Goal: Information Seeking & Learning: Learn about a topic

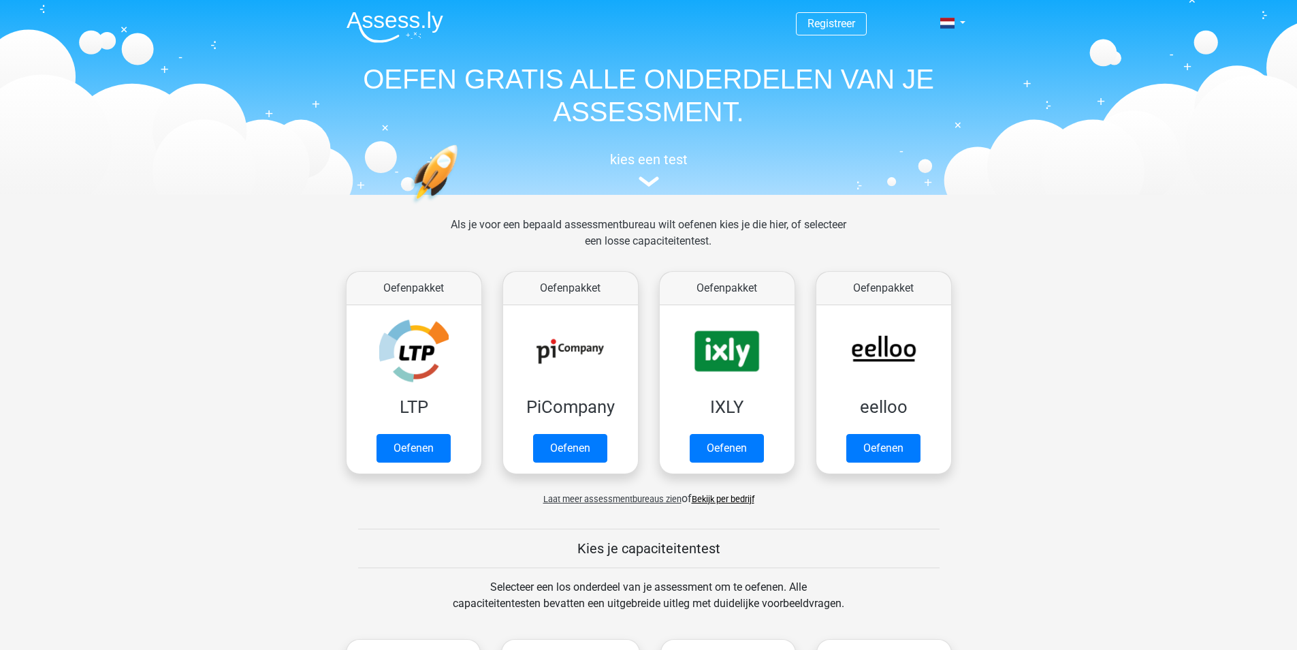
click at [667, 229] on div "Als je voor een bepaald assessmentbureau wilt oefenen kies je die hier, of sele…" at bounding box center [648, 241] width 417 height 49
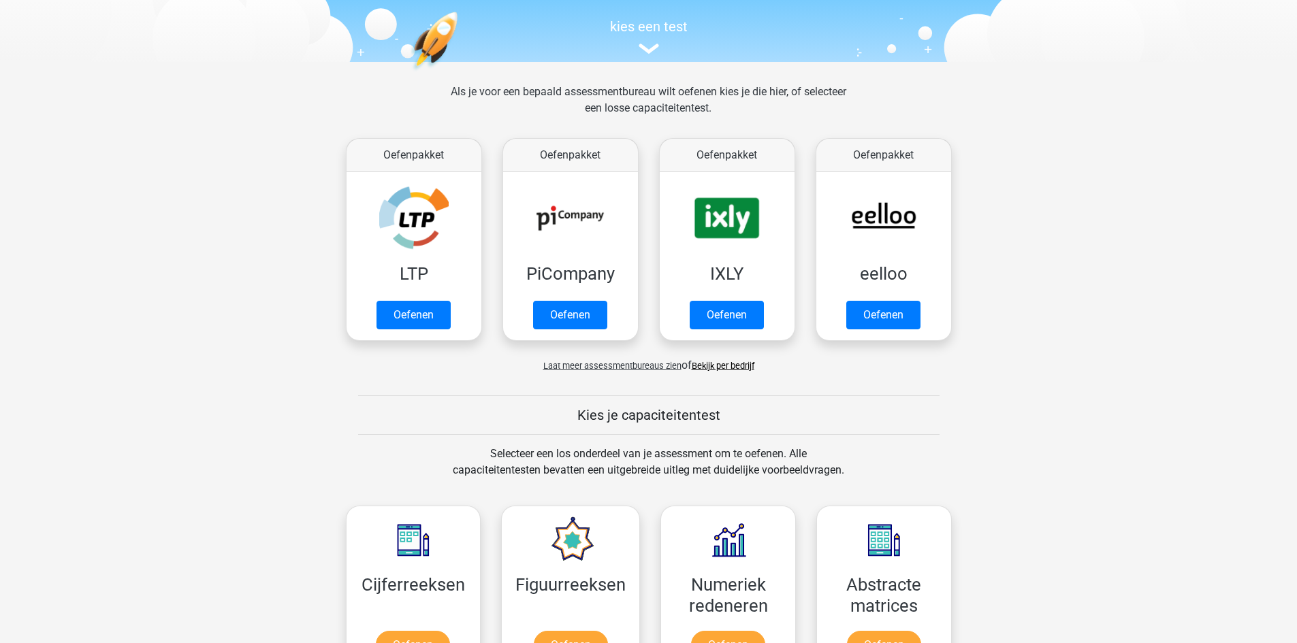
scroll to position [133, 0]
click at [714, 367] on link "Bekijk per bedrijf" at bounding box center [723, 365] width 63 height 10
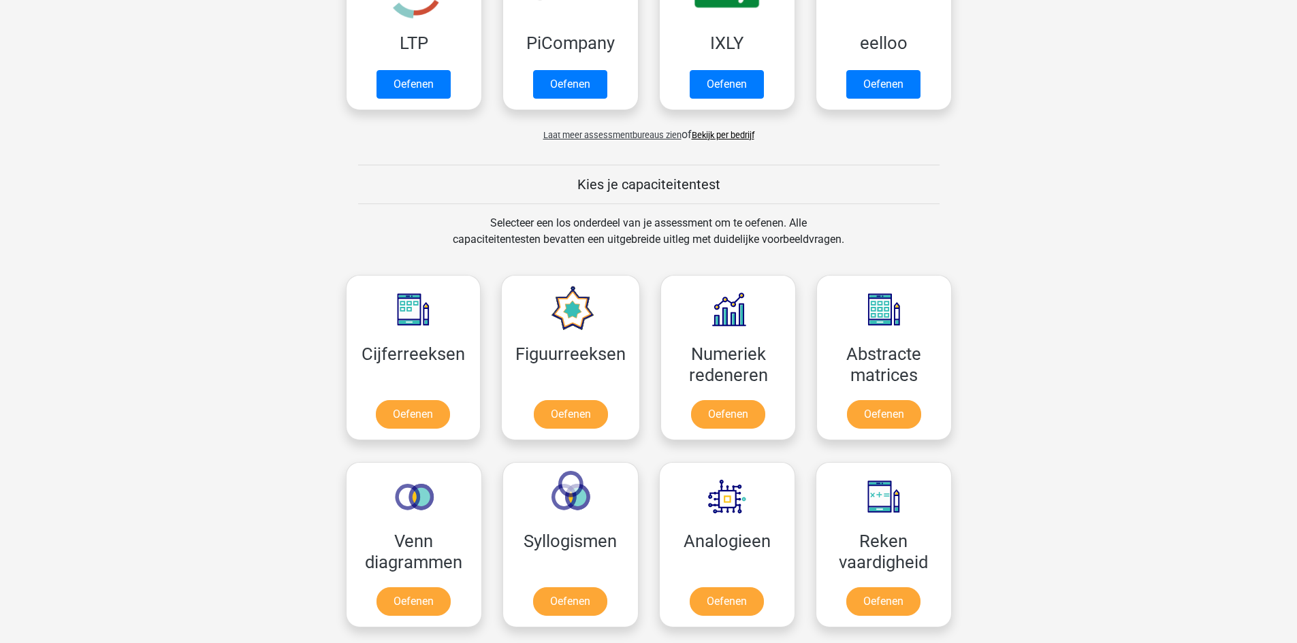
scroll to position [451, 0]
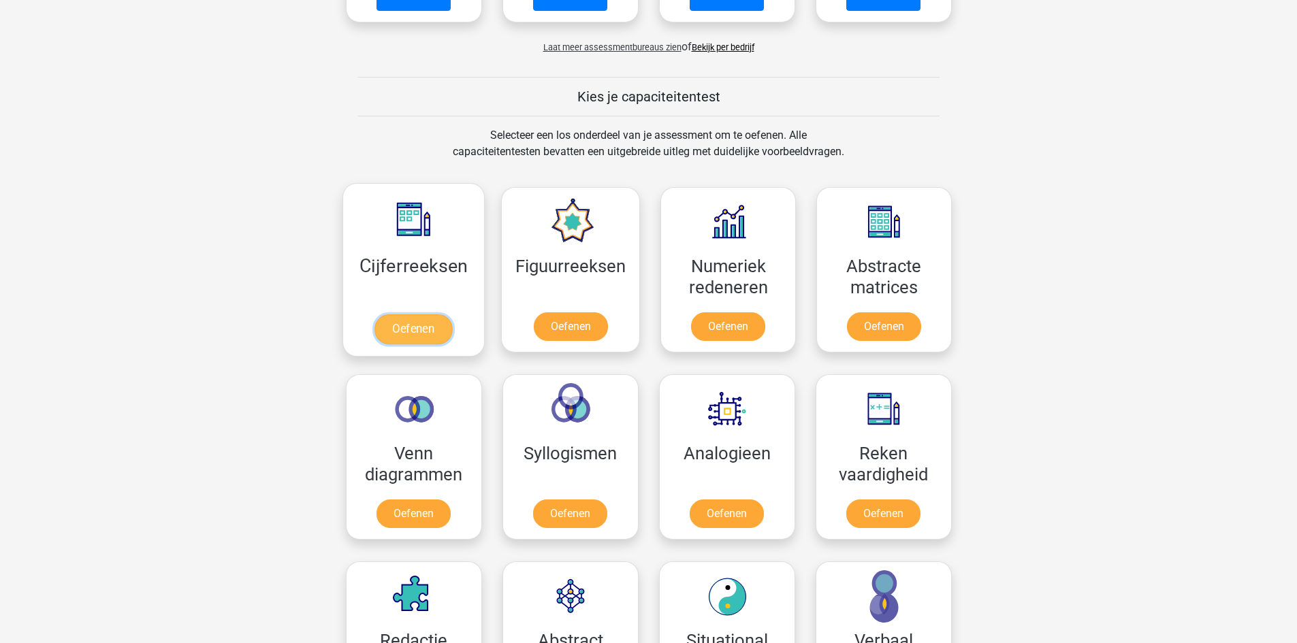
click at [403, 337] on link "Oefenen" at bounding box center [414, 330] width 78 height 30
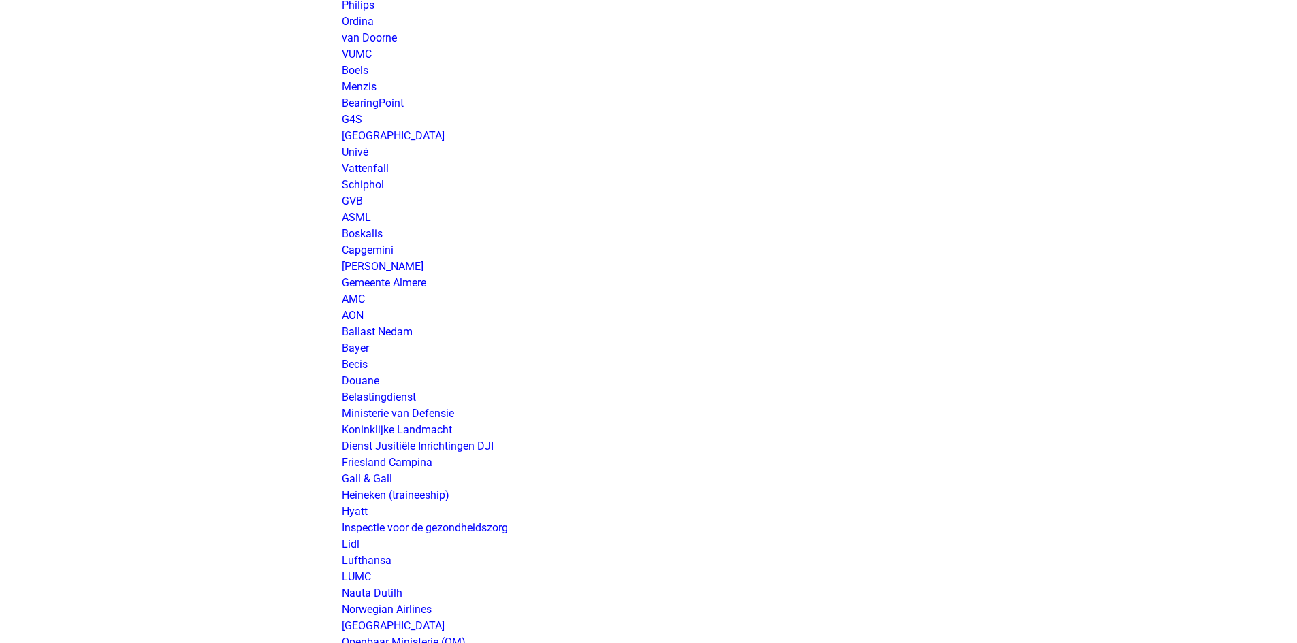
scroll to position [1966, 0]
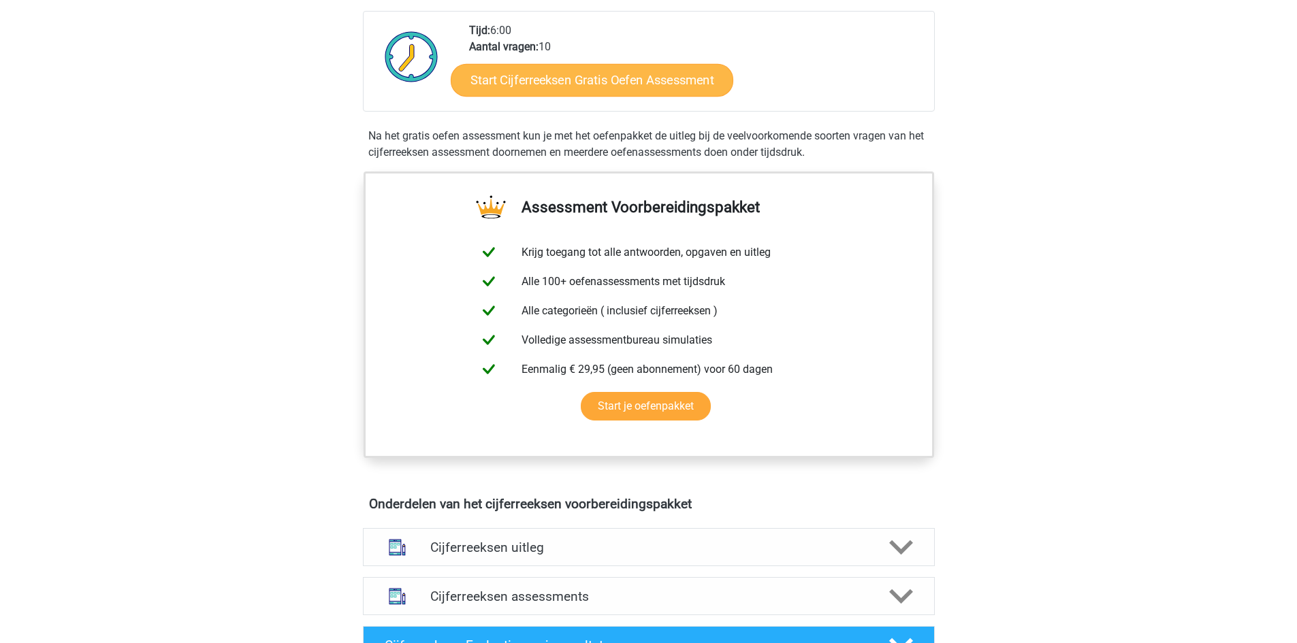
scroll to position [341, 0]
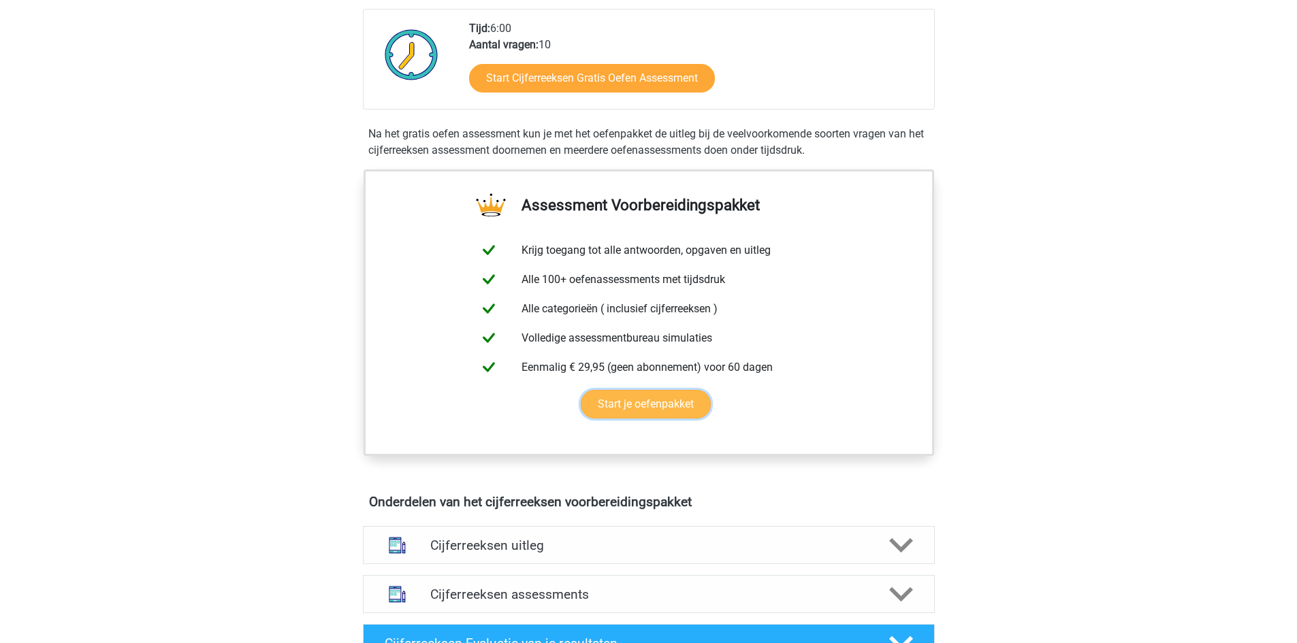
click at [640, 419] on link "Start je oefenpakket" at bounding box center [646, 404] width 130 height 29
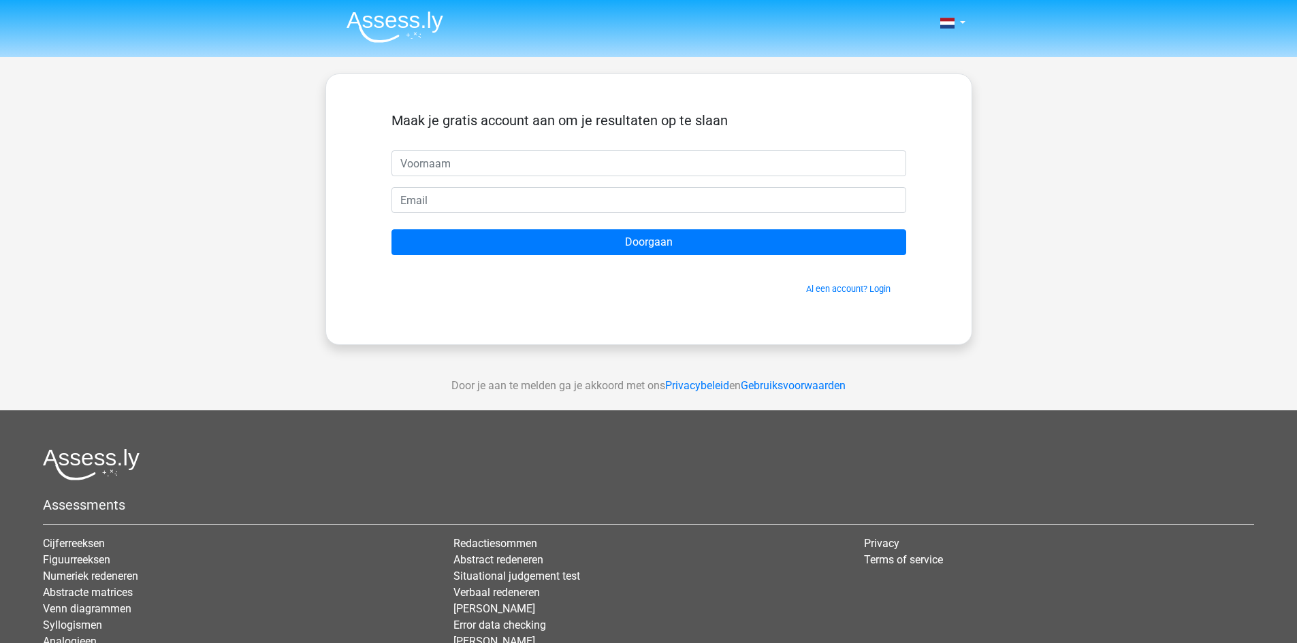
click at [428, 162] on input "text" at bounding box center [649, 163] width 515 height 26
type input "[PERSON_NAME]"
click at [436, 196] on input "email" at bounding box center [649, 200] width 515 height 26
type input "[EMAIL_ADDRESS][DOMAIN_NAME]"
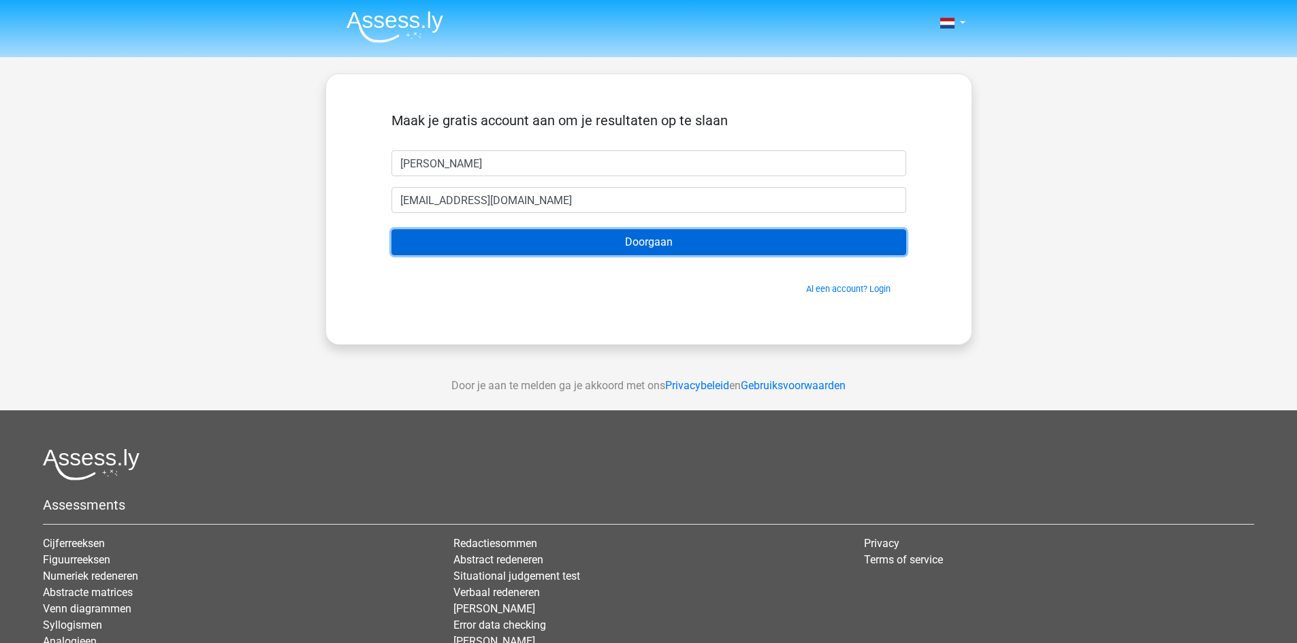
click at [506, 249] on input "Doorgaan" at bounding box center [649, 242] width 515 height 26
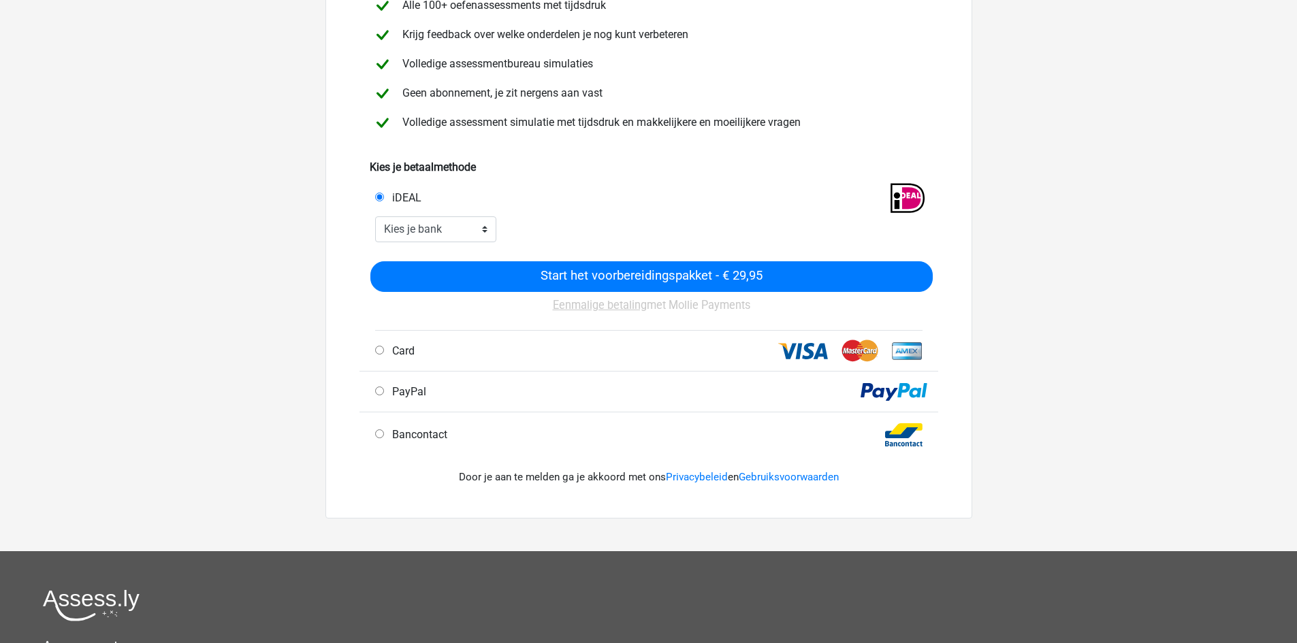
scroll to position [179, 0]
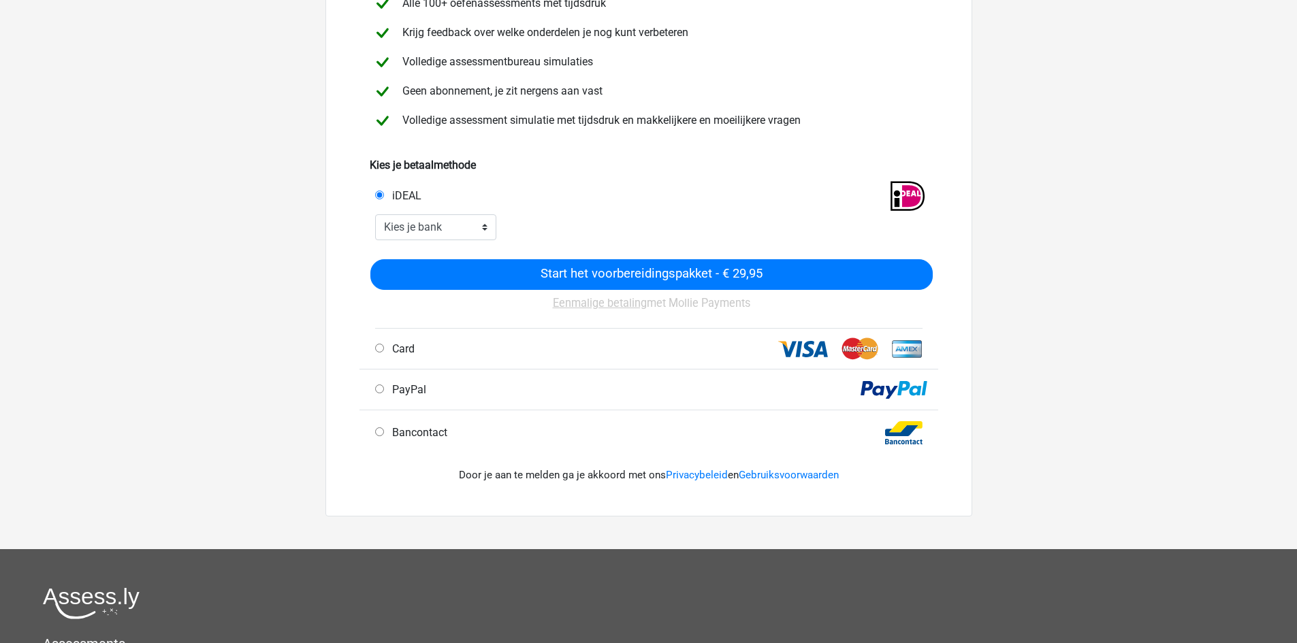
click at [375, 389] on input "PayPal" at bounding box center [379, 389] width 9 height 9
radio input "true"
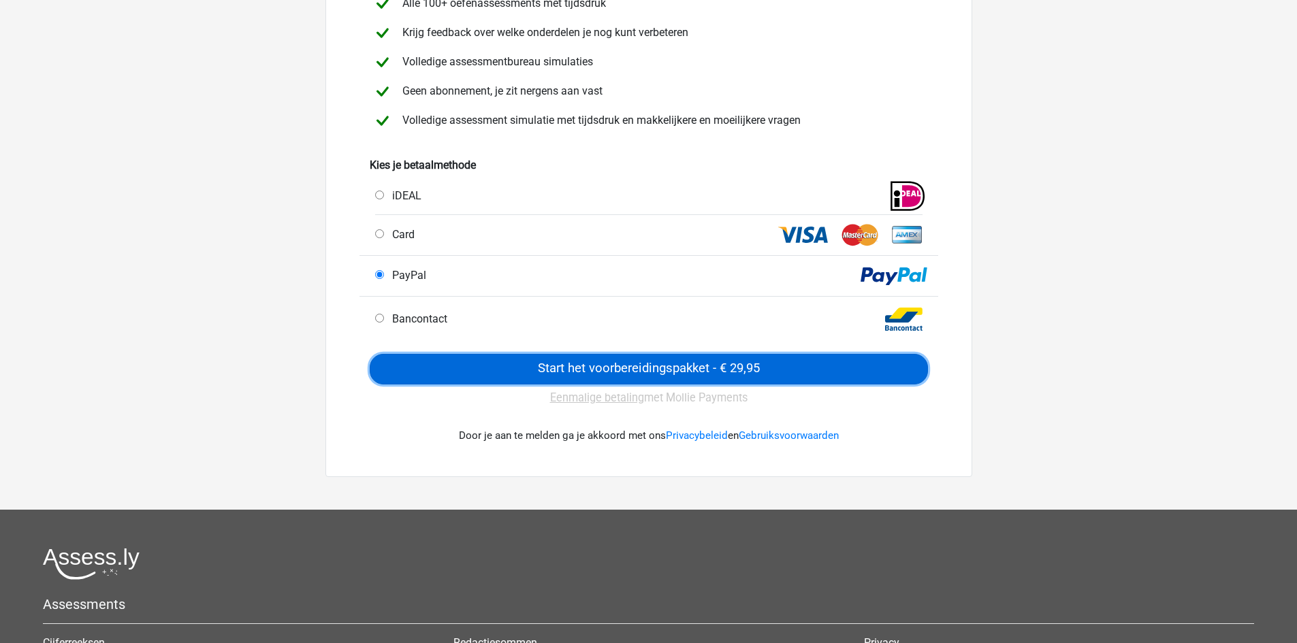
click at [505, 378] on input "Start het voorbereidingspakket - € 29,95" at bounding box center [649, 369] width 558 height 31
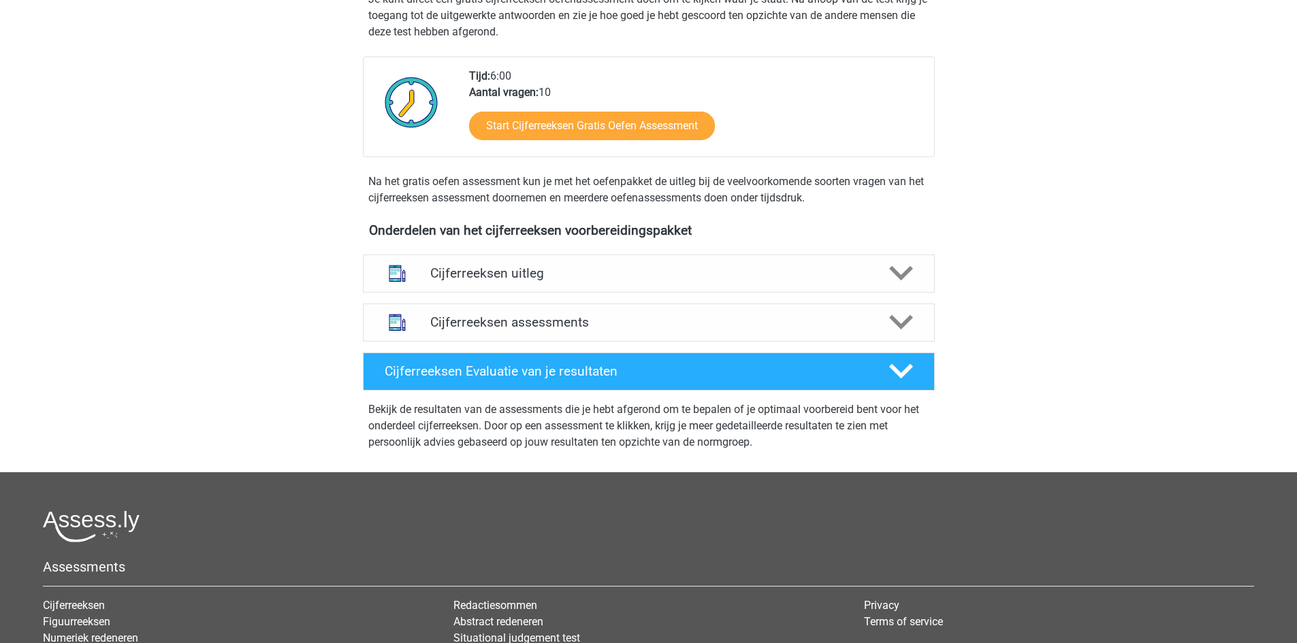
scroll to position [671, 0]
click at [686, 330] on h4 "Cijferreeksen assessments" at bounding box center [648, 322] width 437 height 16
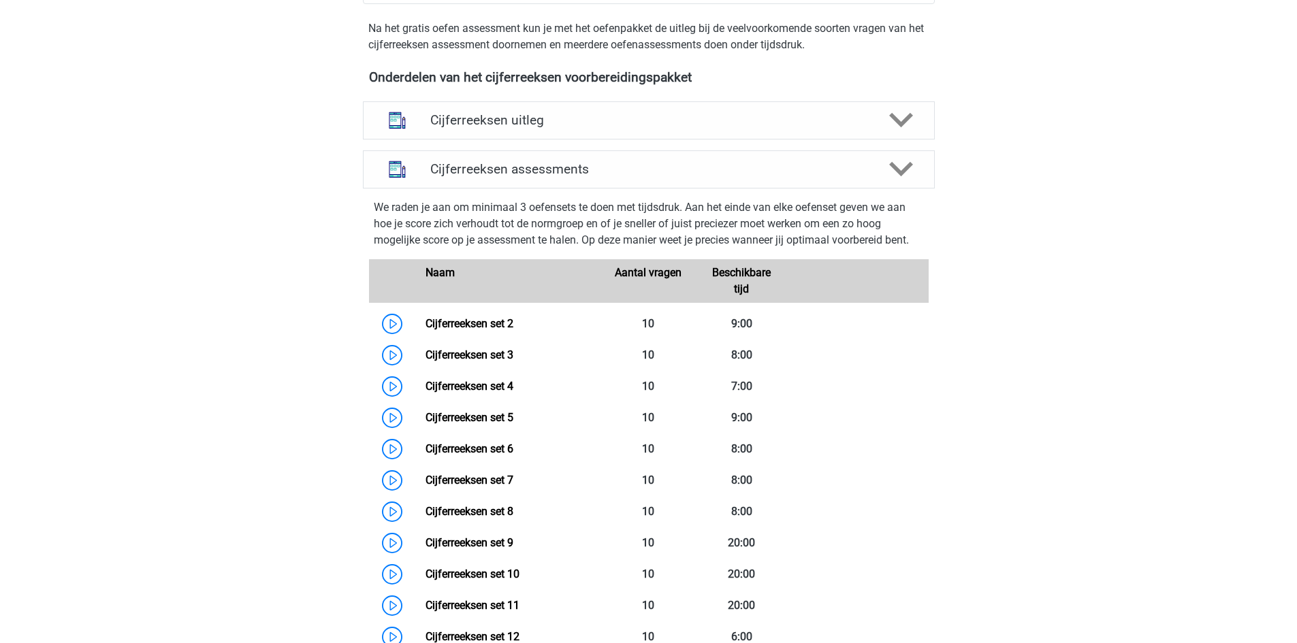
scroll to position [851, 0]
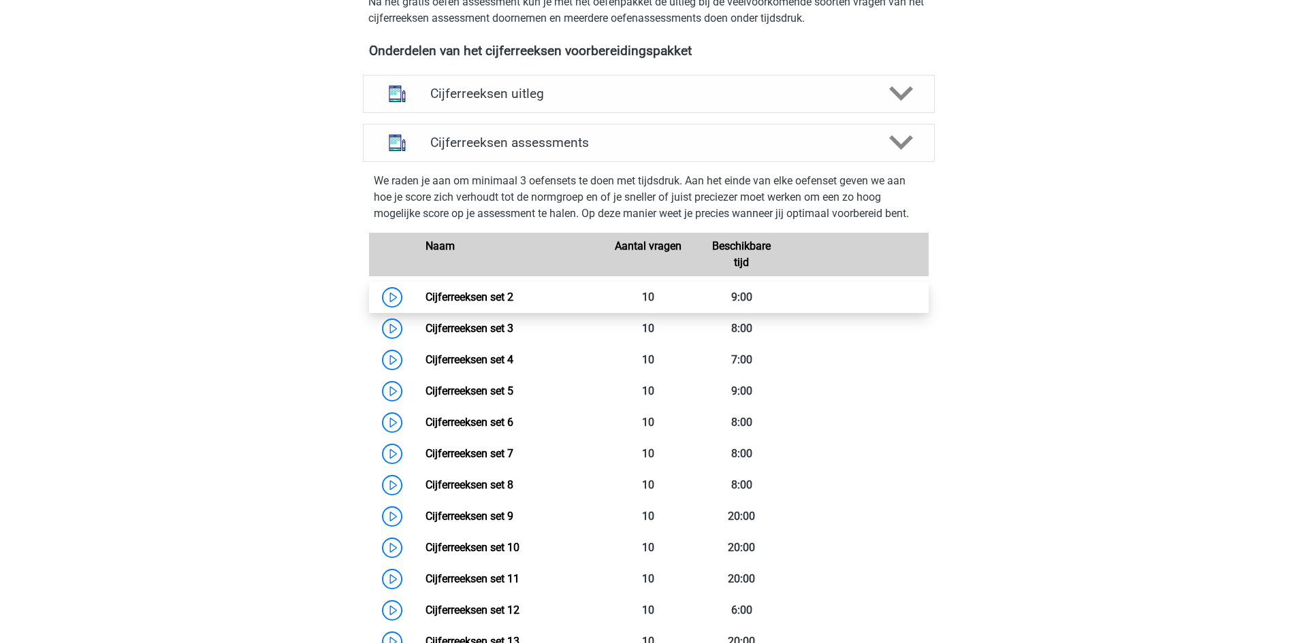
click at [458, 304] on link "Cijferreeksen set 2" at bounding box center [470, 297] width 88 height 13
click at [696, 162] on div "Cijferreeksen assessments" at bounding box center [649, 143] width 572 height 38
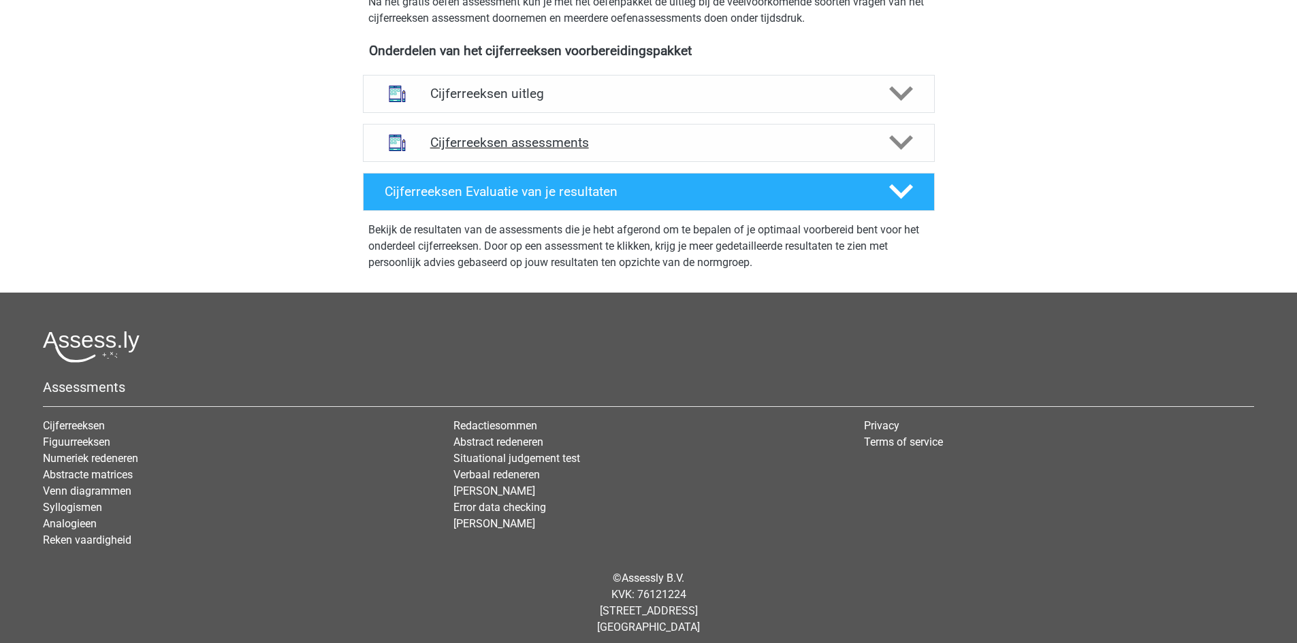
click at [635, 150] on h4 "Cijferreeksen assessments" at bounding box center [648, 143] width 437 height 16
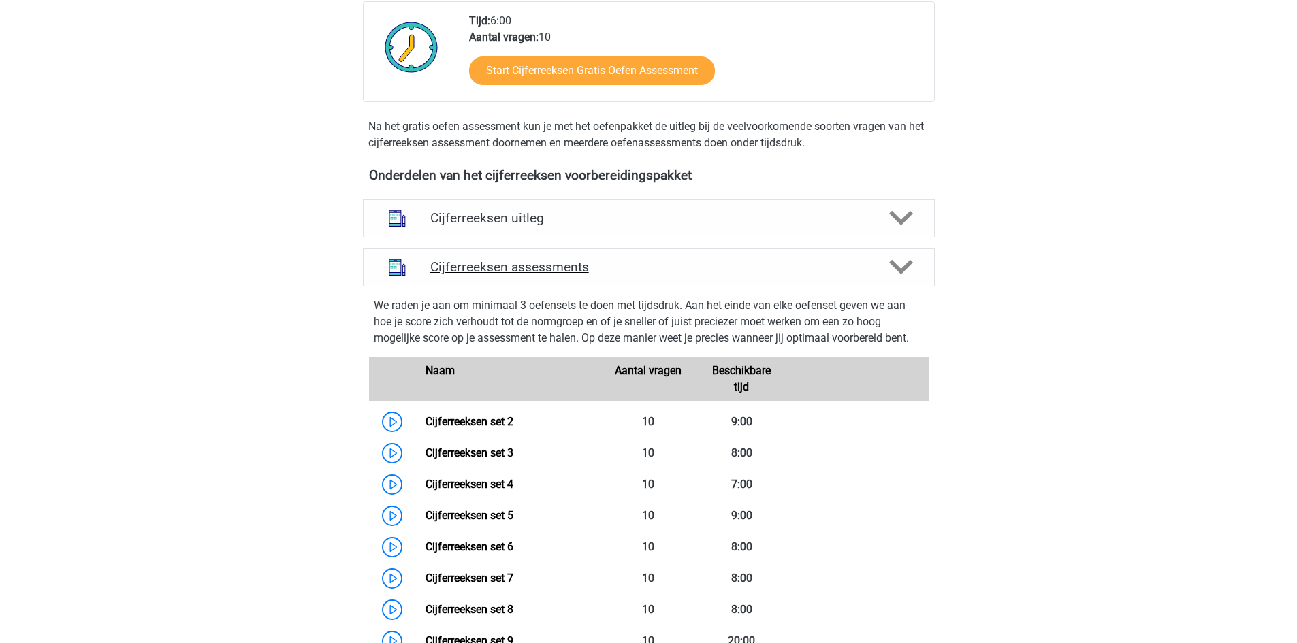
scroll to position [730, 0]
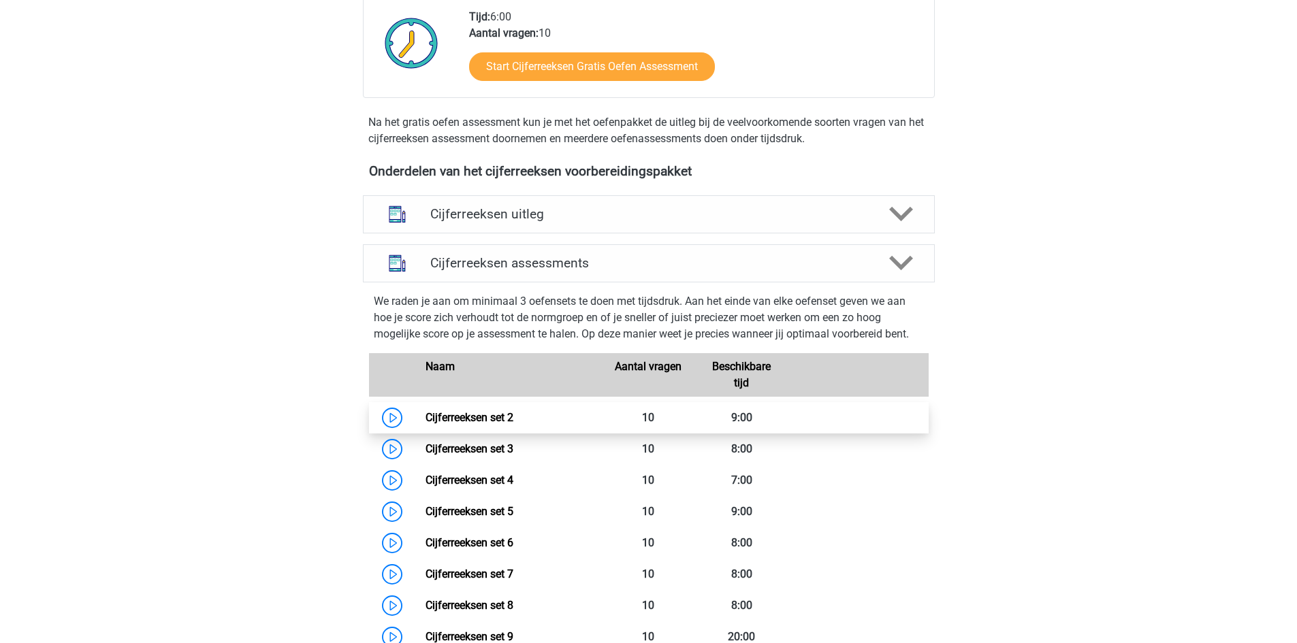
click at [513, 424] on link "Cijferreeksen set 2" at bounding box center [470, 417] width 88 height 13
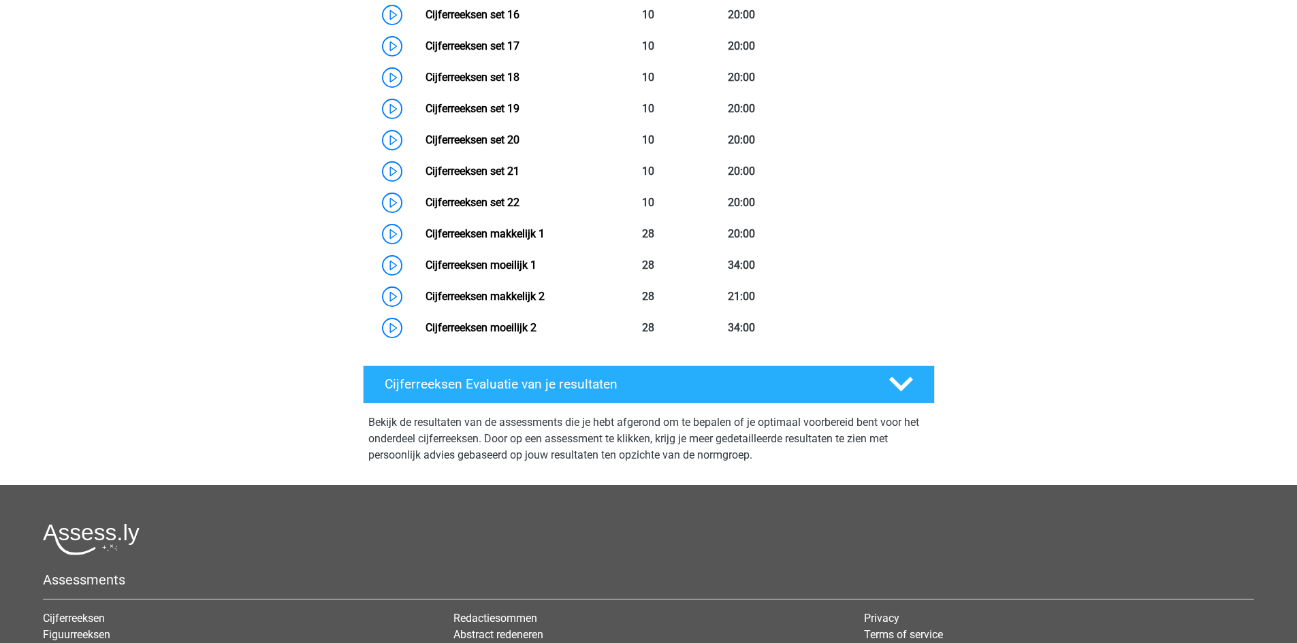
scroll to position [1572, 0]
click at [462, 392] on h4 "Cijferreeksen Evaluatie van je resultaten" at bounding box center [626, 384] width 483 height 16
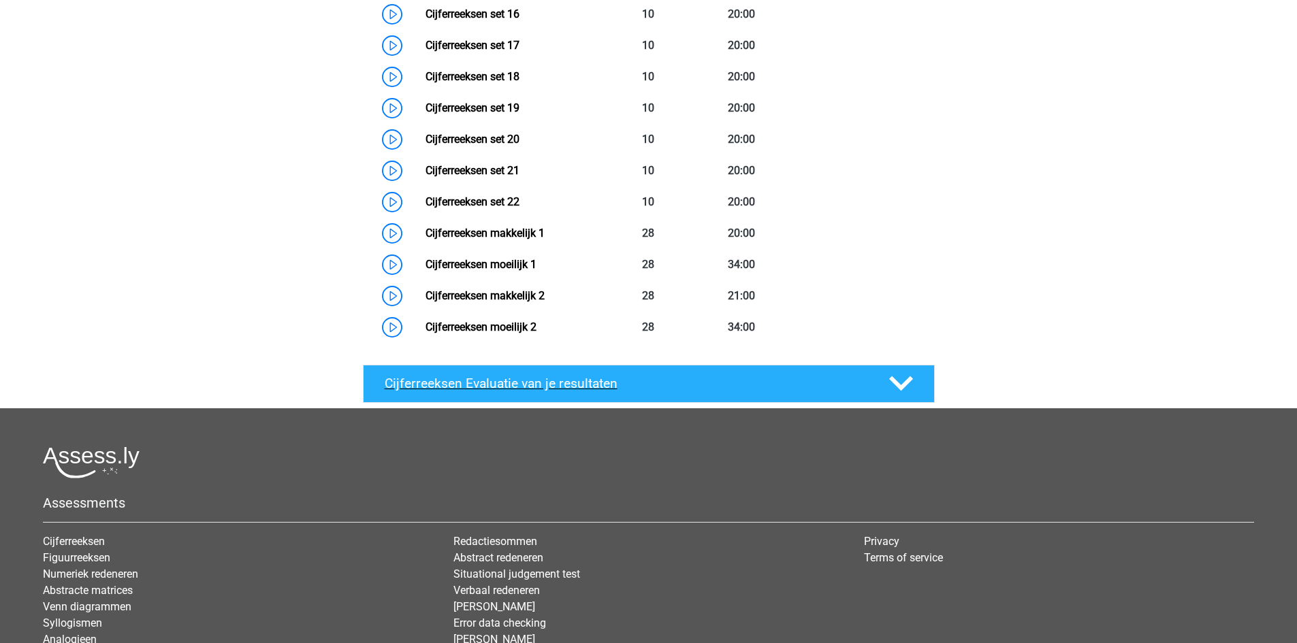
click at [462, 392] on h4 "Cijferreeksen Evaluatie van je resultaten" at bounding box center [626, 384] width 483 height 16
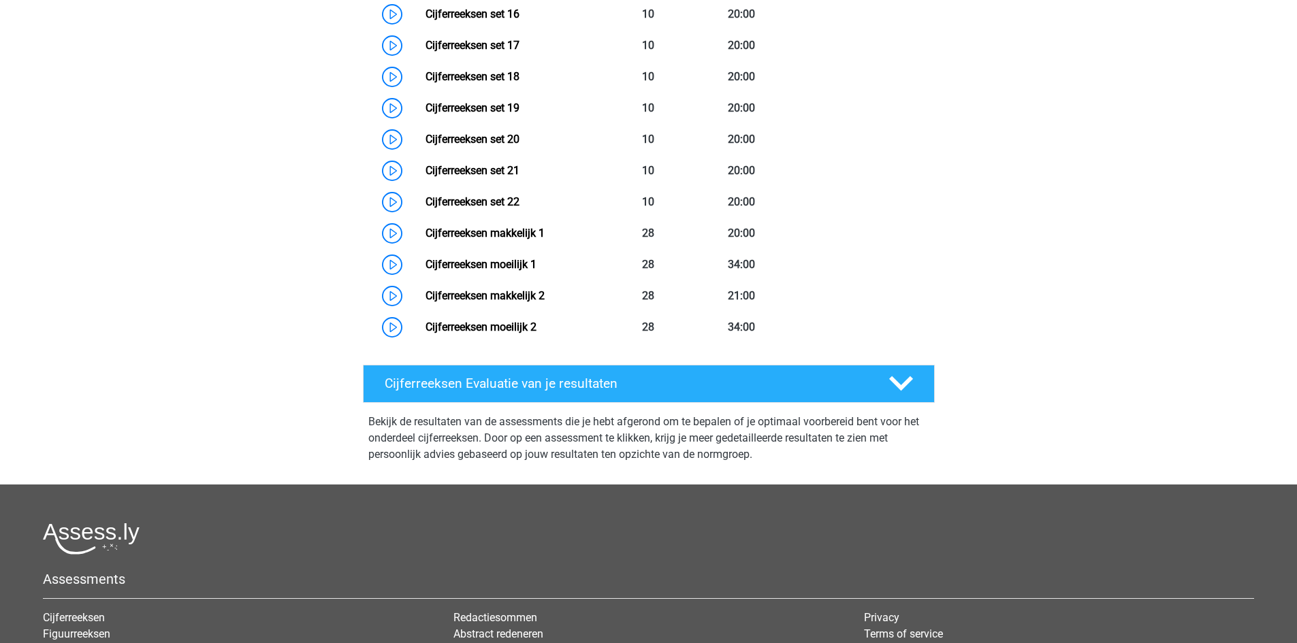
click at [381, 458] on p "Bekijk de resultaten van de assessments die je hebt afgerond om te bepalen of j…" at bounding box center [648, 438] width 561 height 49
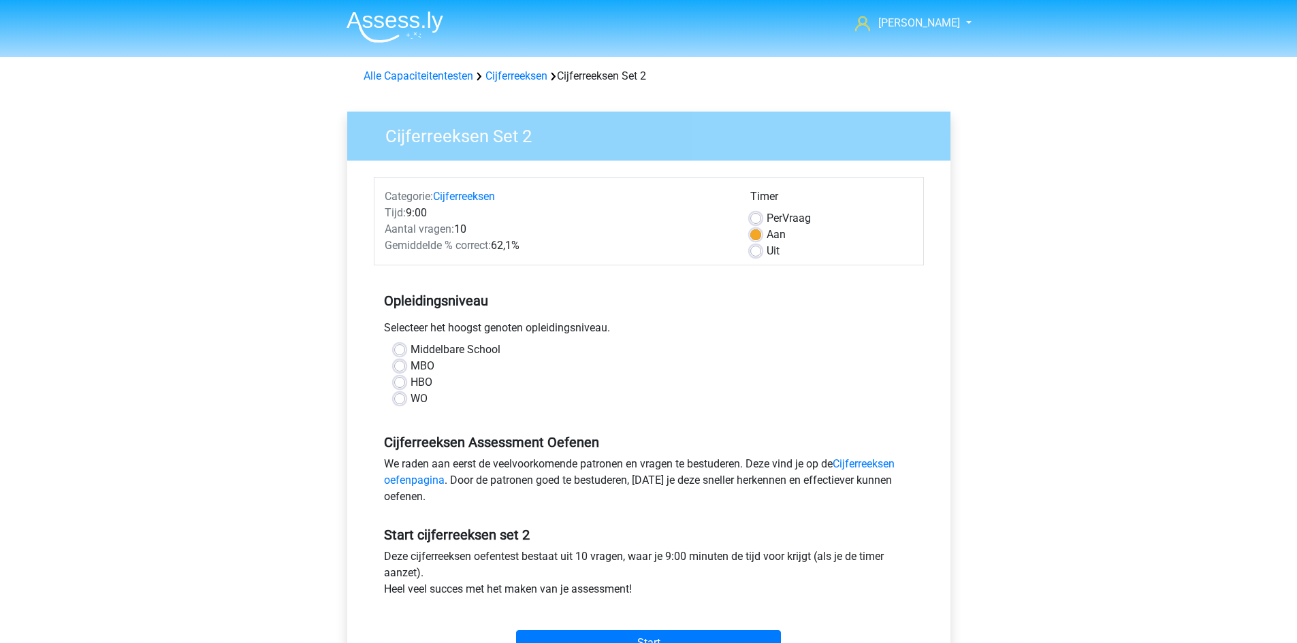
click at [411, 349] on label "Middelbare School" at bounding box center [456, 350] width 90 height 16
click at [402, 349] on input "Middelbare School" at bounding box center [399, 349] width 11 height 14
radio input "true"
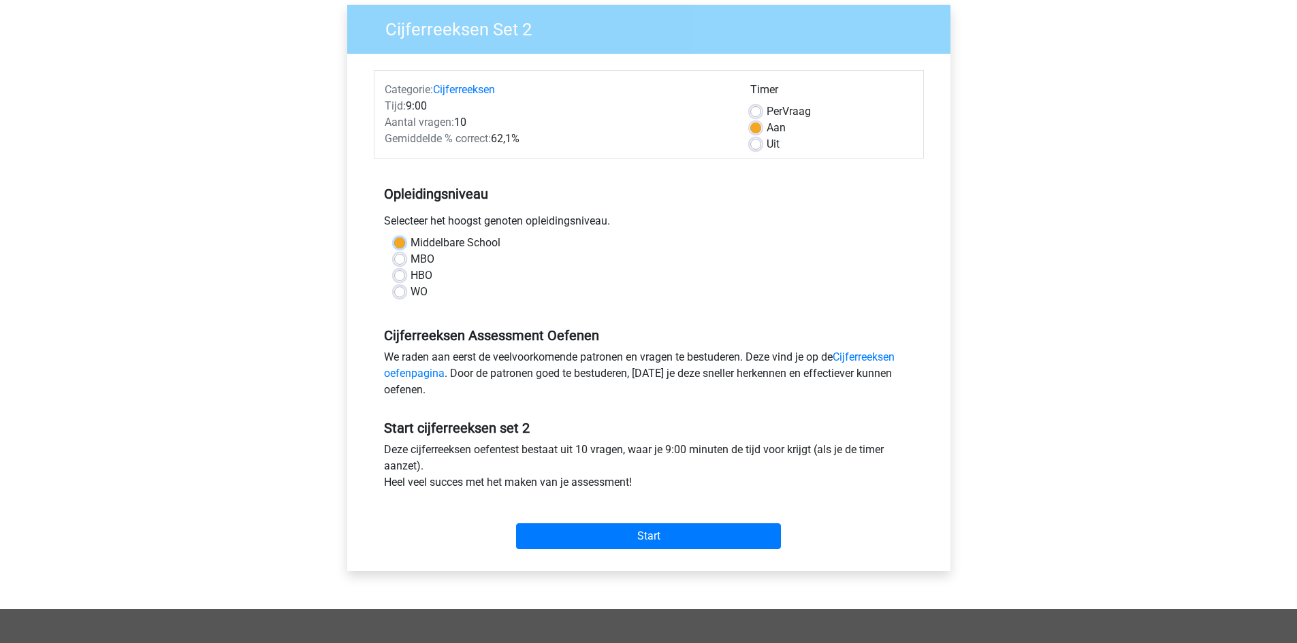
scroll to position [131, 0]
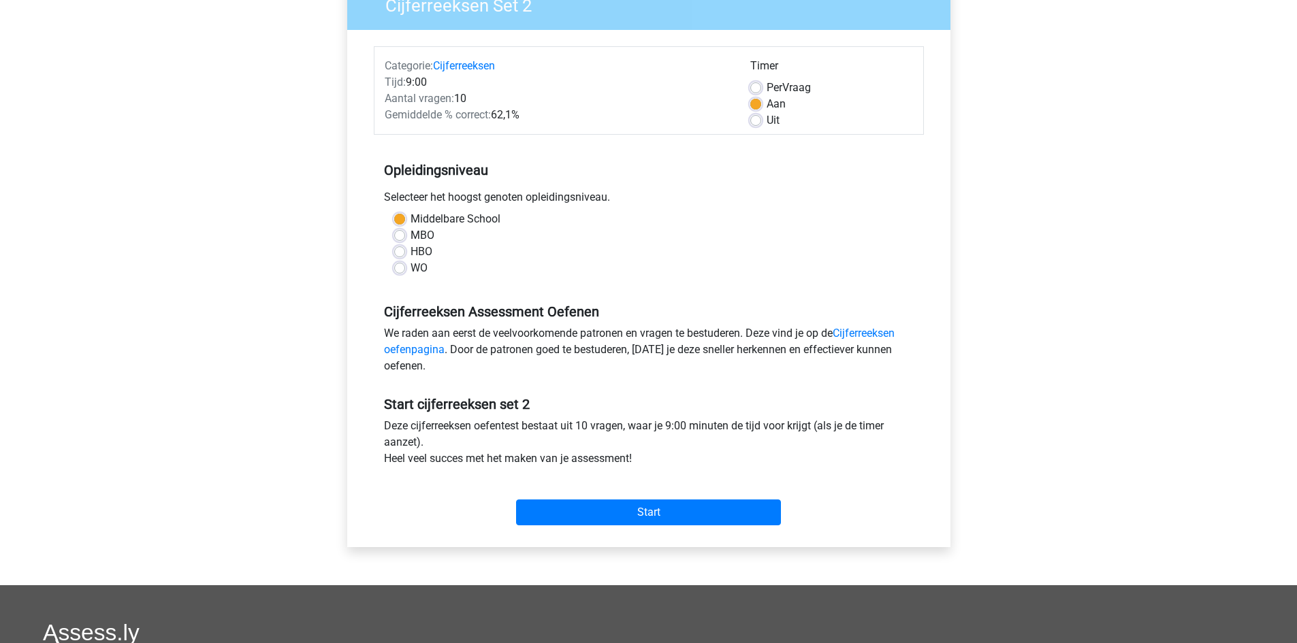
click at [599, 499] on div "Start" at bounding box center [649, 502] width 550 height 48
click at [607, 515] on input "Start" at bounding box center [648, 513] width 265 height 26
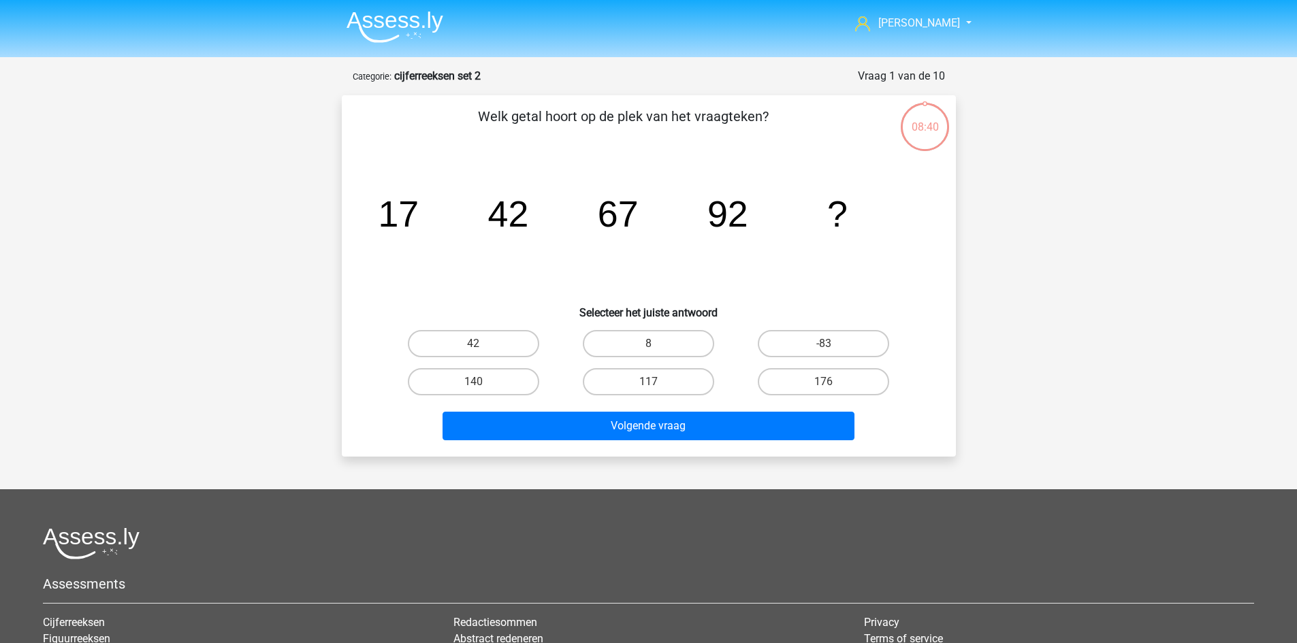
click at [654, 383] on input "117" at bounding box center [652, 386] width 9 height 9
radio input "true"
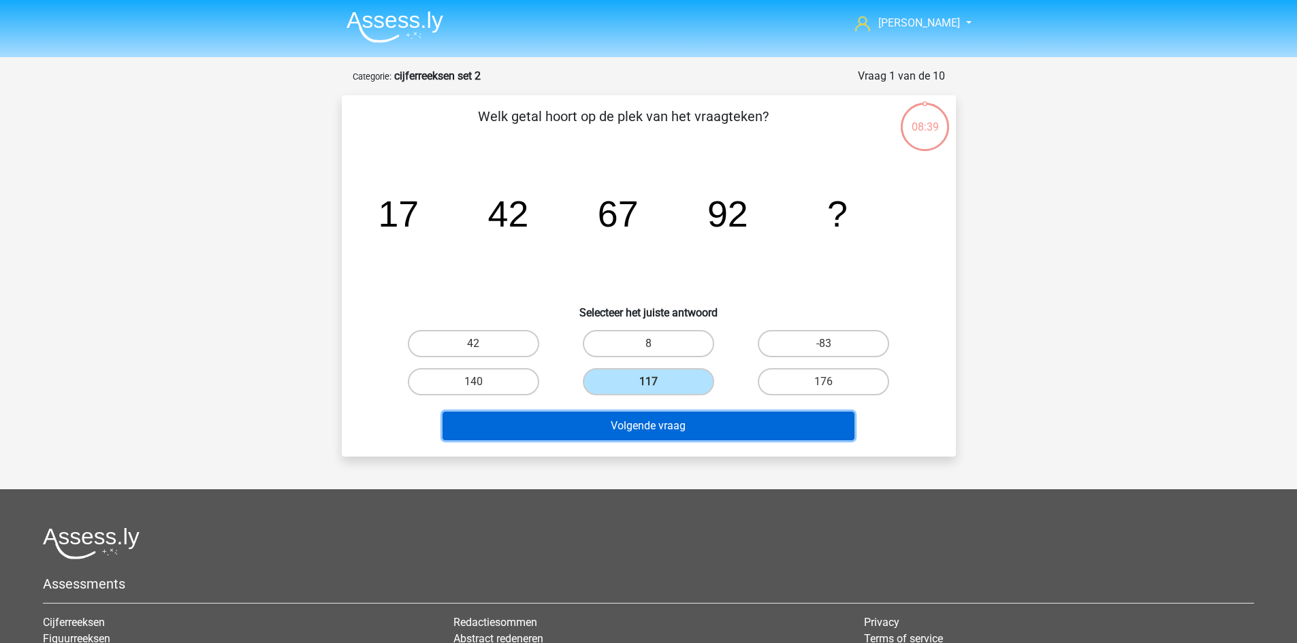
click at [664, 426] on button "Volgende vraag" at bounding box center [649, 426] width 412 height 29
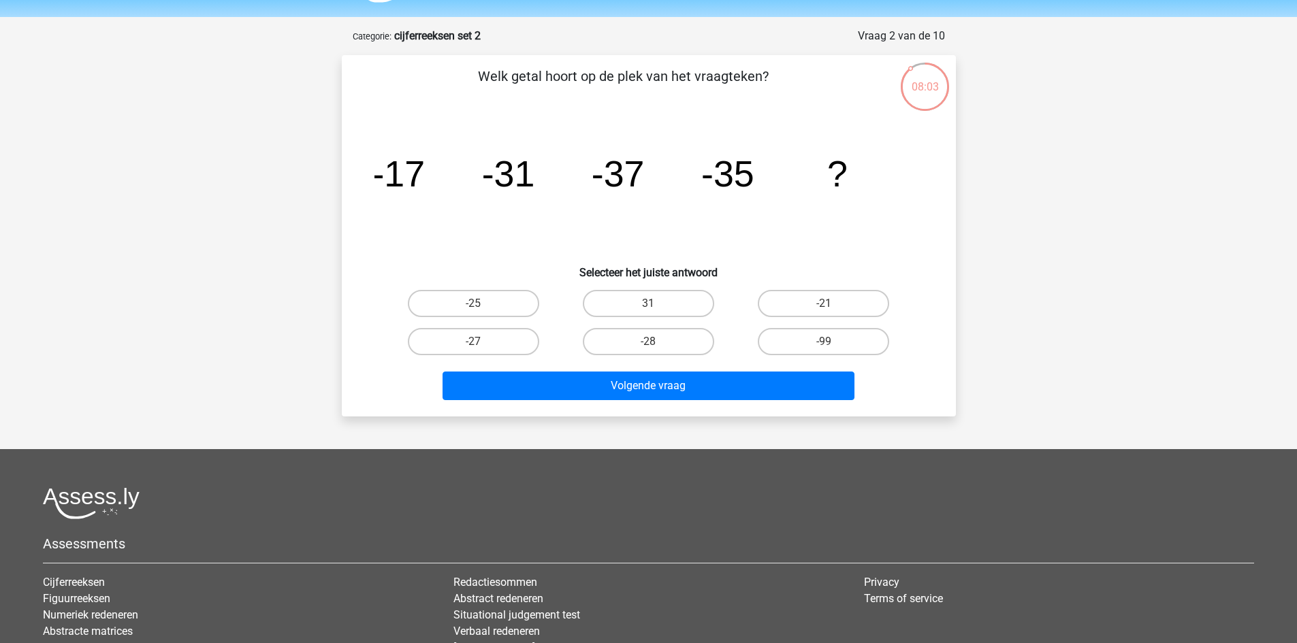
scroll to position [39, 0]
click at [469, 306] on label "-25" at bounding box center [473, 304] width 131 height 27
click at [473, 306] on input "-25" at bounding box center [477, 308] width 9 height 9
radio input "true"
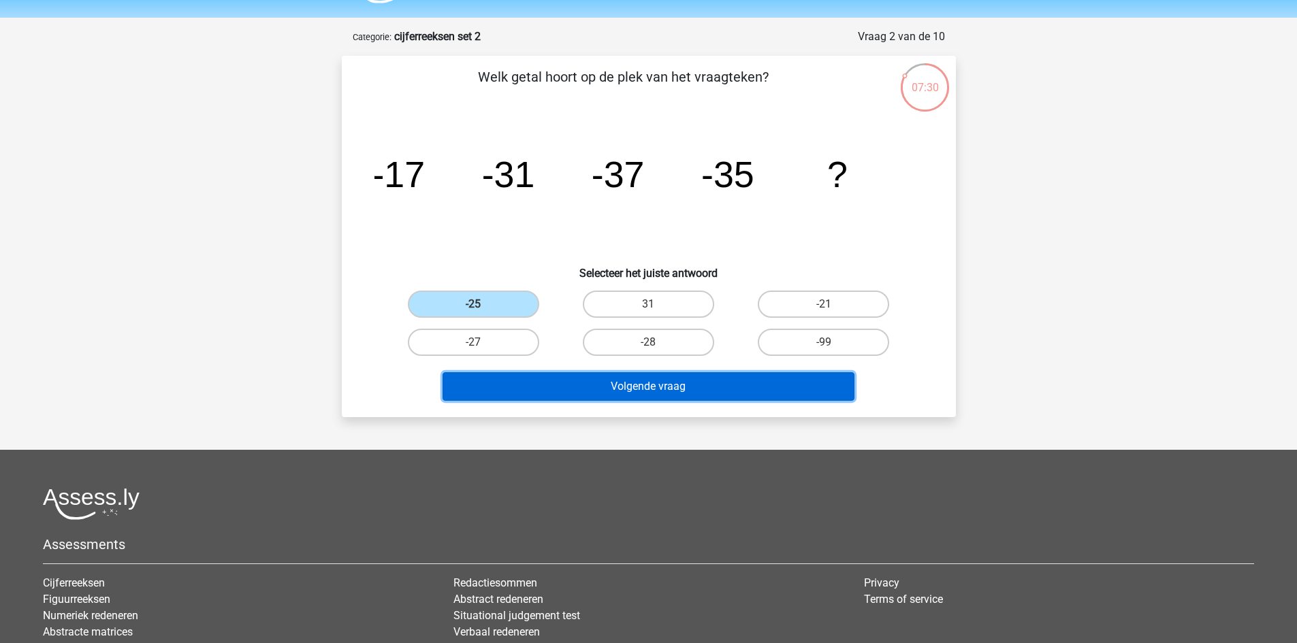
click at [673, 387] on button "Volgende vraag" at bounding box center [649, 386] width 412 height 29
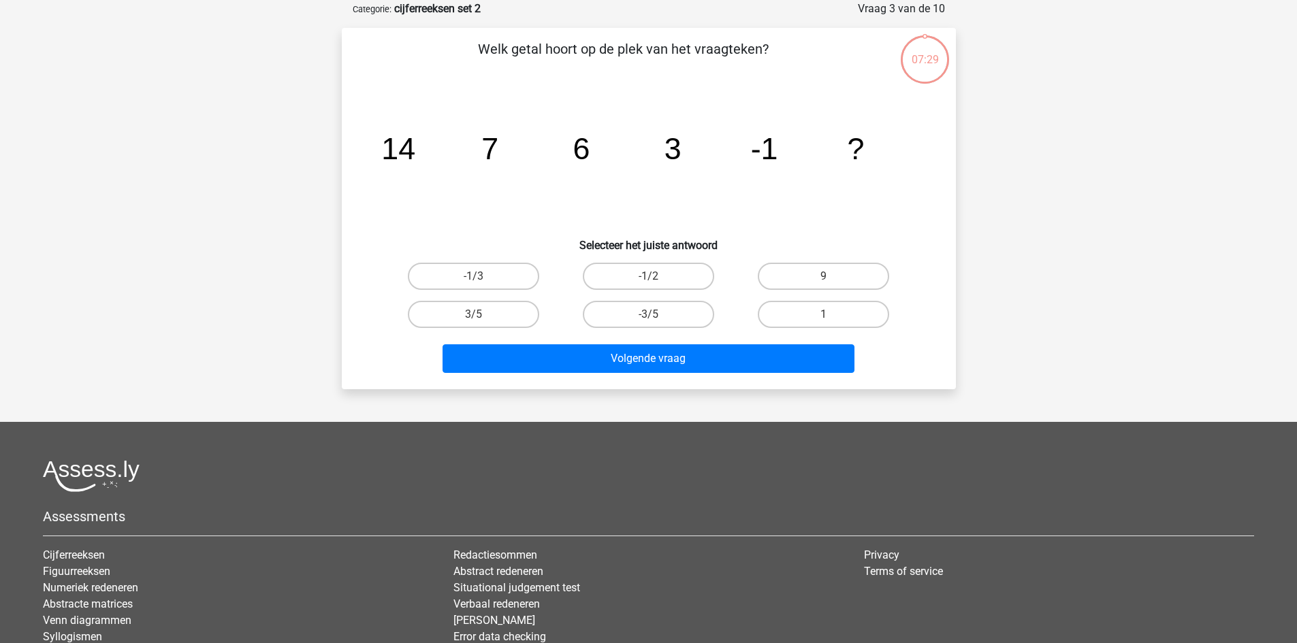
scroll to position [68, 0]
click at [806, 321] on label "1" at bounding box center [823, 313] width 131 height 27
click at [824, 321] on input "1" at bounding box center [828, 318] width 9 height 9
radio input "true"
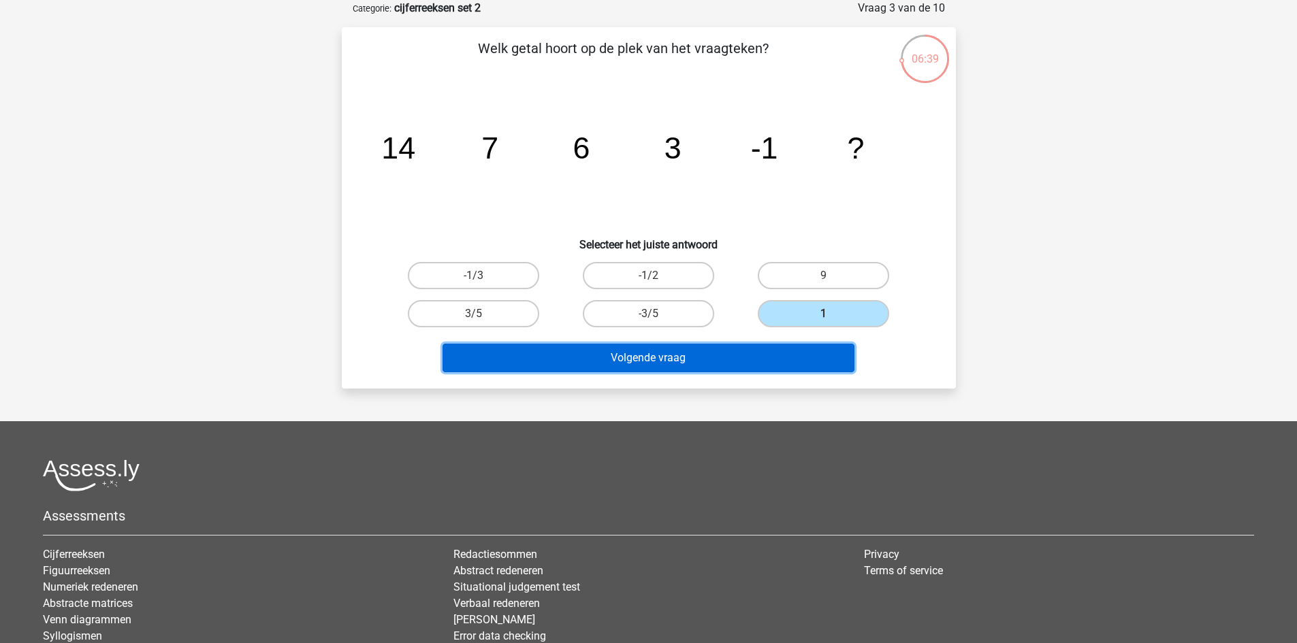
click at [745, 362] on button "Volgende vraag" at bounding box center [649, 358] width 412 height 29
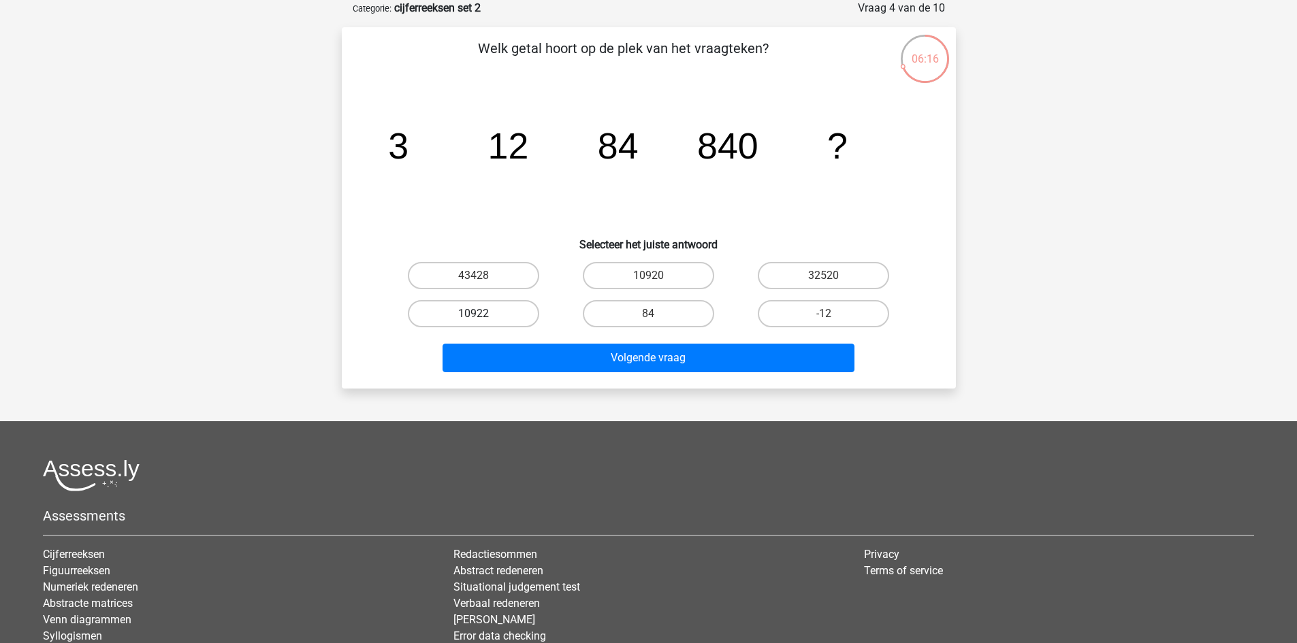
click at [494, 317] on label "10922" at bounding box center [473, 313] width 131 height 27
click at [482, 317] on input "10922" at bounding box center [477, 318] width 9 height 9
radio input "true"
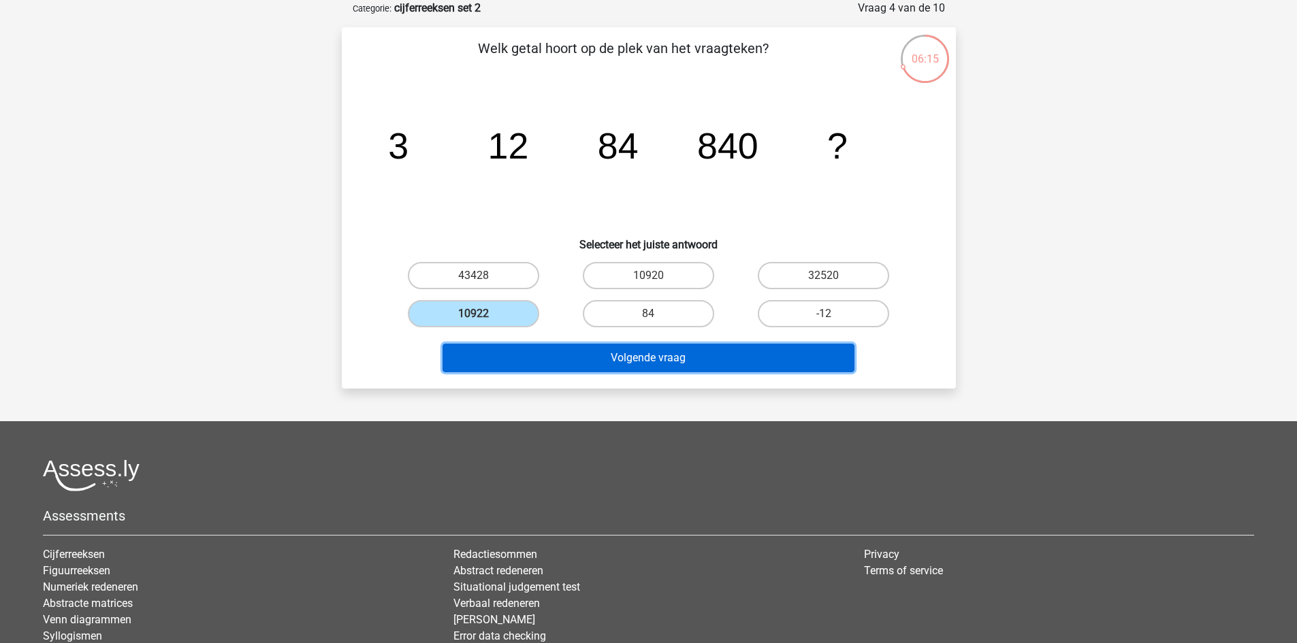
click at [515, 360] on button "Volgende vraag" at bounding box center [649, 358] width 412 height 29
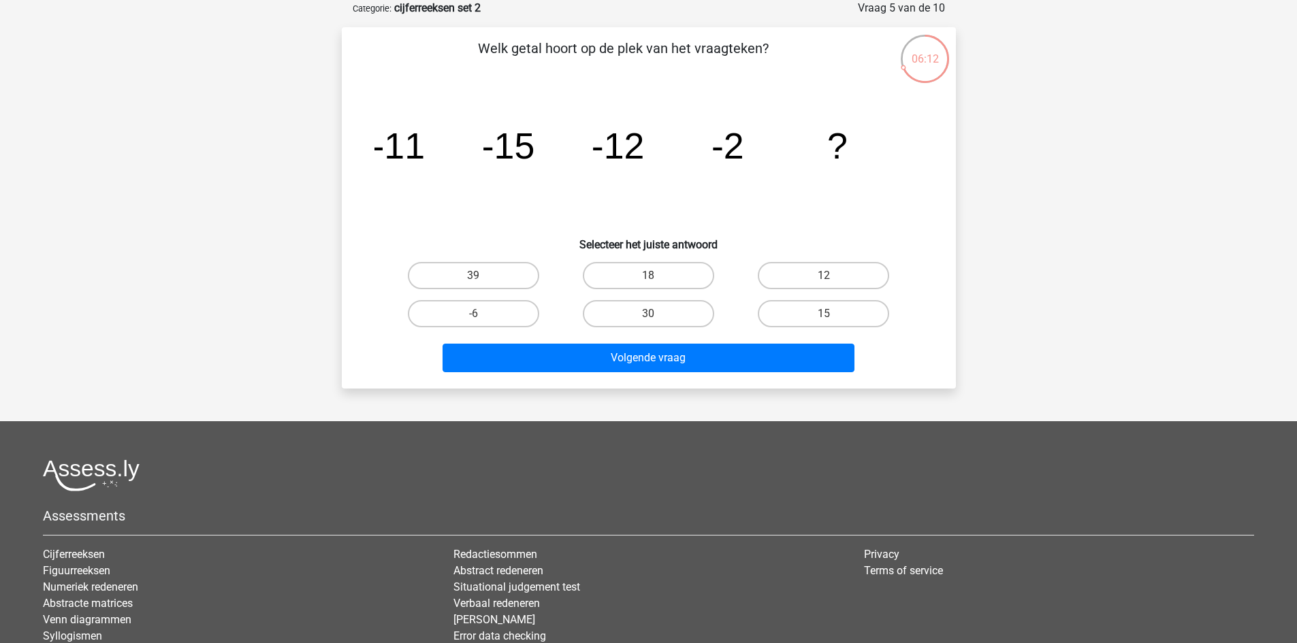
click at [666, 329] on div "30" at bounding box center [648, 314] width 175 height 38
click at [460, 304] on label "-6" at bounding box center [473, 313] width 131 height 27
click at [473, 314] on input "-6" at bounding box center [477, 318] width 9 height 9
radio input "true"
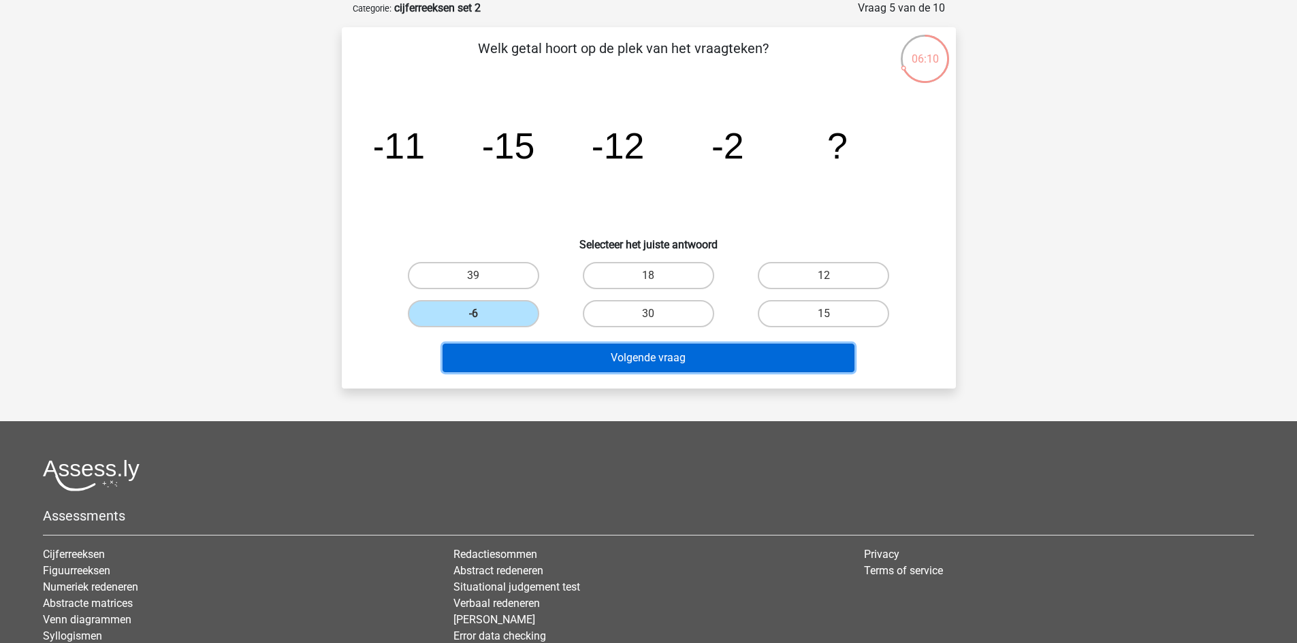
click at [509, 361] on button "Volgende vraag" at bounding box center [649, 358] width 412 height 29
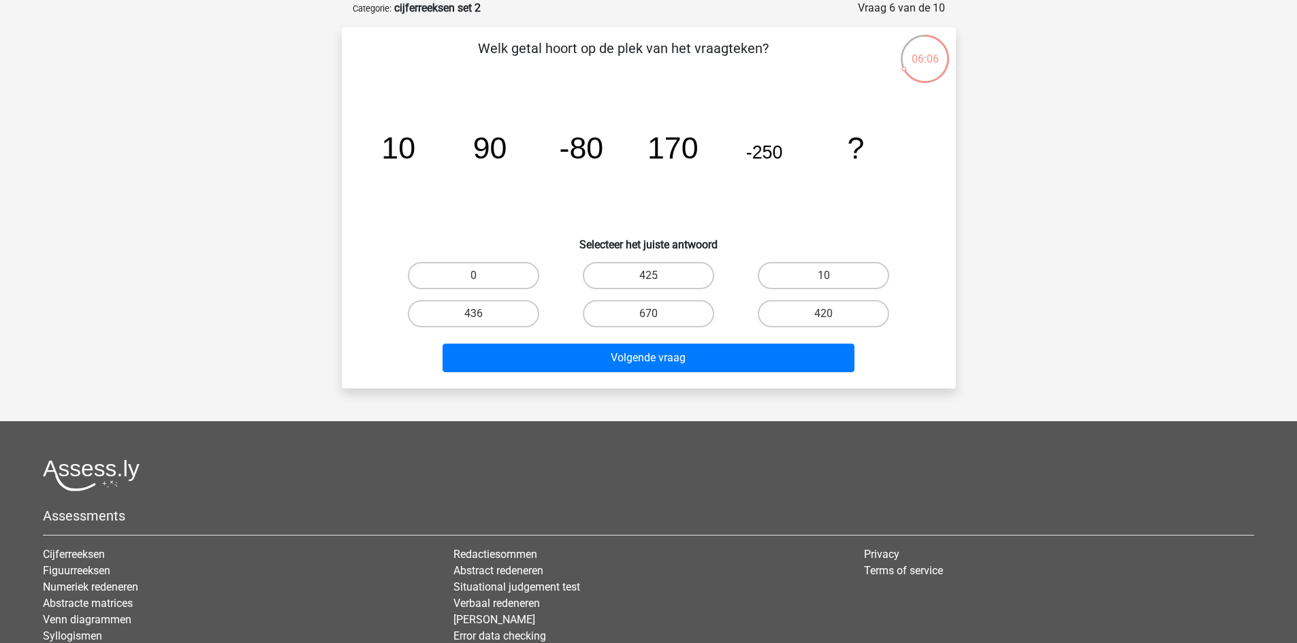
click at [647, 329] on div "670" at bounding box center [648, 314] width 175 height 38
click at [665, 320] on label "670" at bounding box center [648, 313] width 131 height 27
click at [657, 320] on input "670" at bounding box center [652, 318] width 9 height 9
radio input "true"
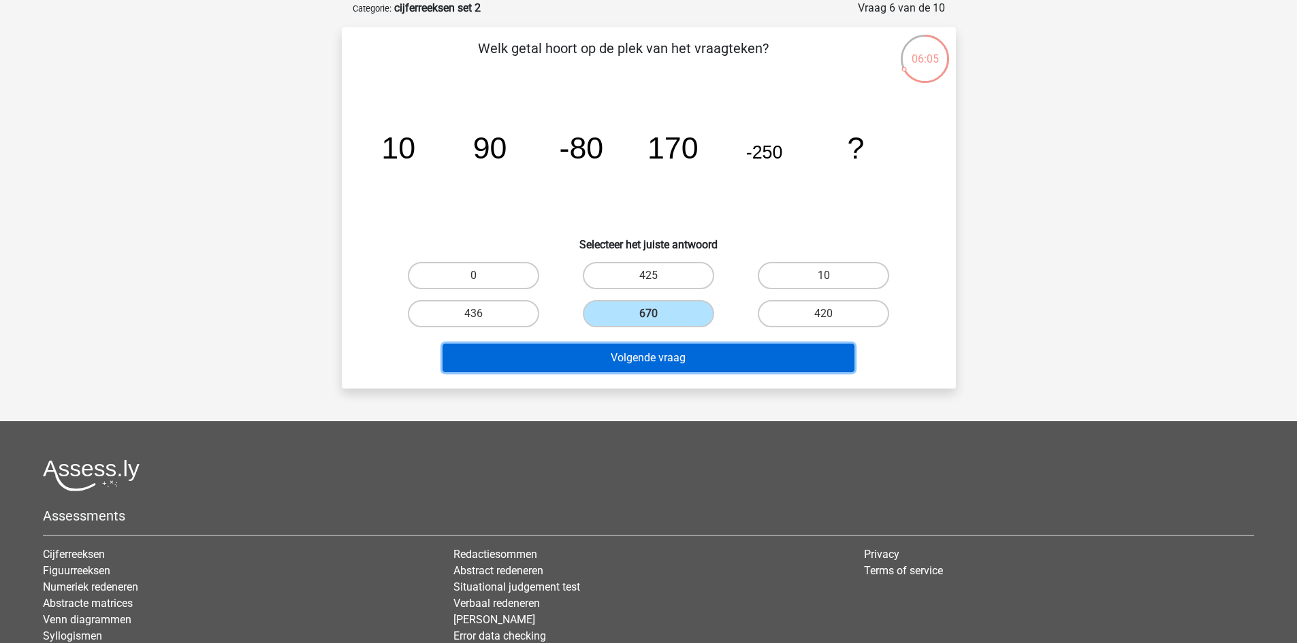
click at [674, 362] on button "Volgende vraag" at bounding box center [649, 358] width 412 height 29
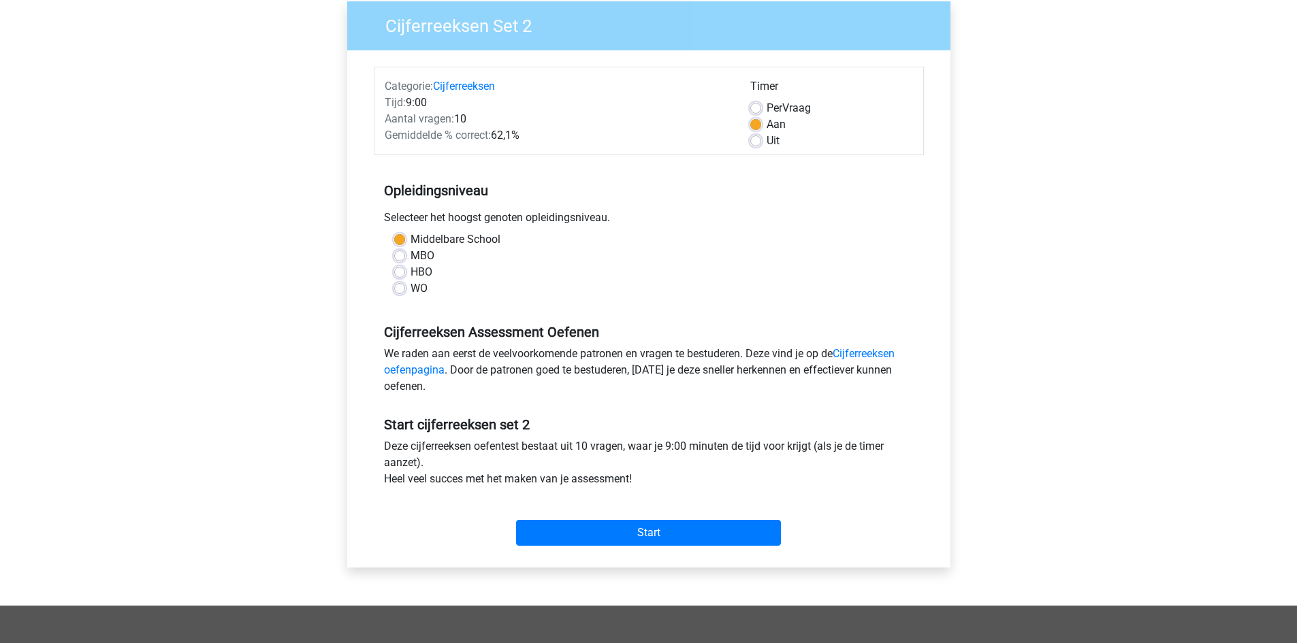
scroll to position [111, 0]
click at [643, 529] on input "Start" at bounding box center [648, 533] width 265 height 26
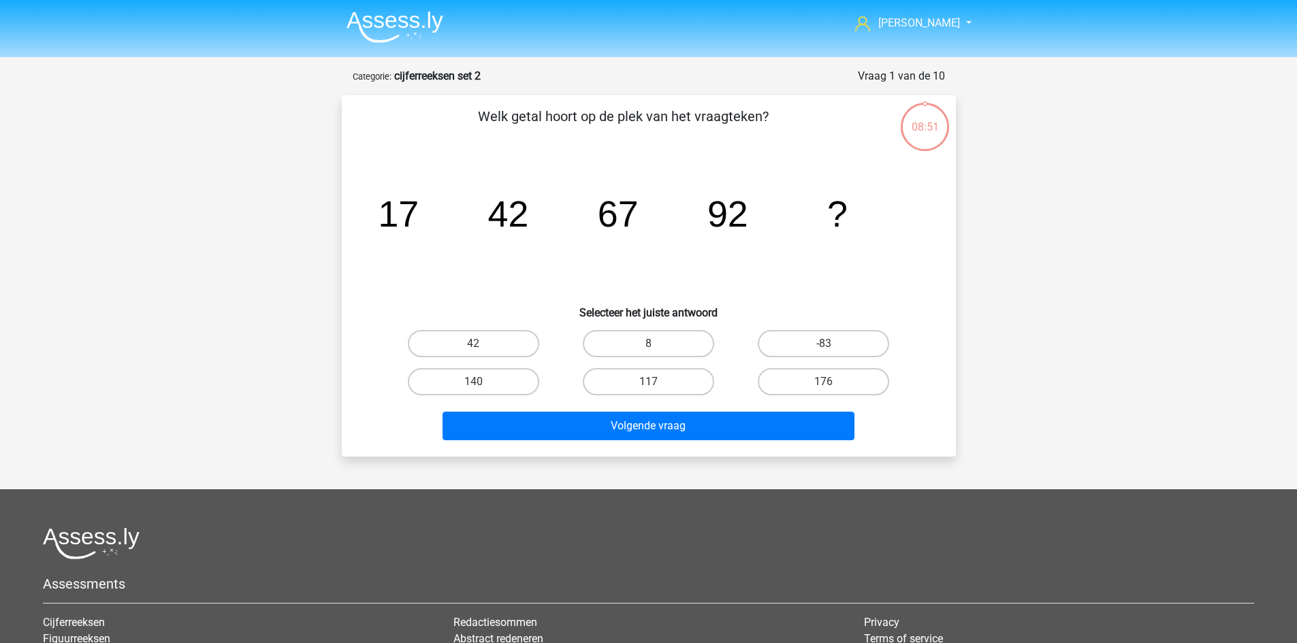
click at [652, 389] on input "117" at bounding box center [652, 386] width 9 height 9
radio input "true"
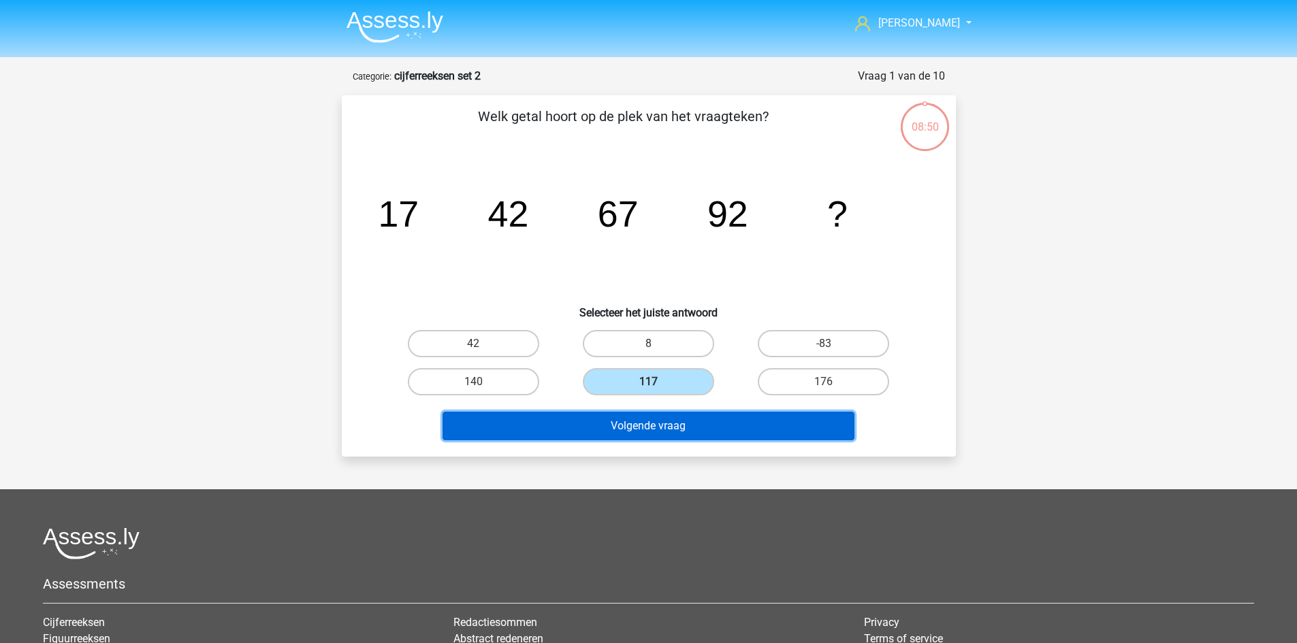
click at [681, 432] on button "Volgende vraag" at bounding box center [649, 426] width 412 height 29
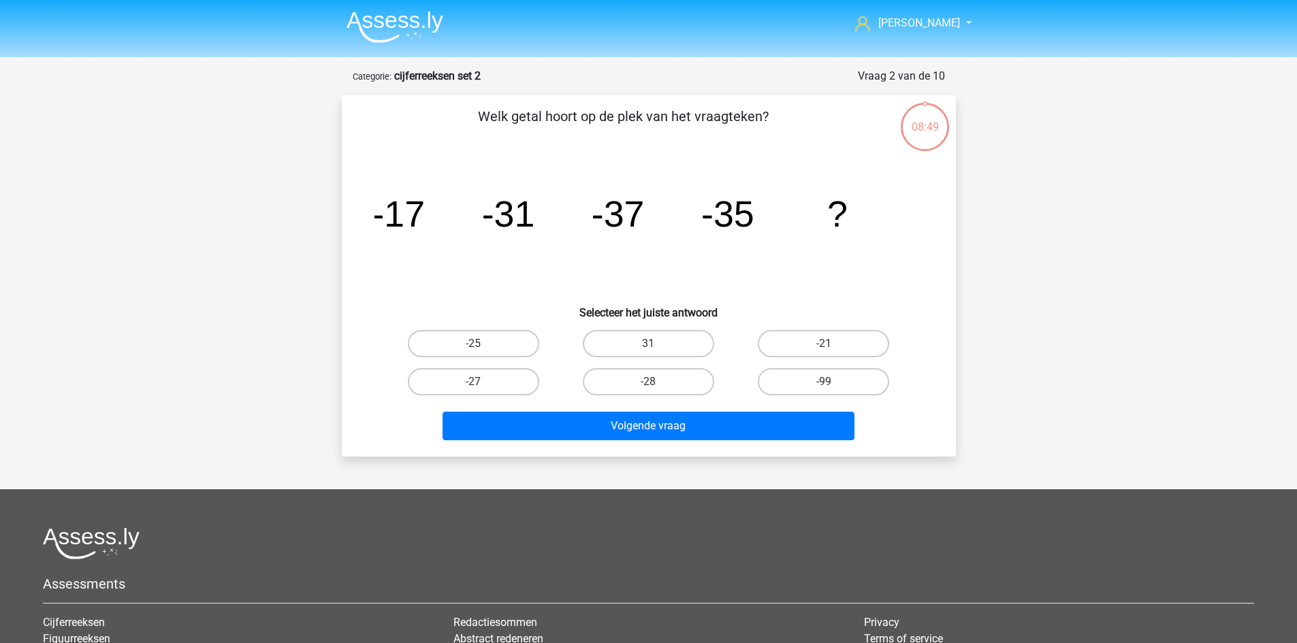
scroll to position [68, 0]
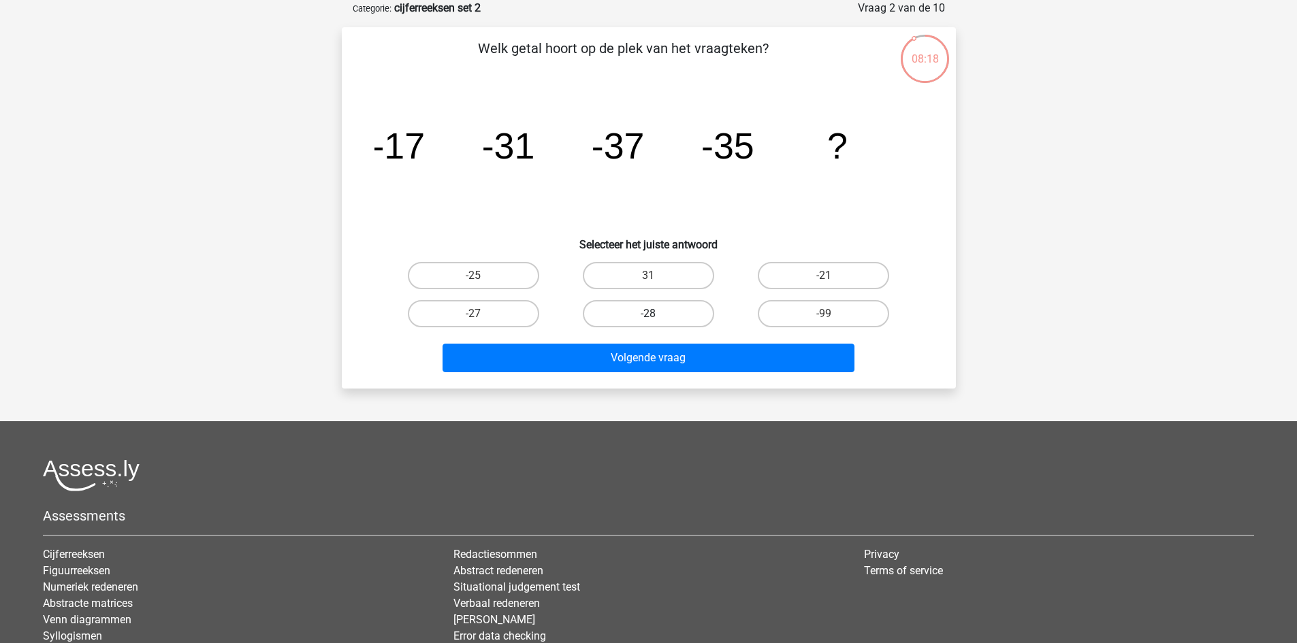
click at [645, 313] on label "-28" at bounding box center [648, 313] width 131 height 27
click at [648, 314] on input "-28" at bounding box center [652, 318] width 9 height 9
radio input "true"
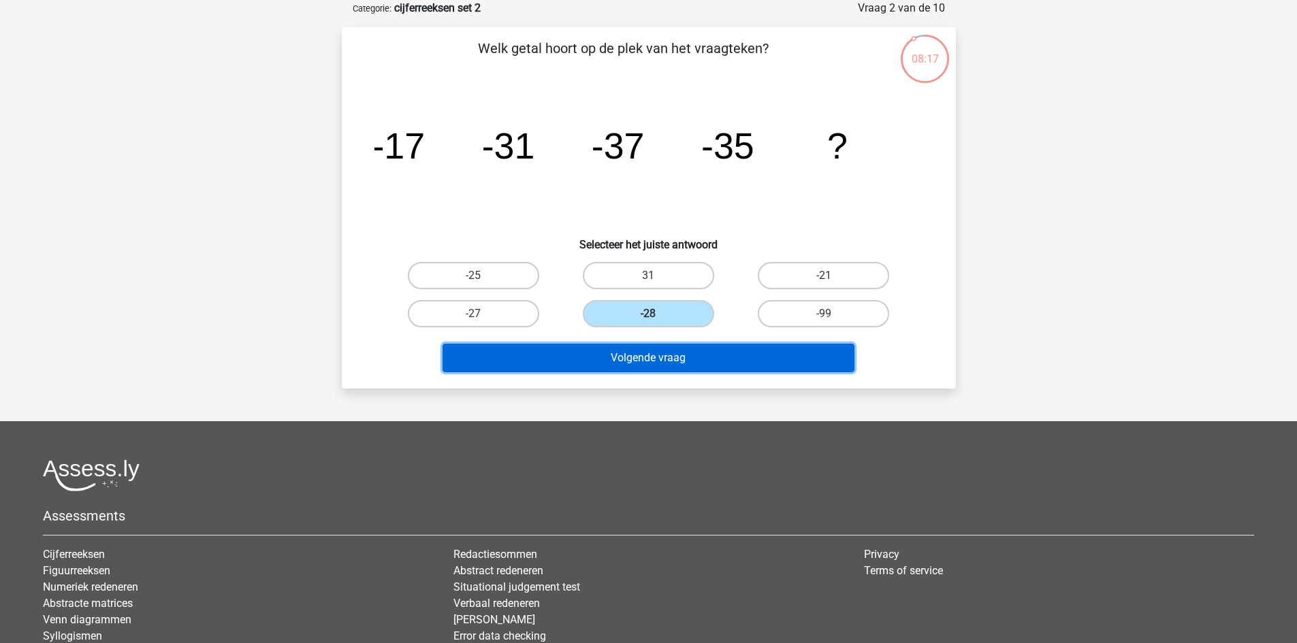
click at [654, 360] on button "Volgende vraag" at bounding box center [649, 358] width 412 height 29
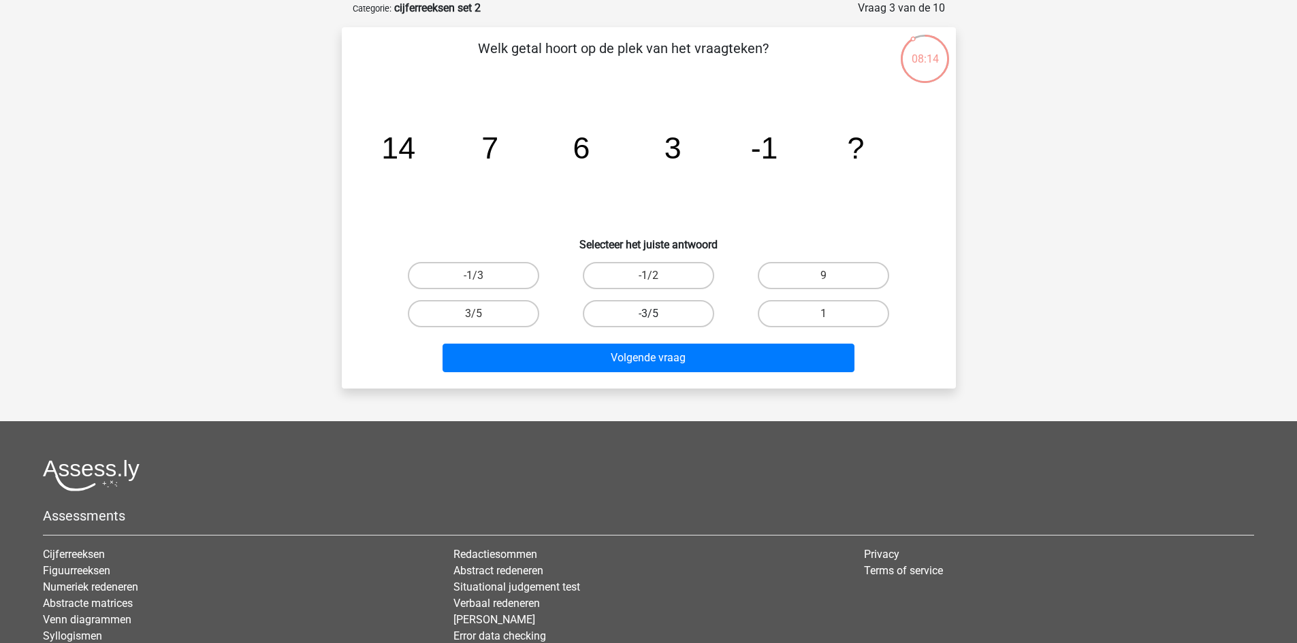
click at [652, 311] on label "-3/5" at bounding box center [648, 313] width 131 height 27
click at [652, 314] on input "-3/5" at bounding box center [652, 318] width 9 height 9
radio input "true"
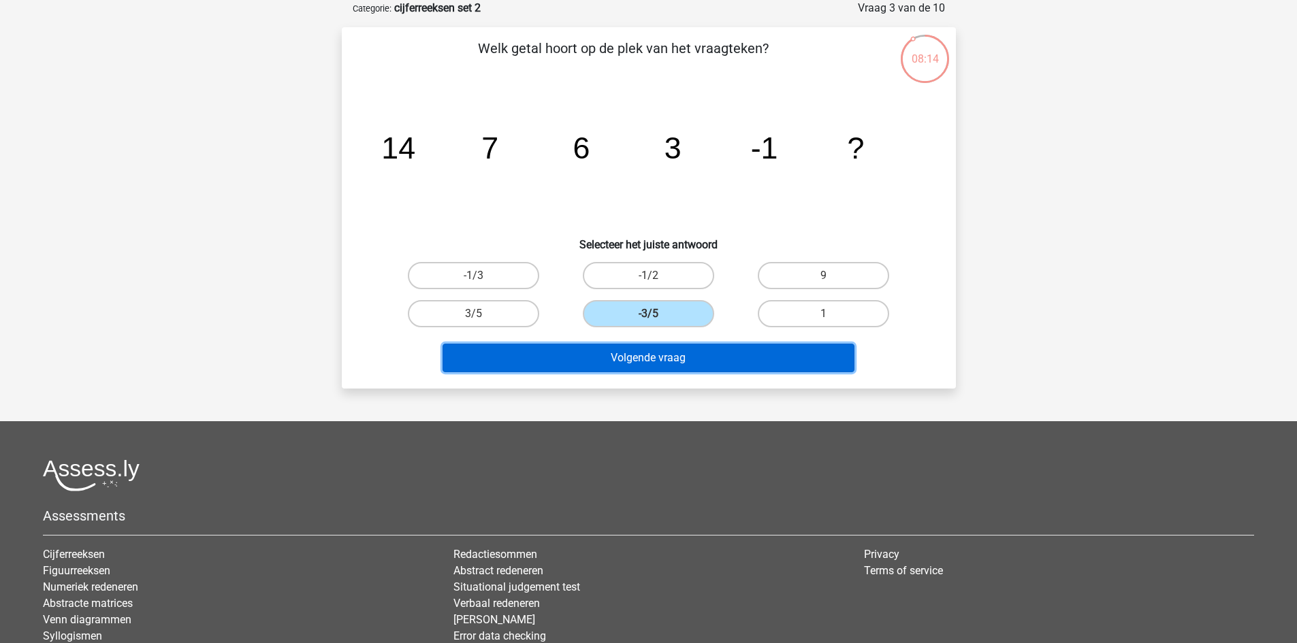
click at [673, 364] on button "Volgende vraag" at bounding box center [649, 358] width 412 height 29
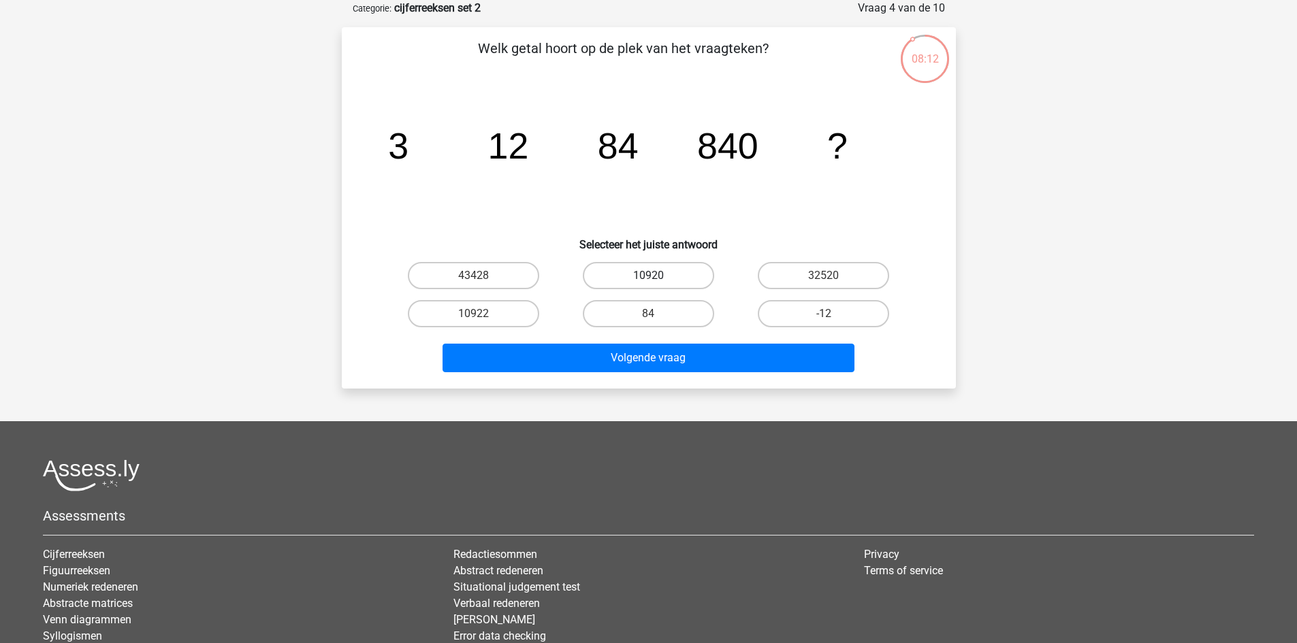
click at [643, 279] on label "10920" at bounding box center [648, 275] width 131 height 27
click at [648, 279] on input "10920" at bounding box center [652, 280] width 9 height 9
radio input "true"
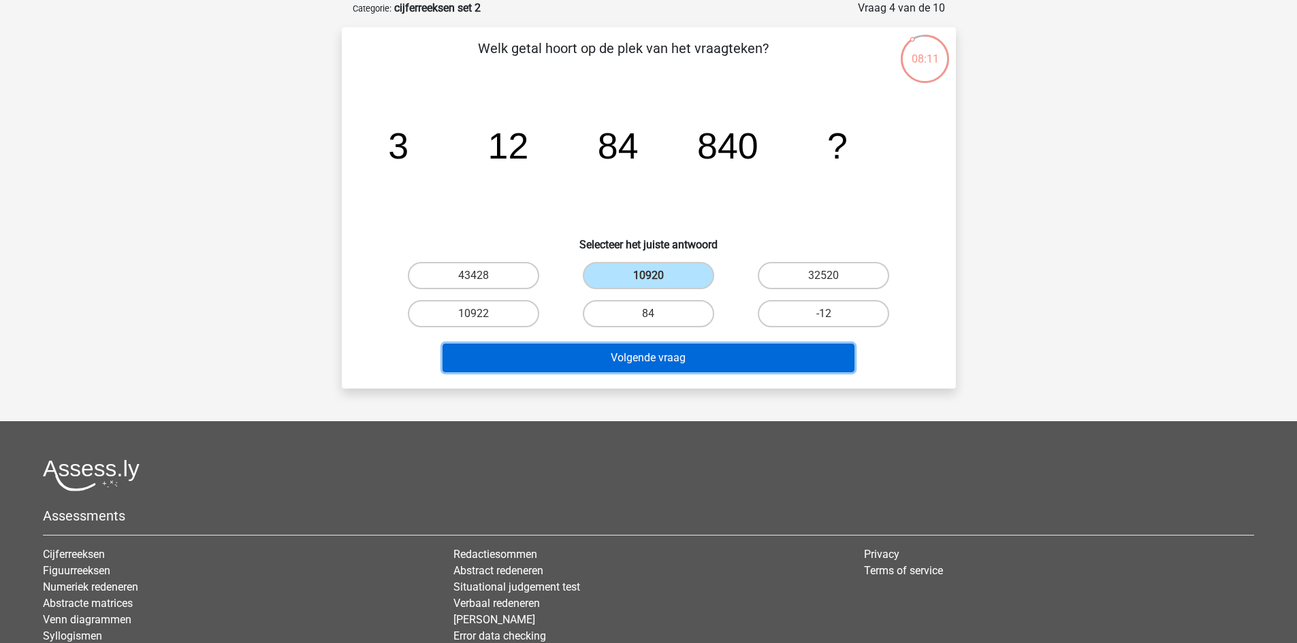
click at [654, 353] on button "Volgende vraag" at bounding box center [649, 358] width 412 height 29
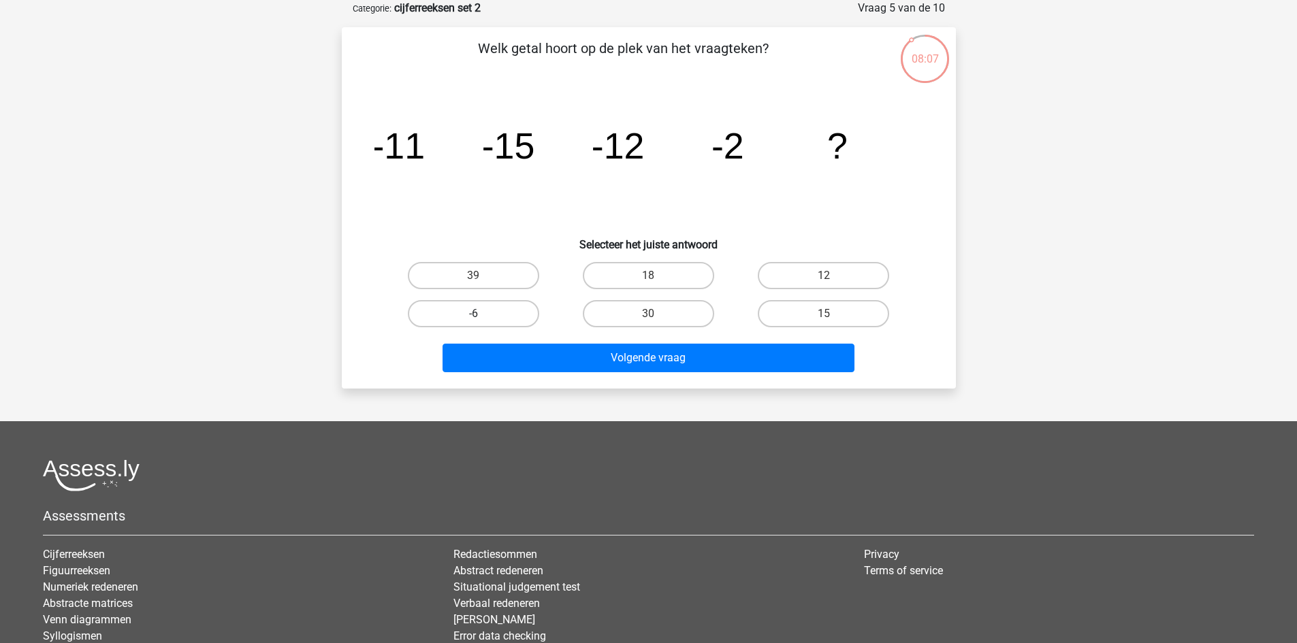
click at [501, 306] on label "-6" at bounding box center [473, 313] width 131 height 27
click at [482, 314] on input "-6" at bounding box center [477, 318] width 9 height 9
radio input "true"
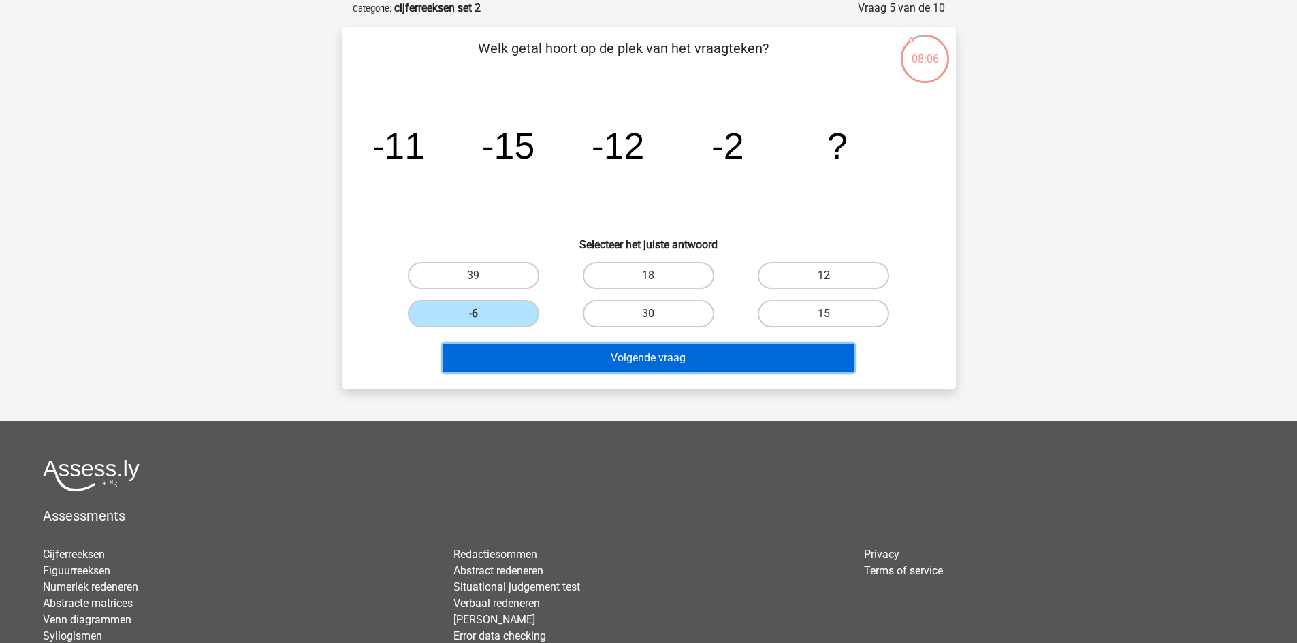
click at [555, 364] on button "Volgende vraag" at bounding box center [649, 358] width 412 height 29
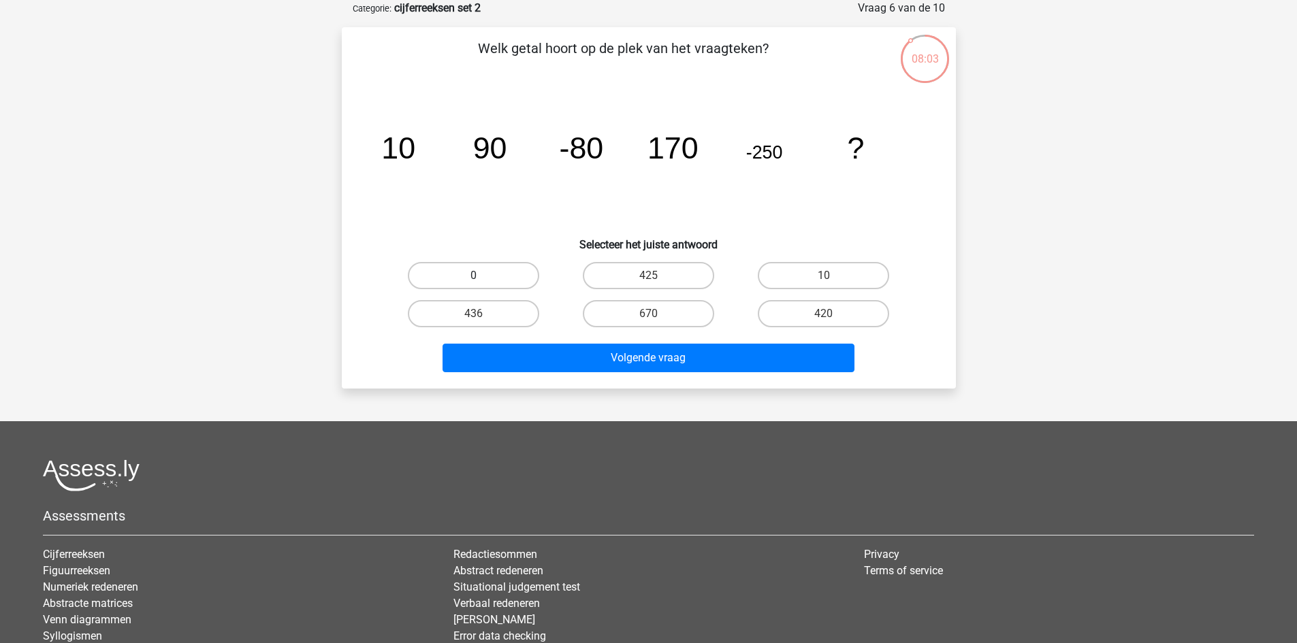
click at [492, 278] on label "0" at bounding box center [473, 275] width 131 height 27
click at [482, 278] on input "0" at bounding box center [477, 280] width 9 height 9
radio input "true"
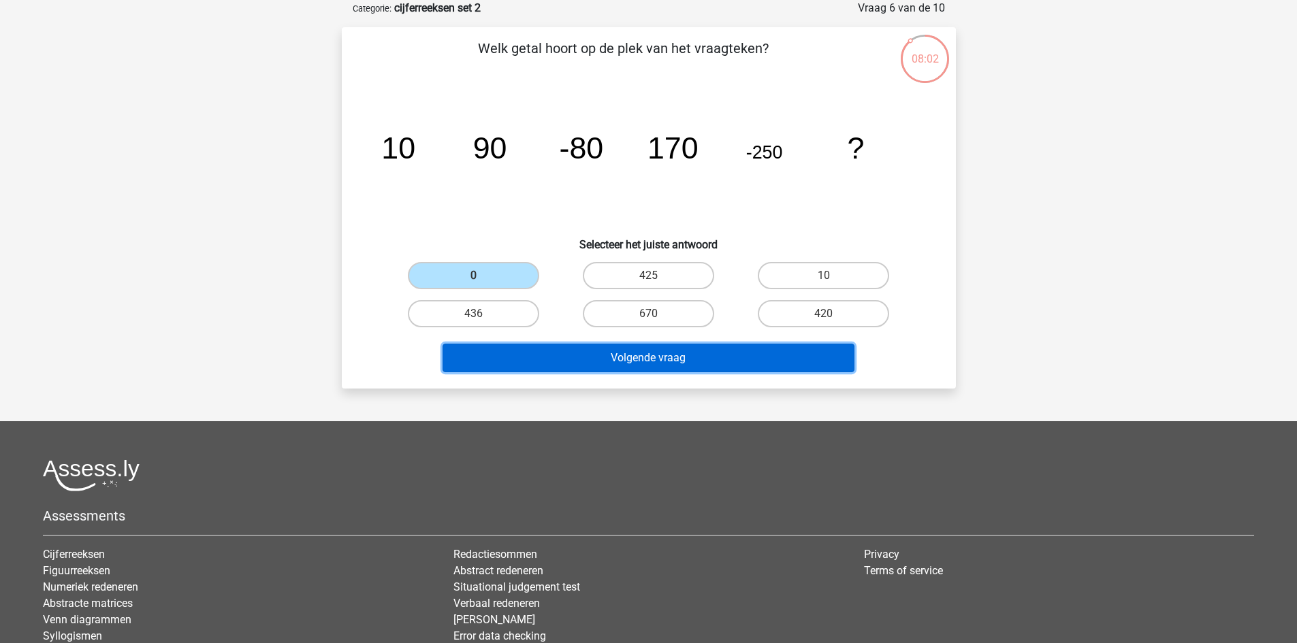
click at [554, 362] on button "Volgende vraag" at bounding box center [649, 358] width 412 height 29
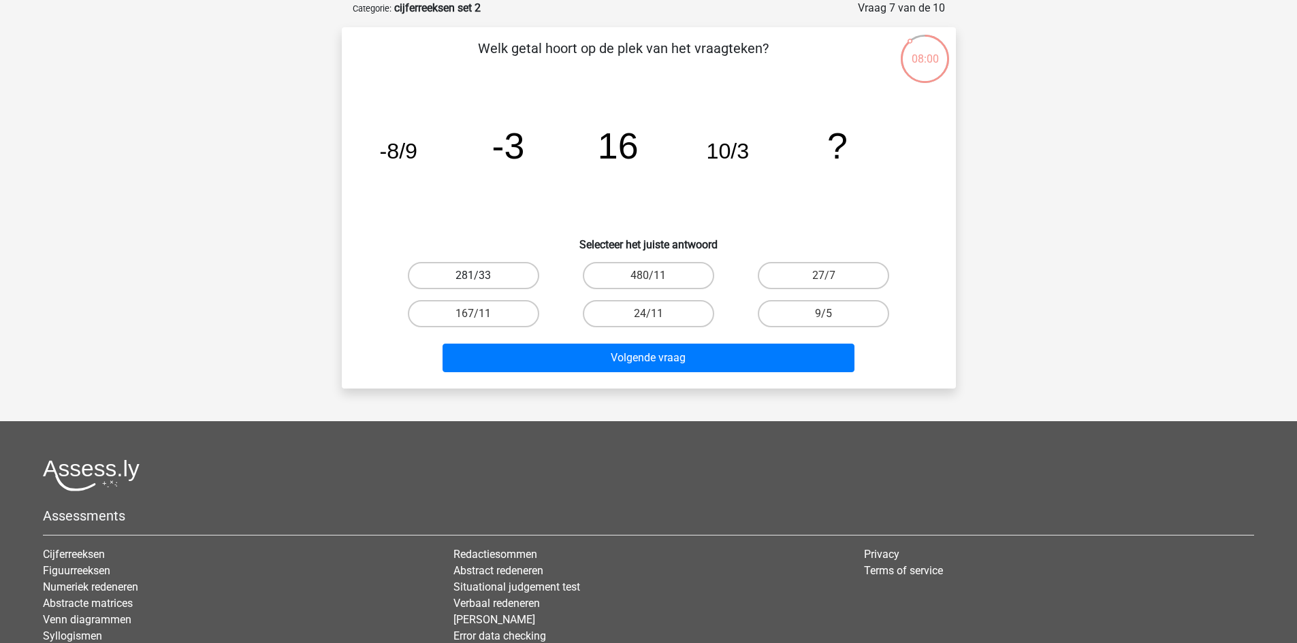
click at [508, 279] on label "281/33" at bounding box center [473, 275] width 131 height 27
click at [482, 279] on input "281/33" at bounding box center [477, 280] width 9 height 9
radio input "true"
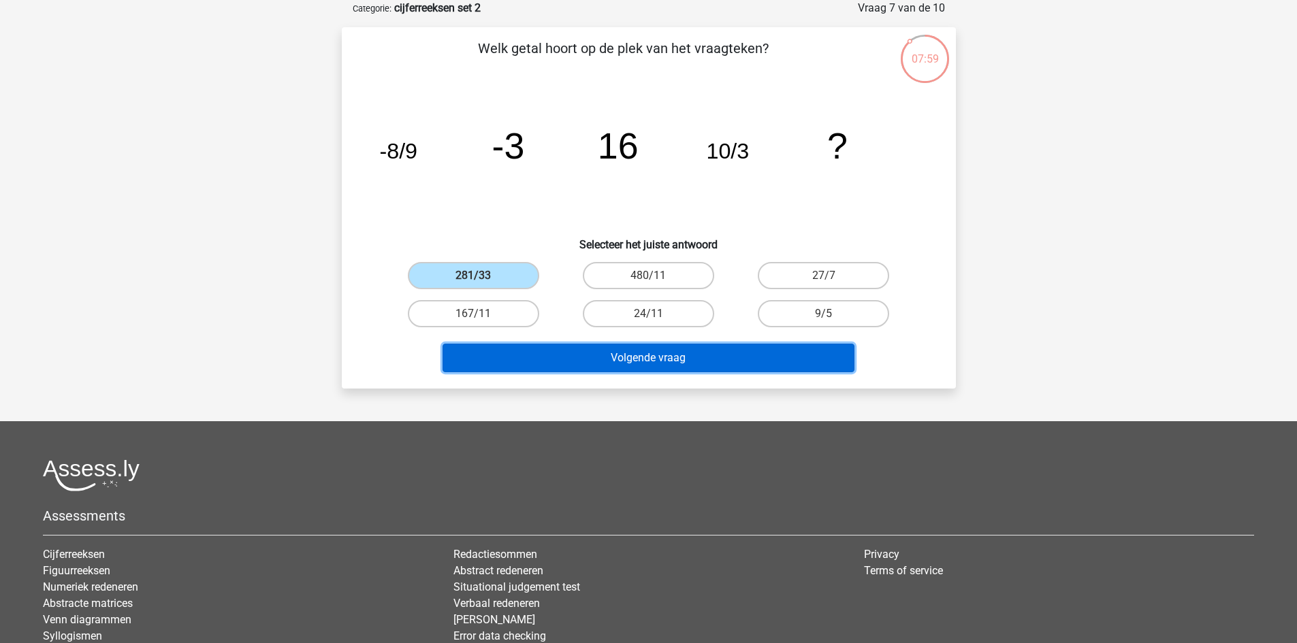
click at [540, 347] on button "Volgende vraag" at bounding box center [649, 358] width 412 height 29
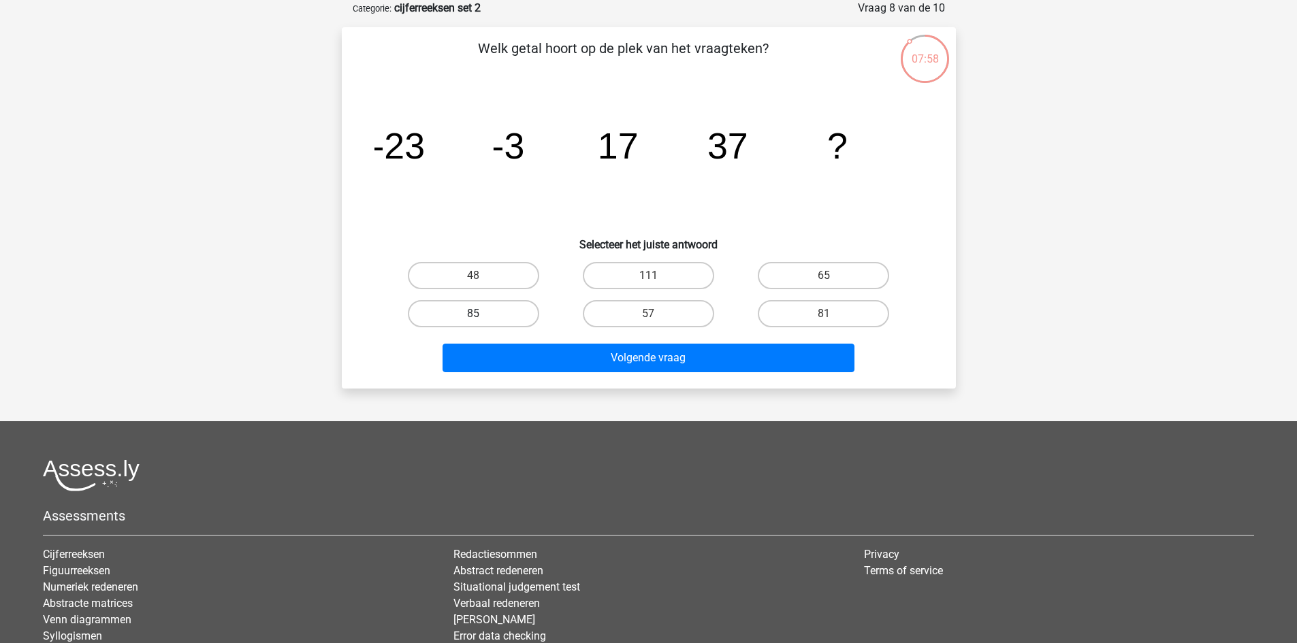
click at [514, 316] on label "85" at bounding box center [473, 313] width 131 height 27
click at [482, 316] on input "85" at bounding box center [477, 318] width 9 height 9
radio input "true"
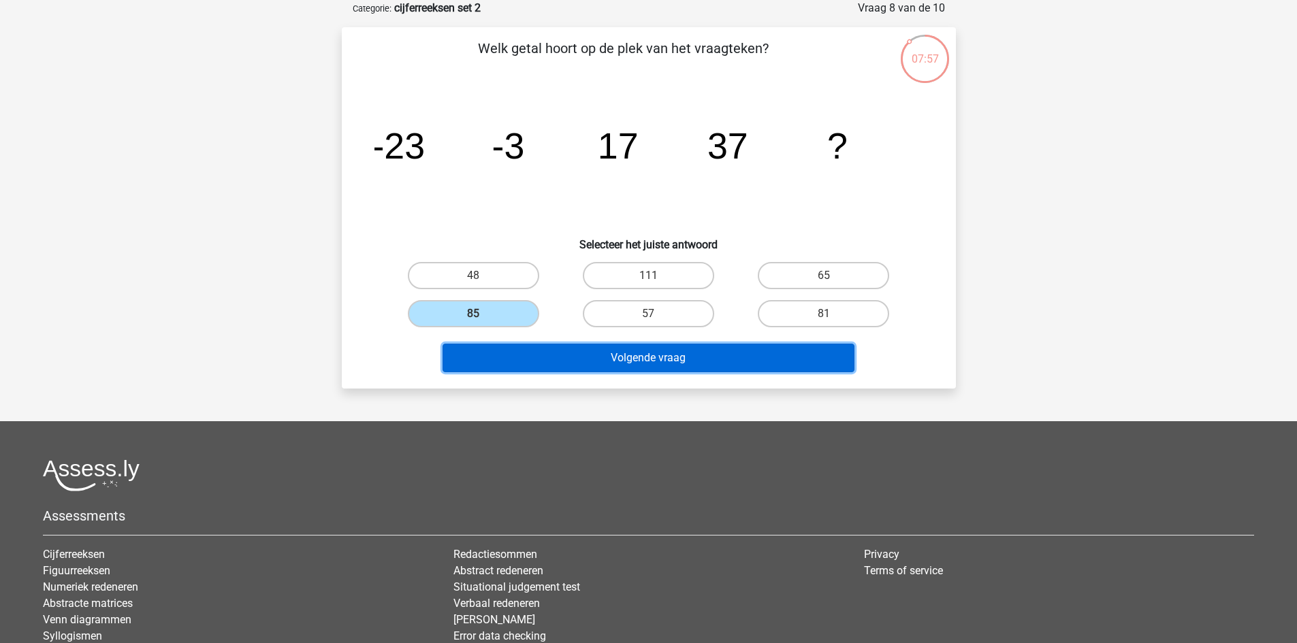
click at [539, 369] on button "Volgende vraag" at bounding box center [649, 358] width 412 height 29
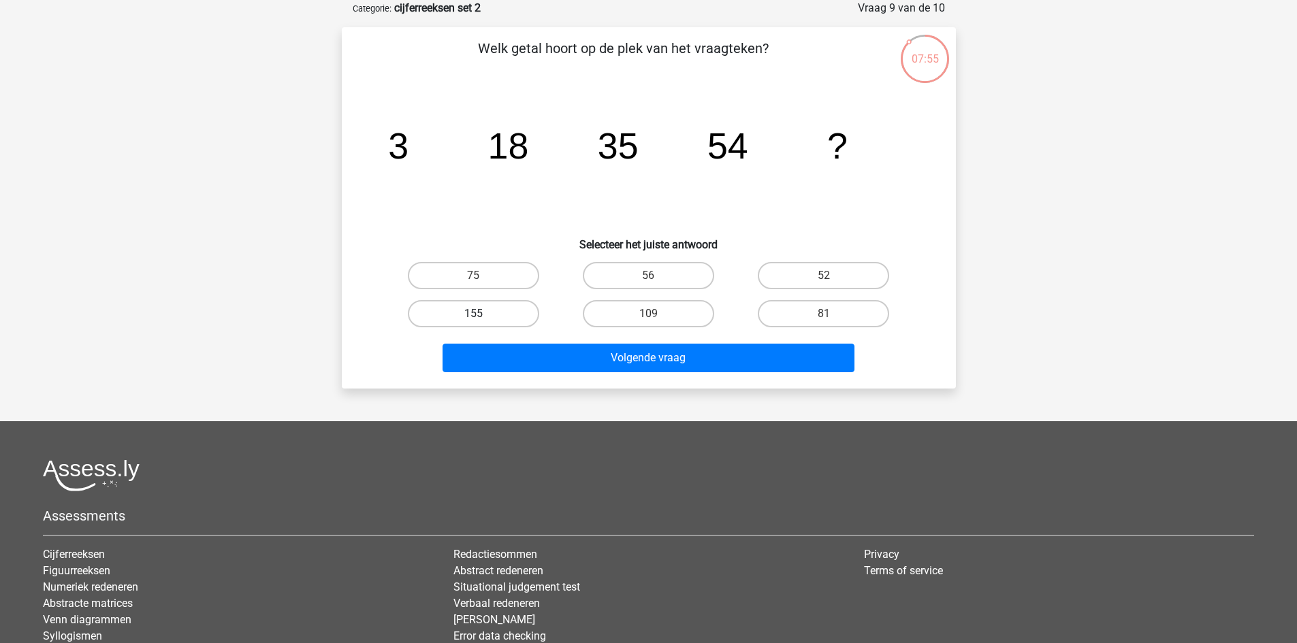
click at [492, 302] on label "155" at bounding box center [473, 313] width 131 height 27
click at [482, 314] on input "155" at bounding box center [477, 318] width 9 height 9
radio input "true"
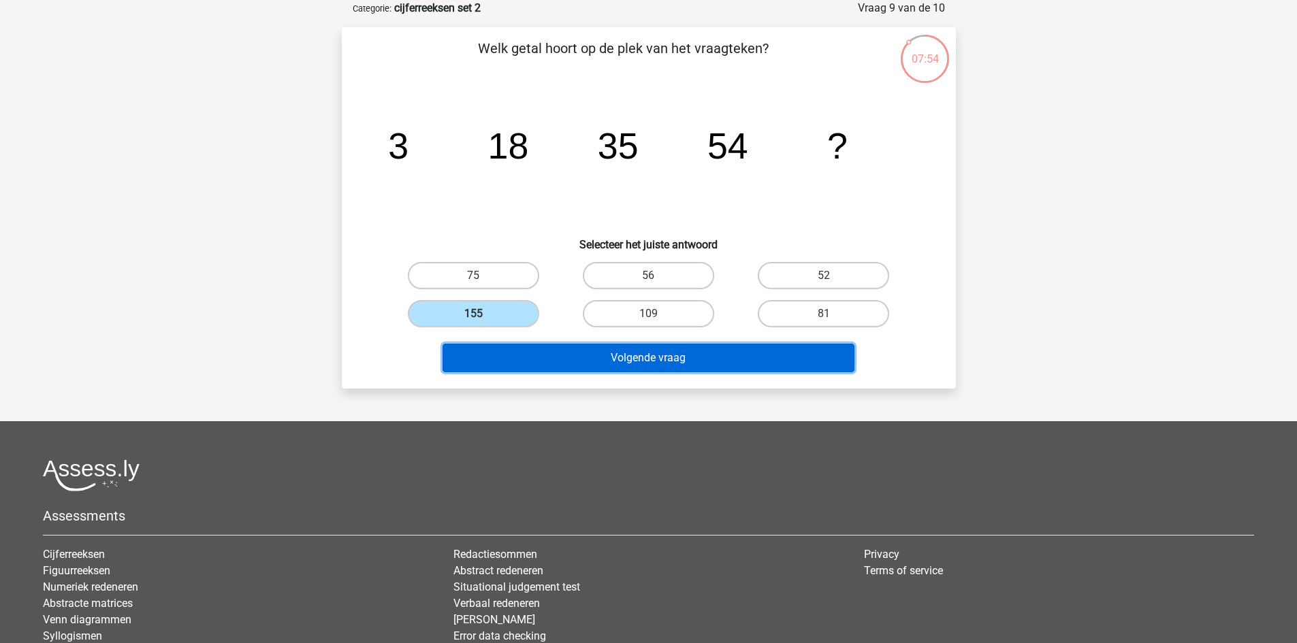
click at [523, 366] on button "Volgende vraag" at bounding box center [649, 358] width 412 height 29
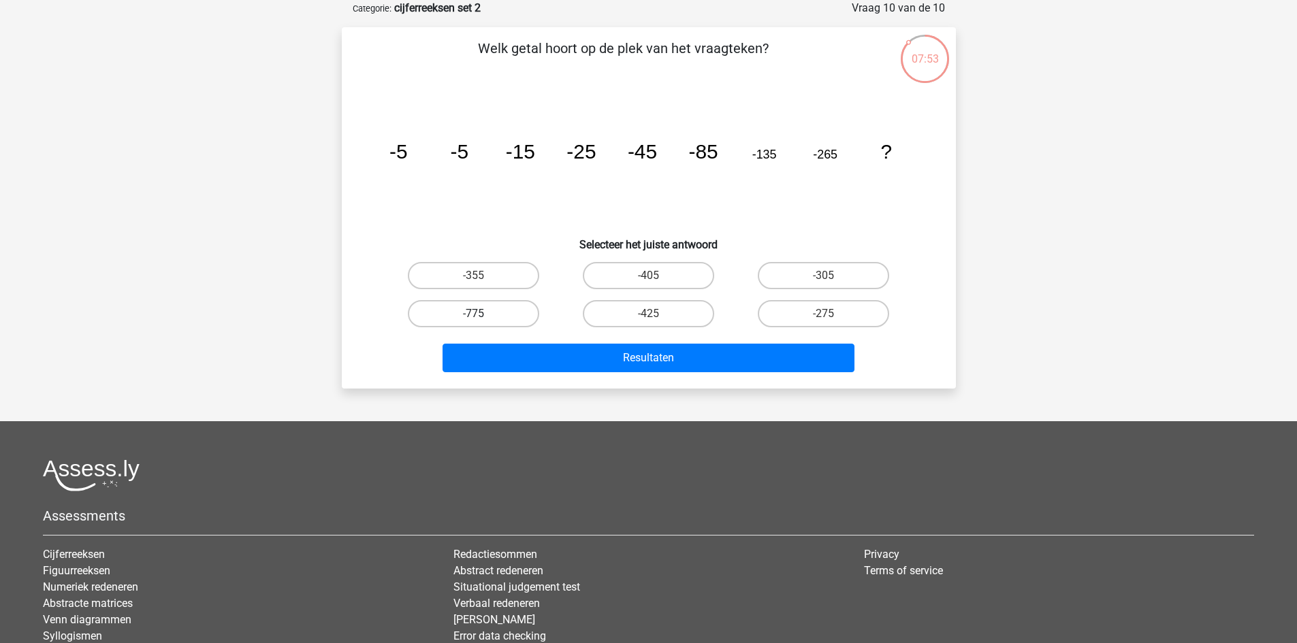
click at [499, 317] on label "-775" at bounding box center [473, 313] width 131 height 27
click at [482, 317] on input "-775" at bounding box center [477, 318] width 9 height 9
radio input "true"
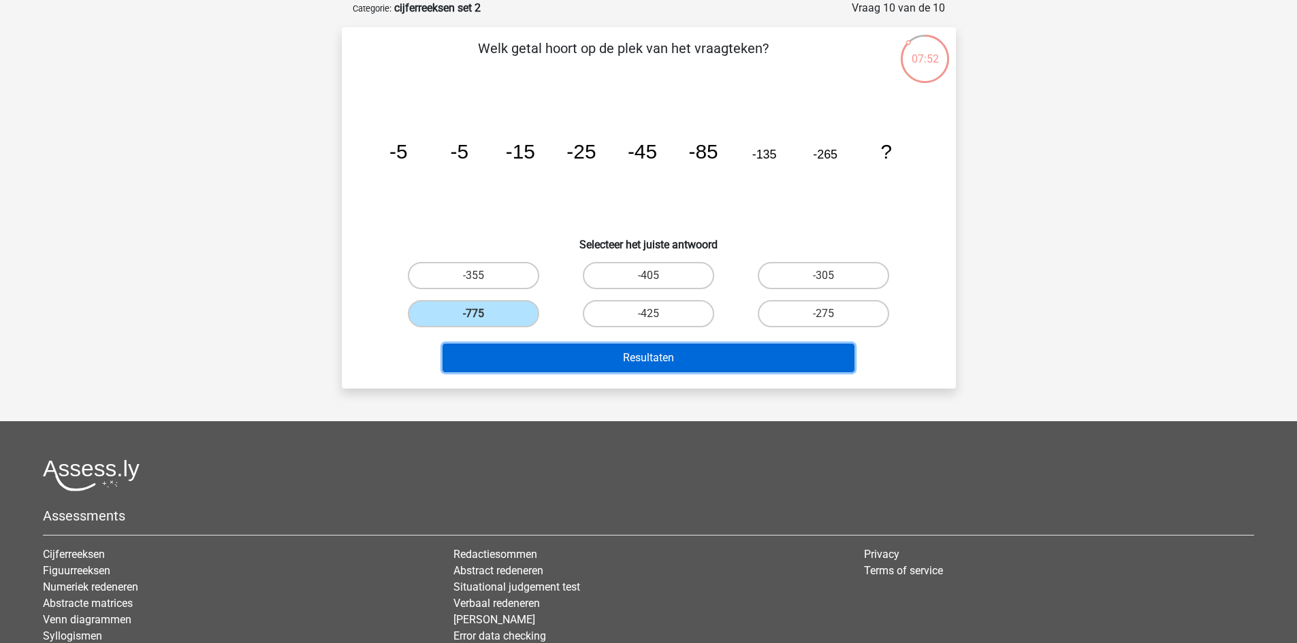
click at [531, 361] on button "Resultaten" at bounding box center [649, 358] width 412 height 29
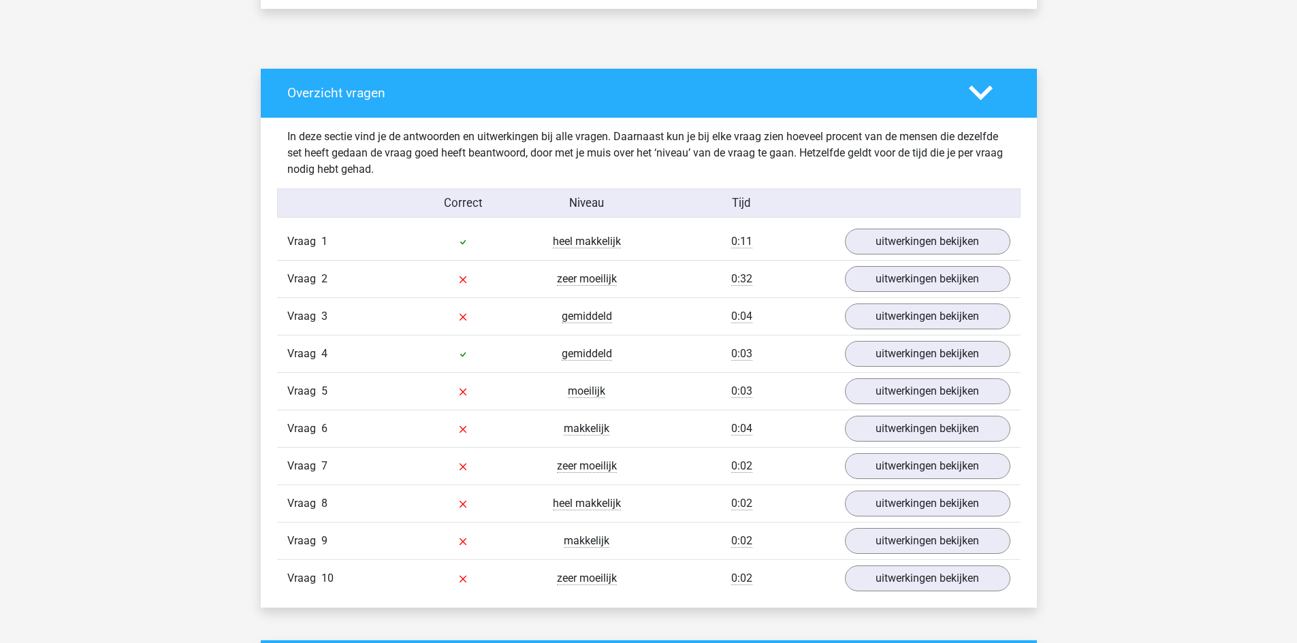
scroll to position [697, 0]
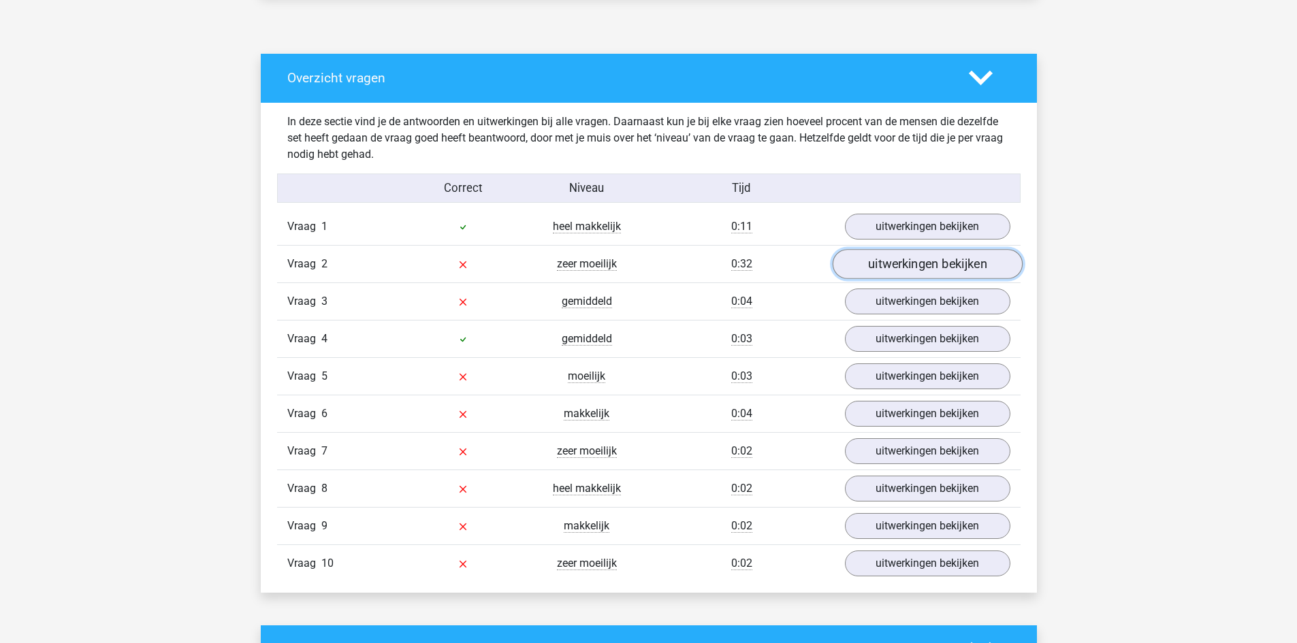
click at [893, 261] on link "uitwerkingen bekijken" at bounding box center [927, 264] width 190 height 30
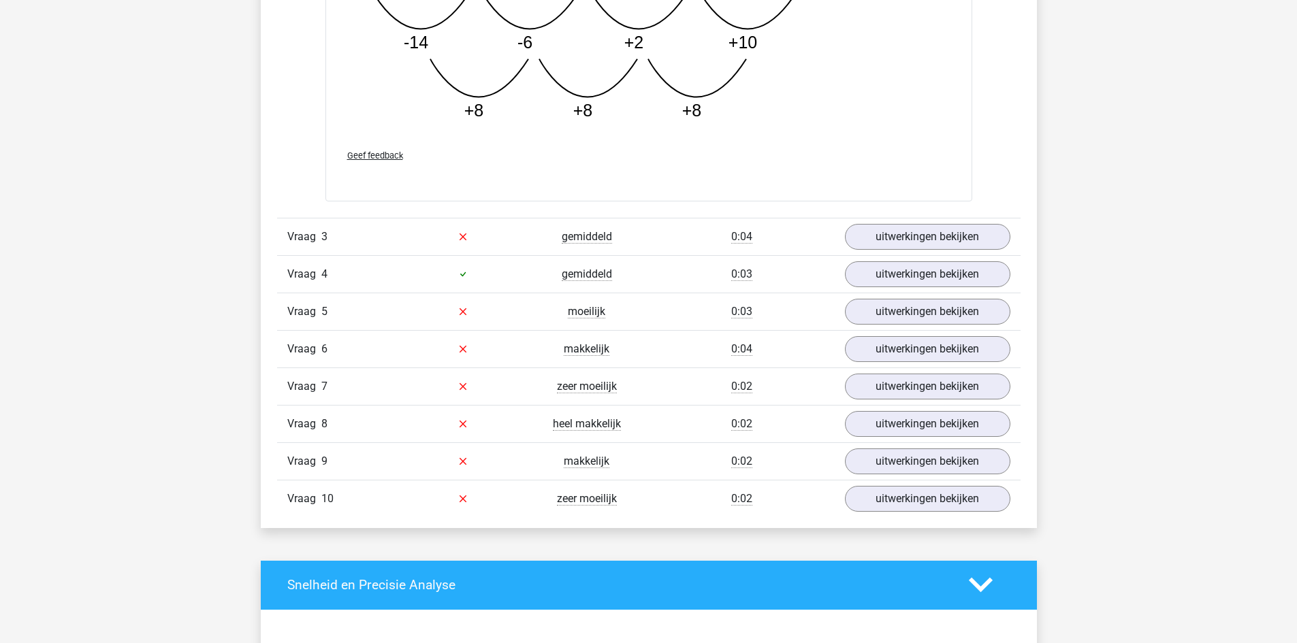
scroll to position [1459, 0]
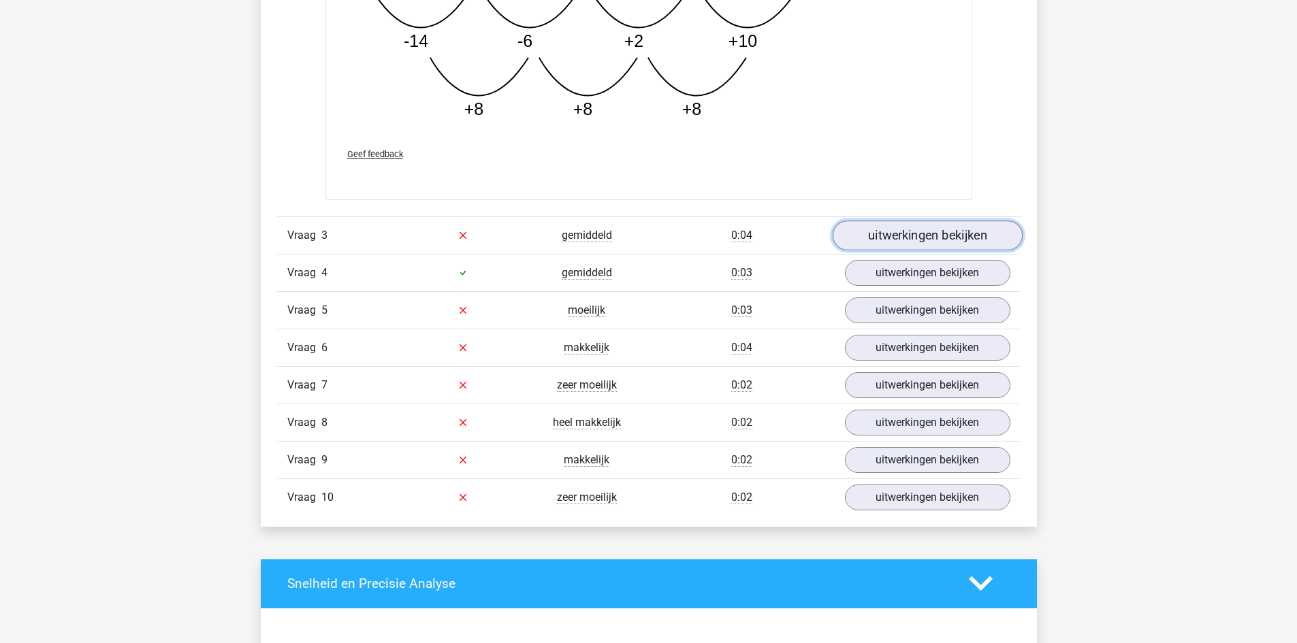
click at [898, 238] on link "uitwerkingen bekijken" at bounding box center [927, 236] width 190 height 30
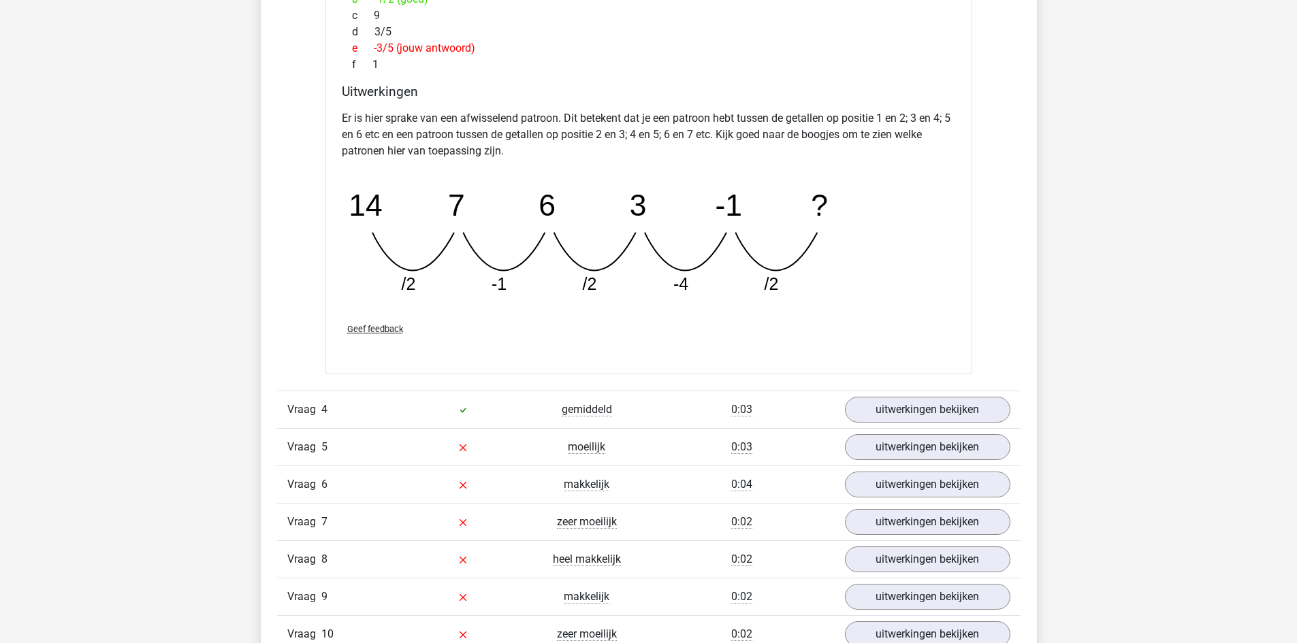
scroll to position [1950, 0]
click at [899, 407] on link "uitwerkingen bekijken" at bounding box center [927, 409] width 190 height 30
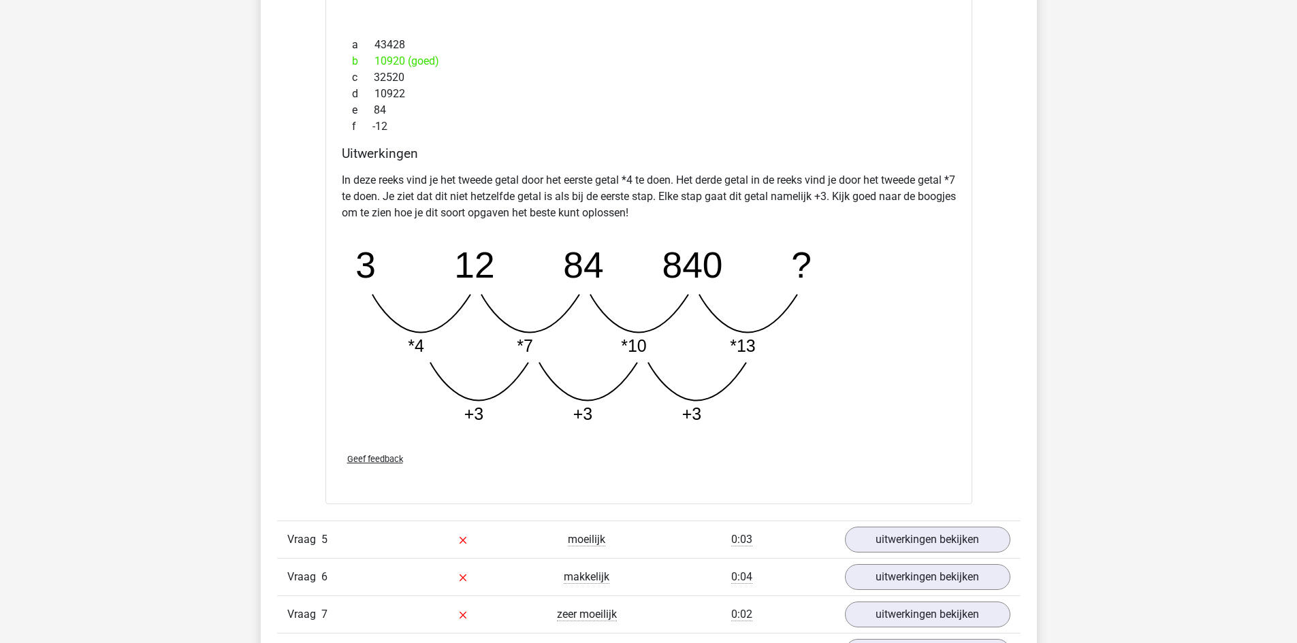
scroll to position [2625, 0]
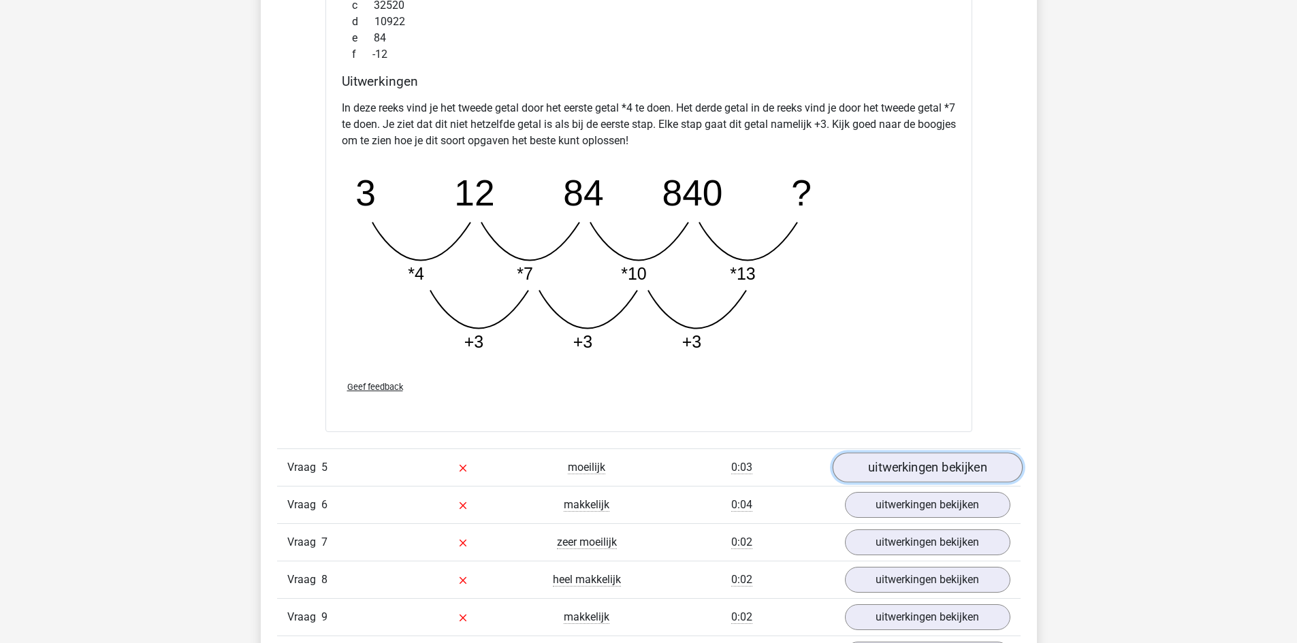
click at [876, 476] on link "uitwerkingen bekijken" at bounding box center [927, 468] width 190 height 30
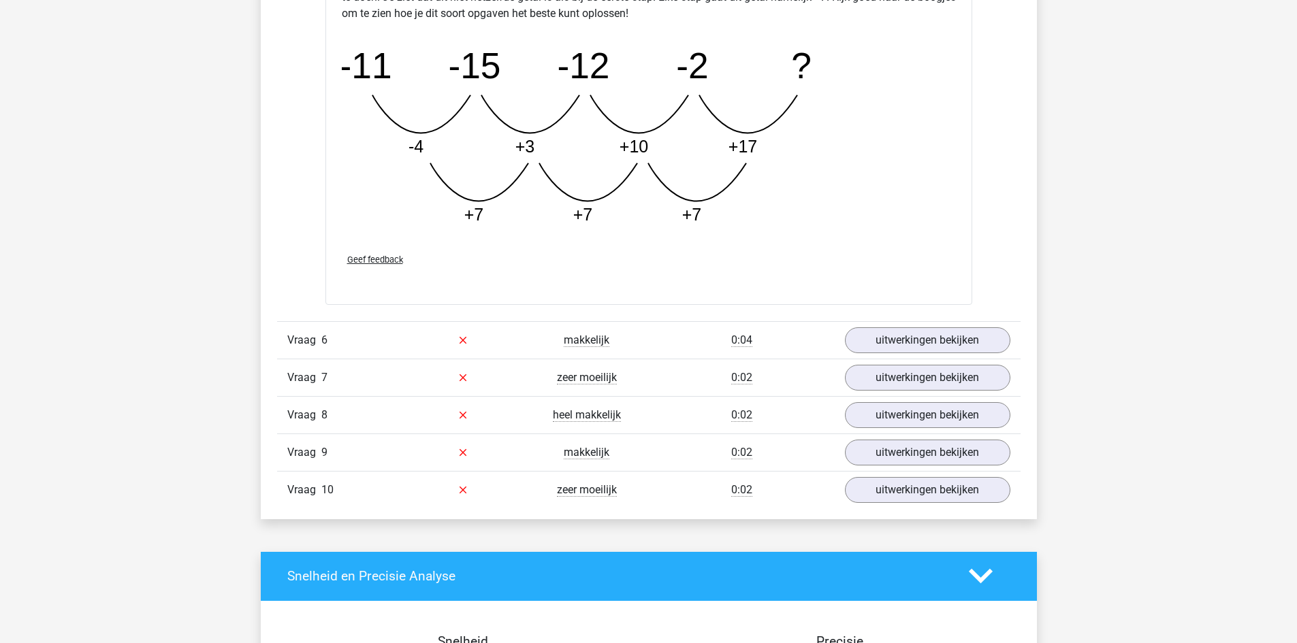
scroll to position [3488, 0]
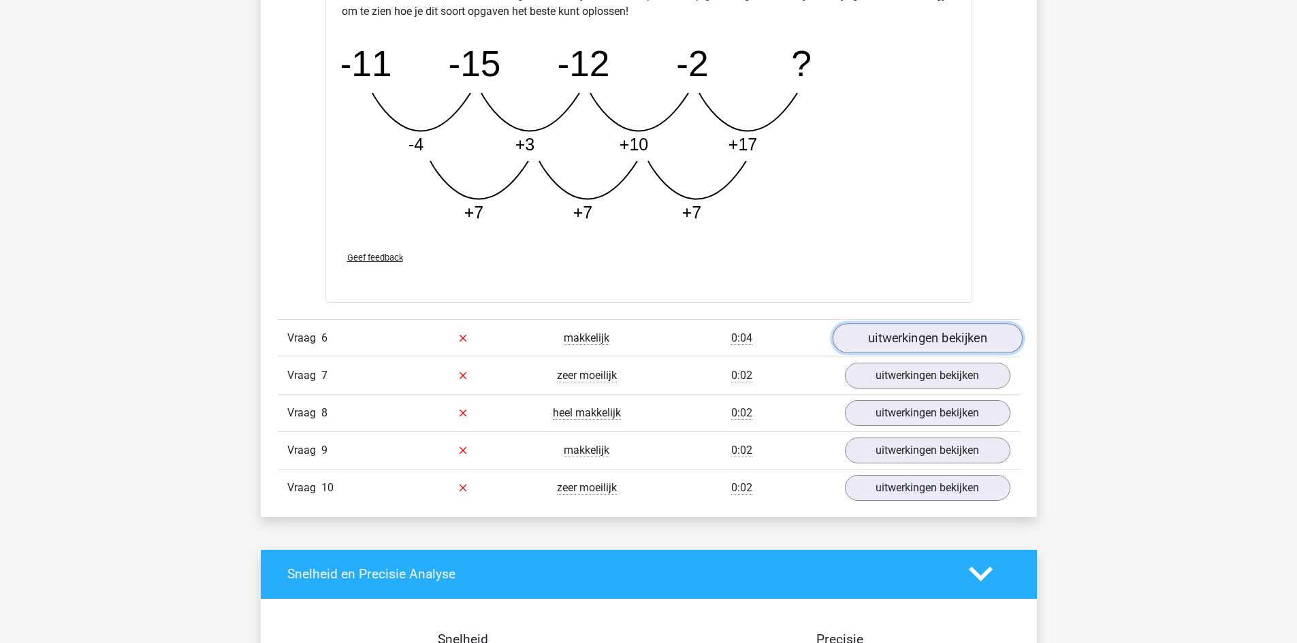
click at [902, 338] on link "uitwerkingen bekijken" at bounding box center [927, 338] width 190 height 30
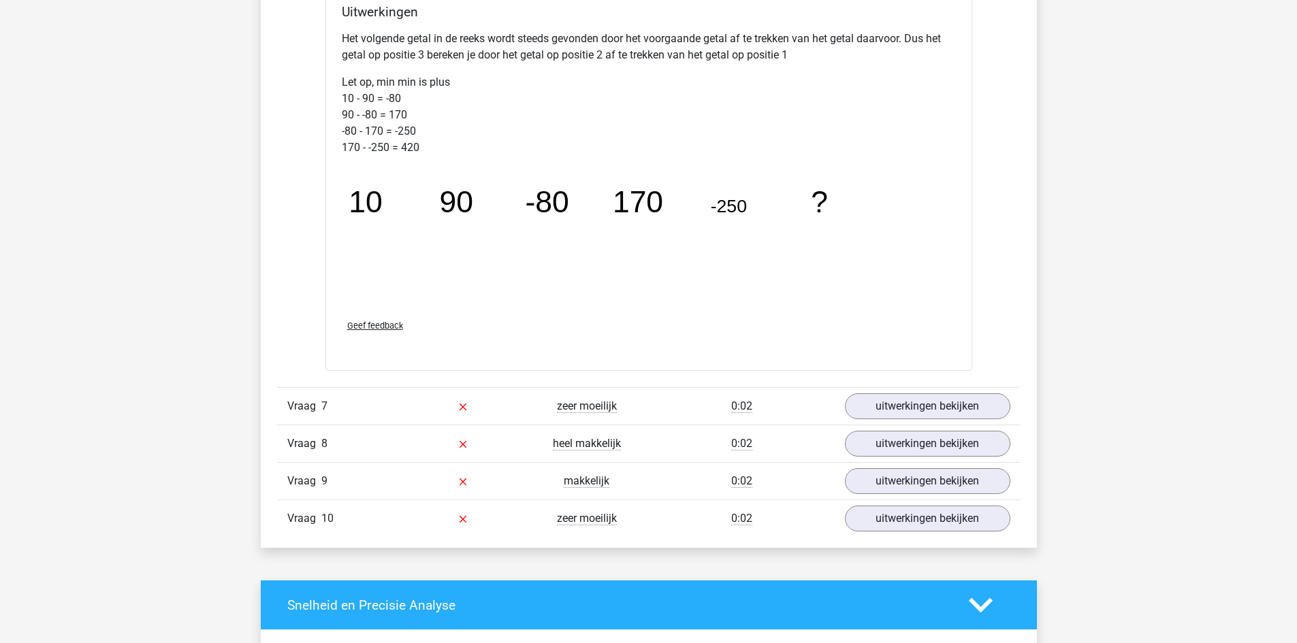
scroll to position [4161, 0]
click at [883, 411] on link "uitwerkingen bekijken" at bounding box center [927, 407] width 190 height 30
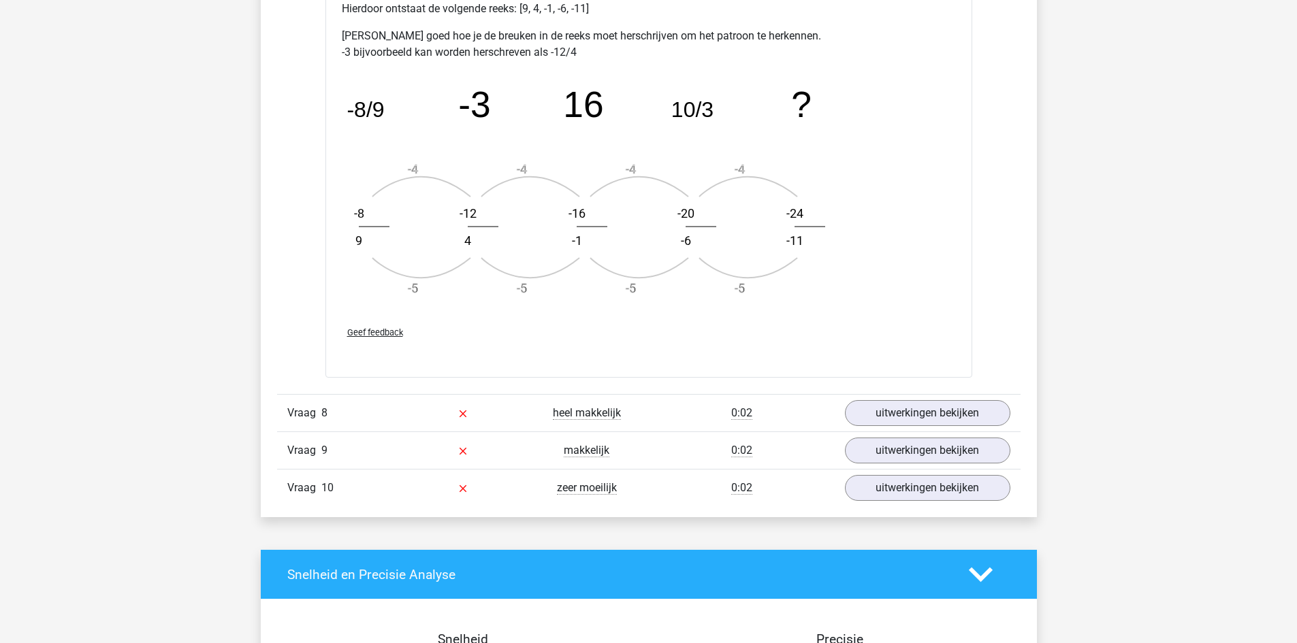
scroll to position [5009, 0]
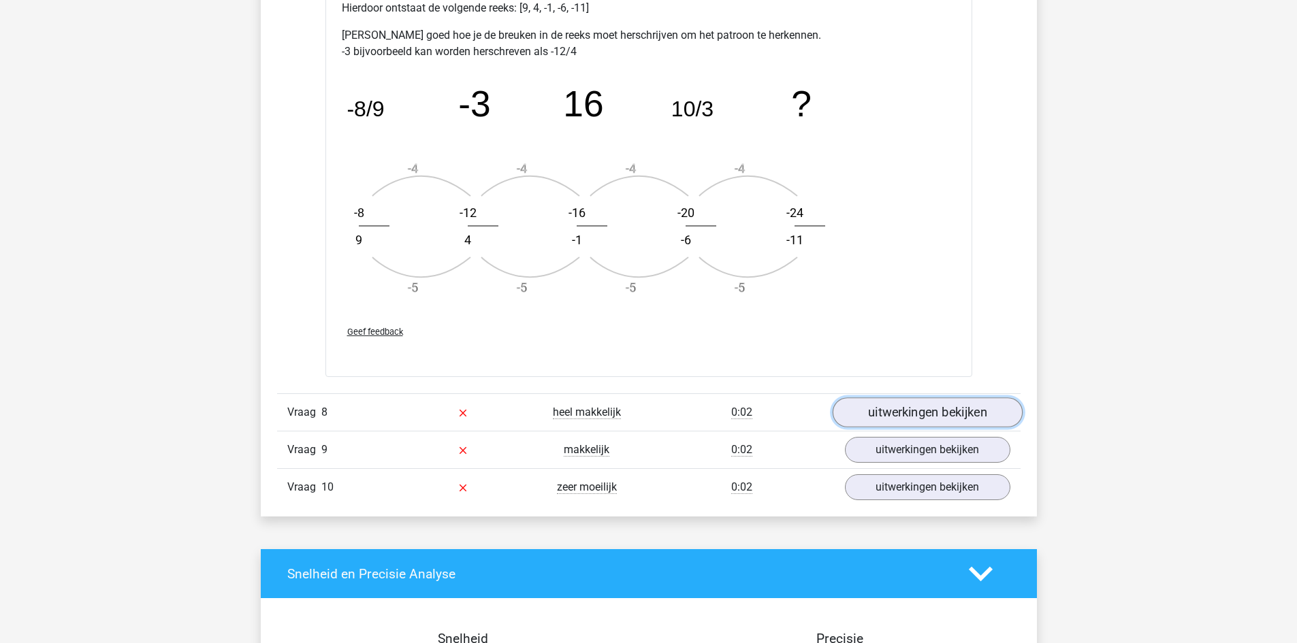
click at [881, 413] on link "uitwerkingen bekijken" at bounding box center [927, 413] width 190 height 30
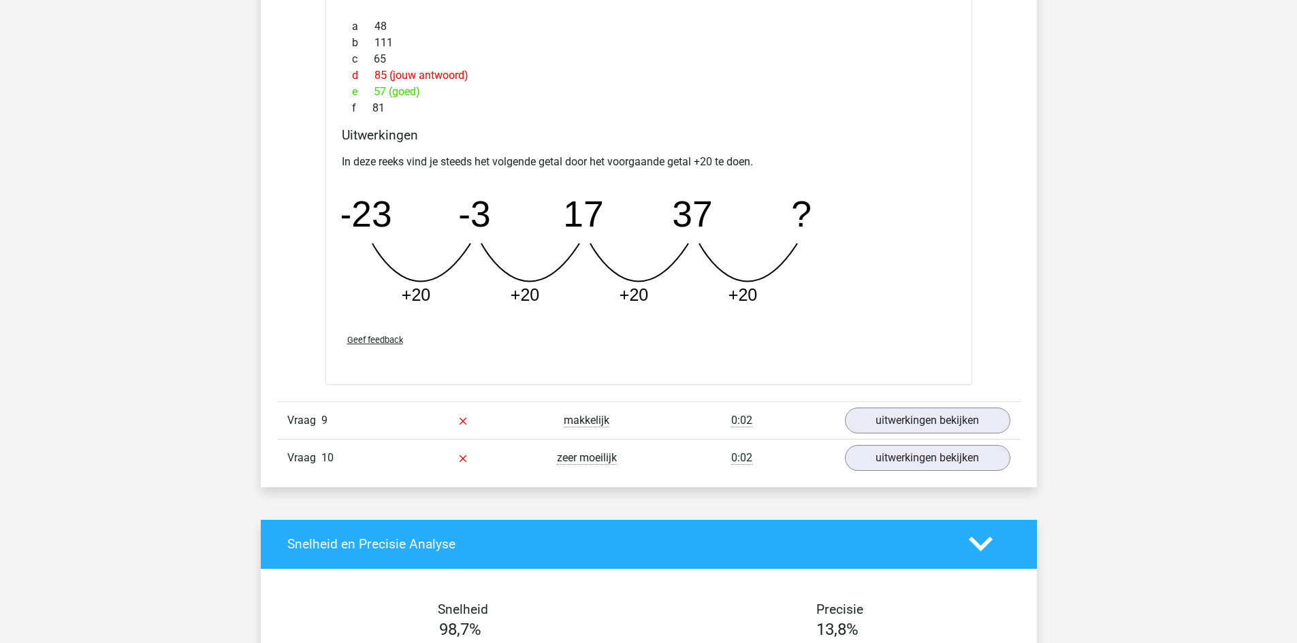
scroll to position [5636, 0]
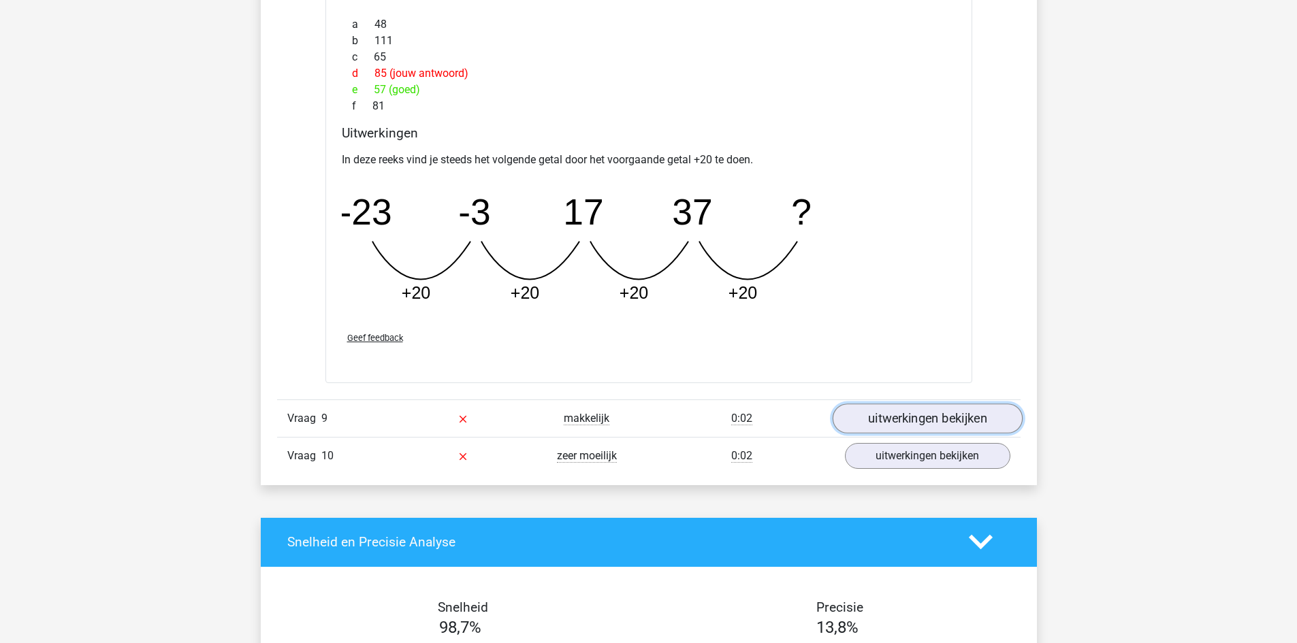
click at [902, 414] on link "uitwerkingen bekijken" at bounding box center [927, 419] width 190 height 30
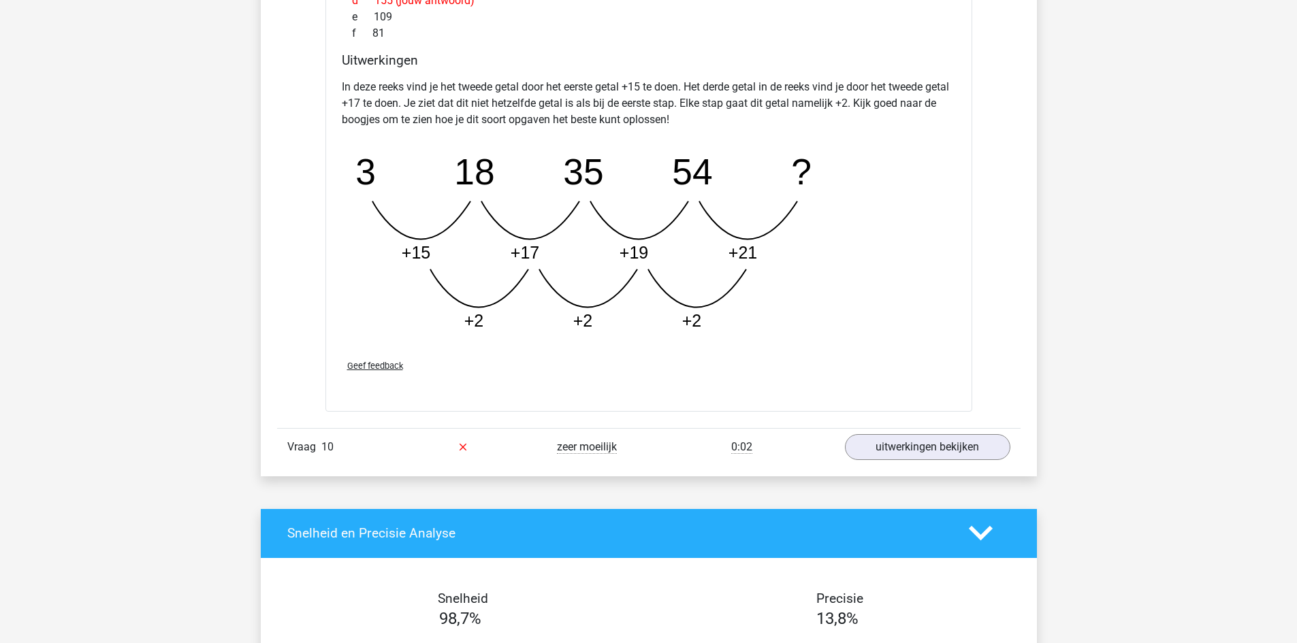
scroll to position [6341, 0]
click at [900, 446] on link "uitwerkingen bekijken" at bounding box center [927, 447] width 190 height 30
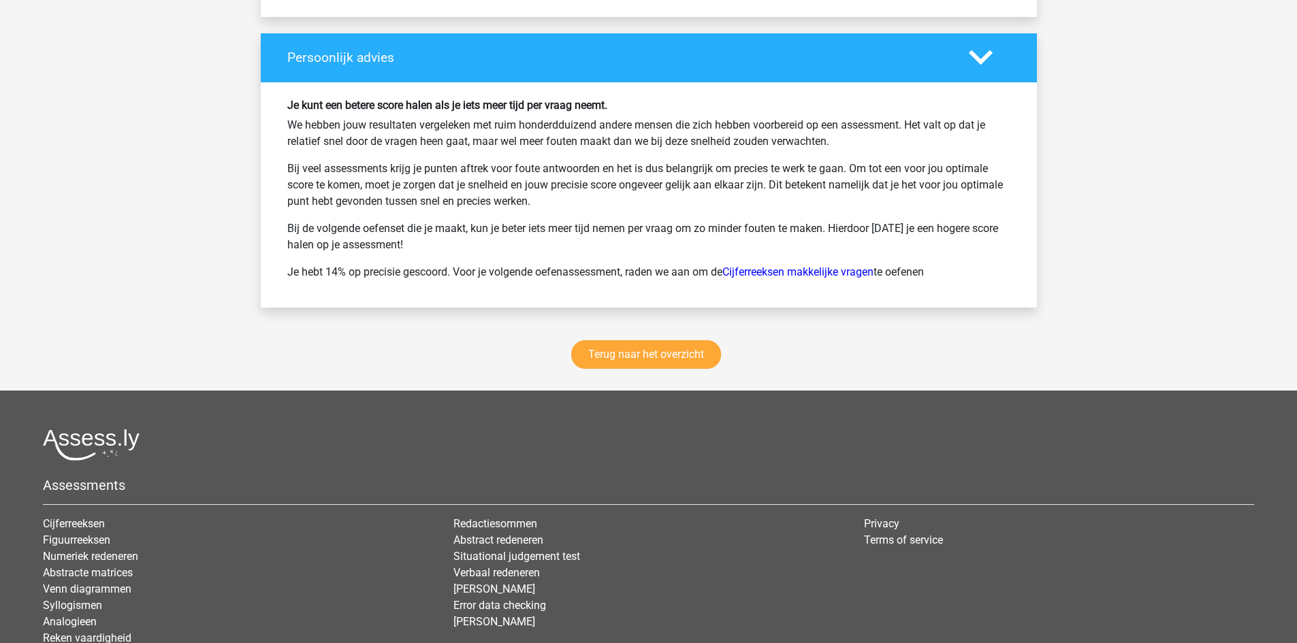
scroll to position [7952, 0]
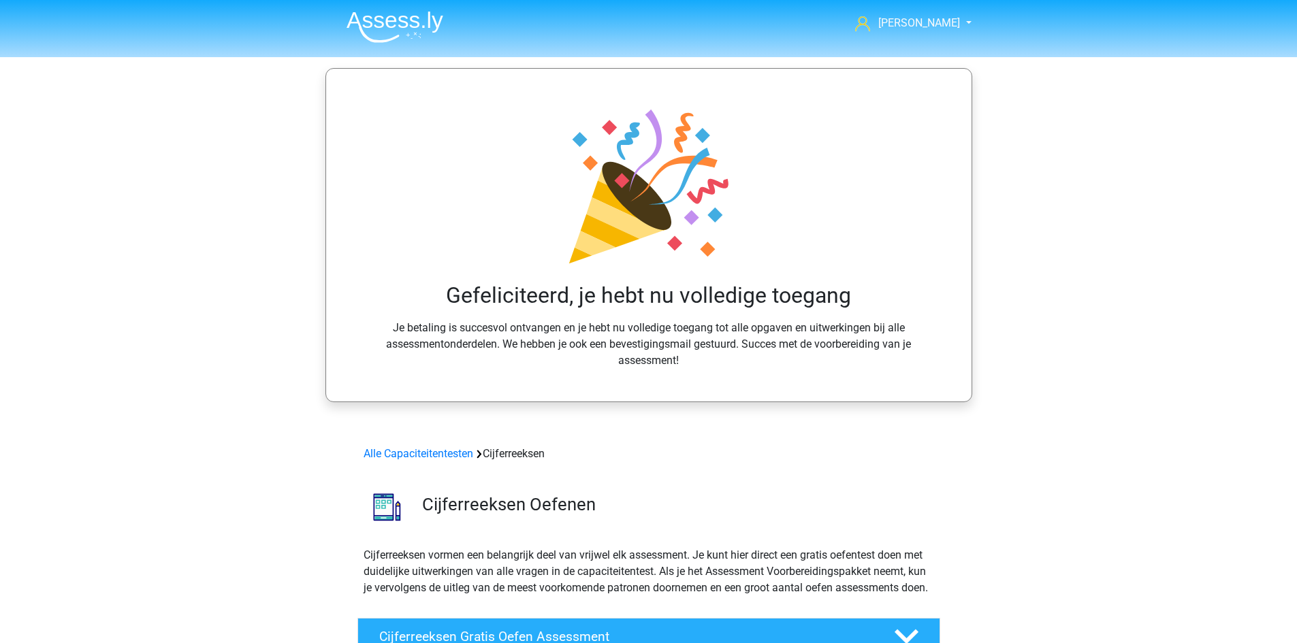
scroll to position [940, 0]
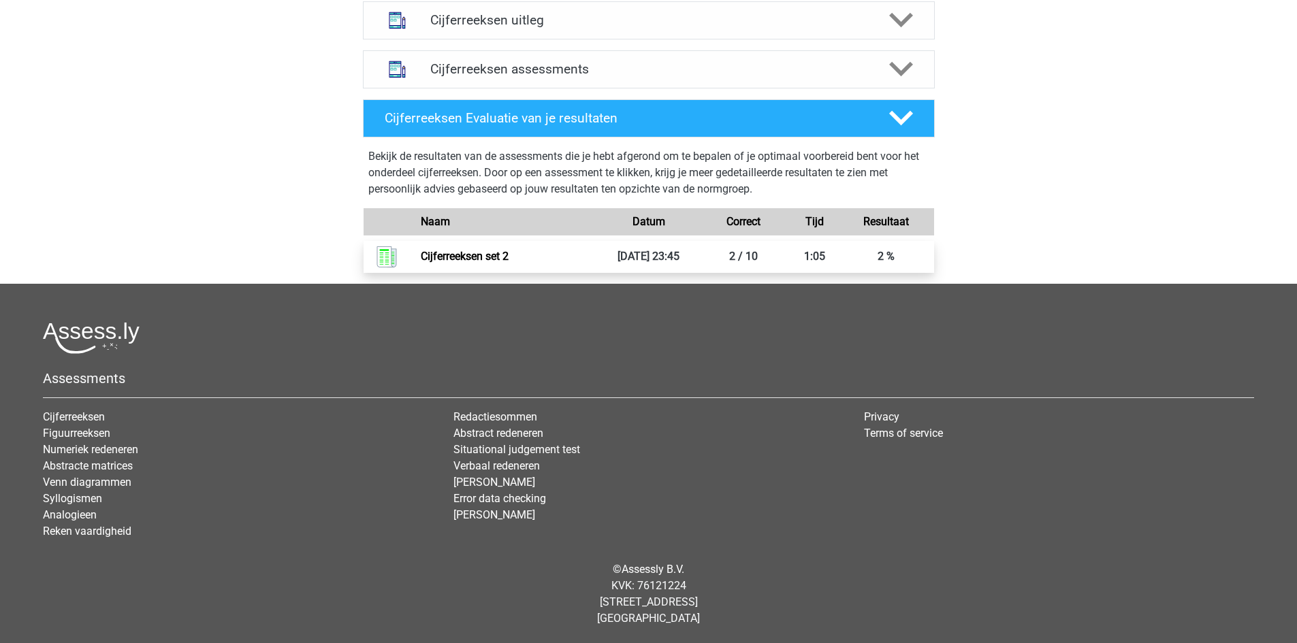
click at [509, 259] on link "Cijferreeksen set 2" at bounding box center [465, 256] width 88 height 13
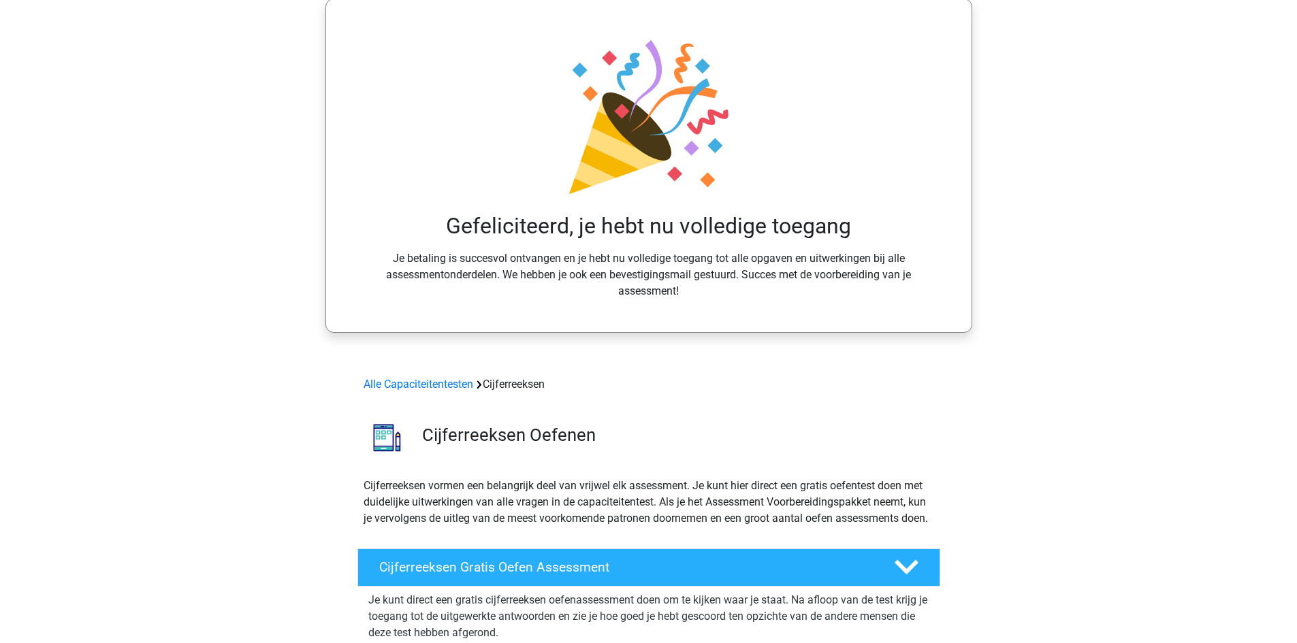
scroll to position [57, 0]
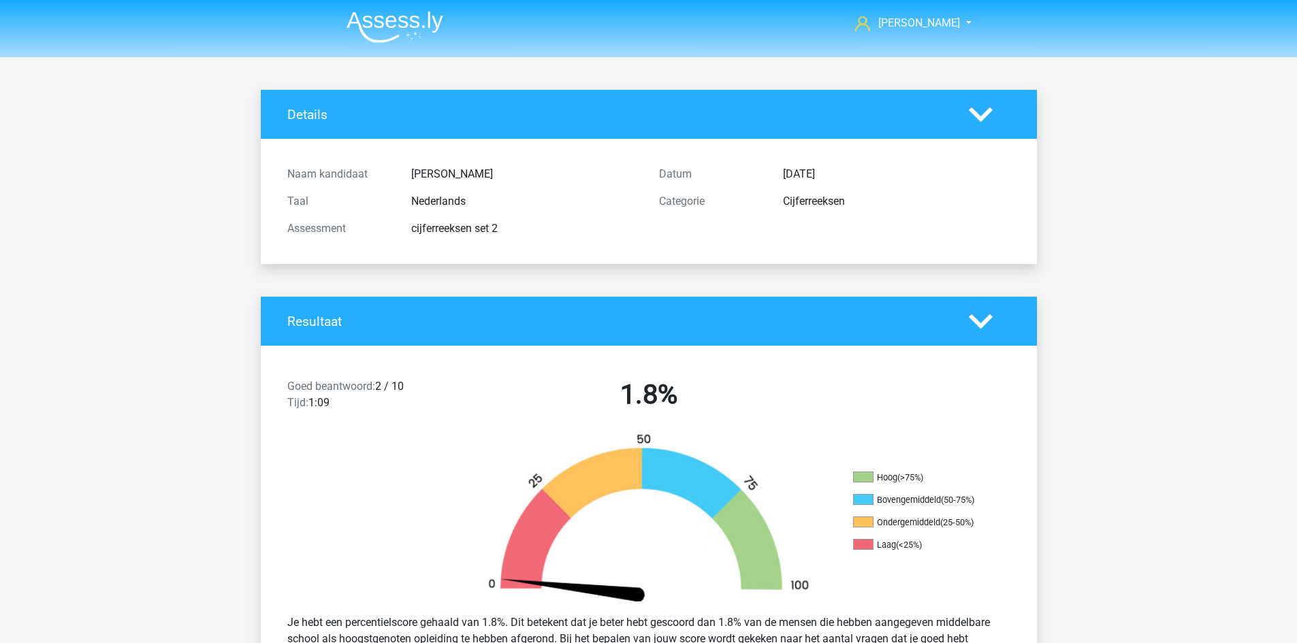
click at [303, 118] on h4 "Details" at bounding box center [617, 115] width 661 height 16
click at [404, 26] on img at bounding box center [395, 27] width 97 height 32
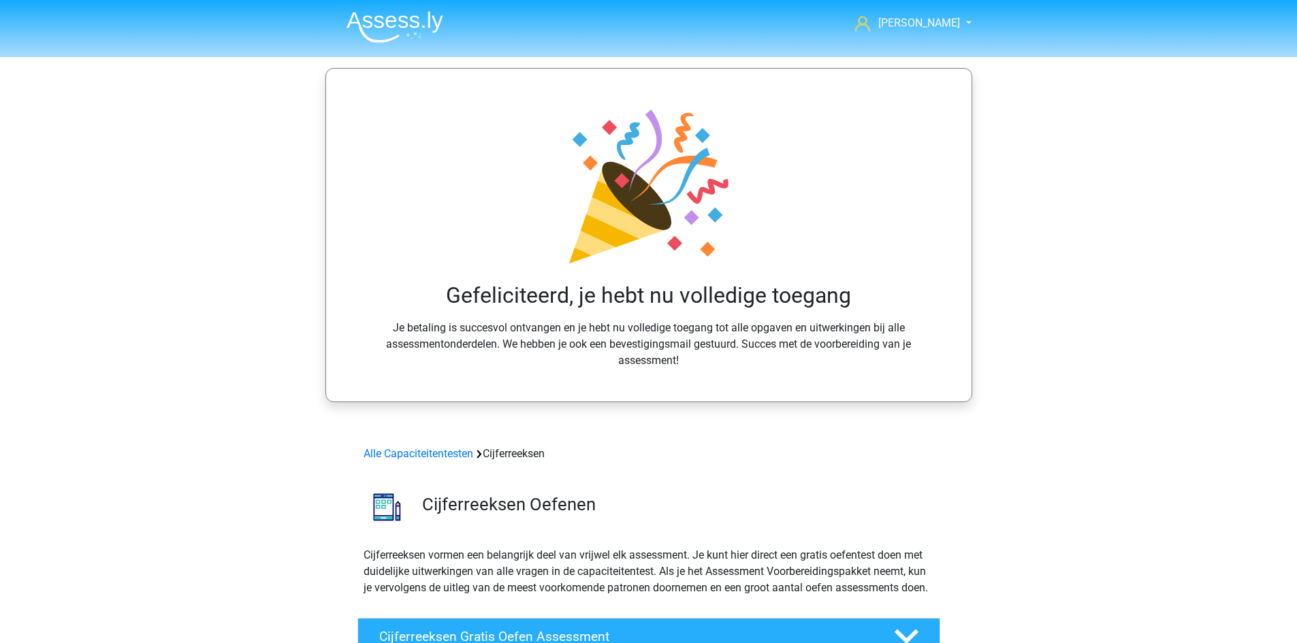
scroll to position [57, 0]
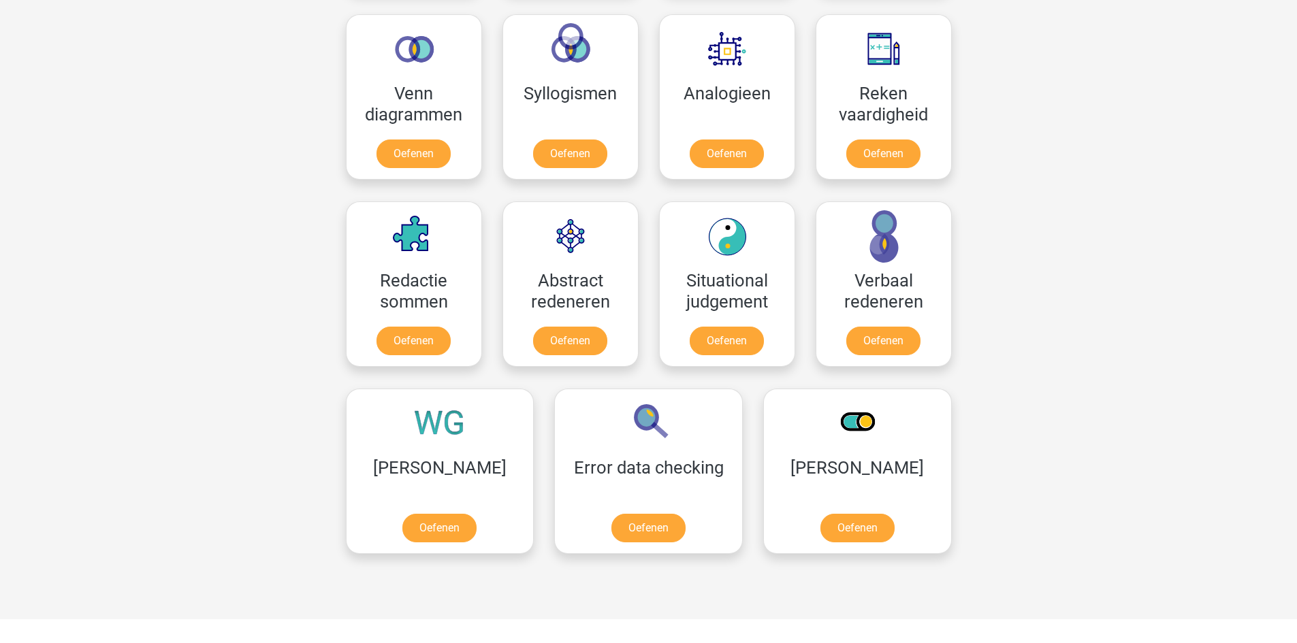
scroll to position [812, 0]
click at [609, 515] on link "Oefenen" at bounding box center [648, 530] width 78 height 30
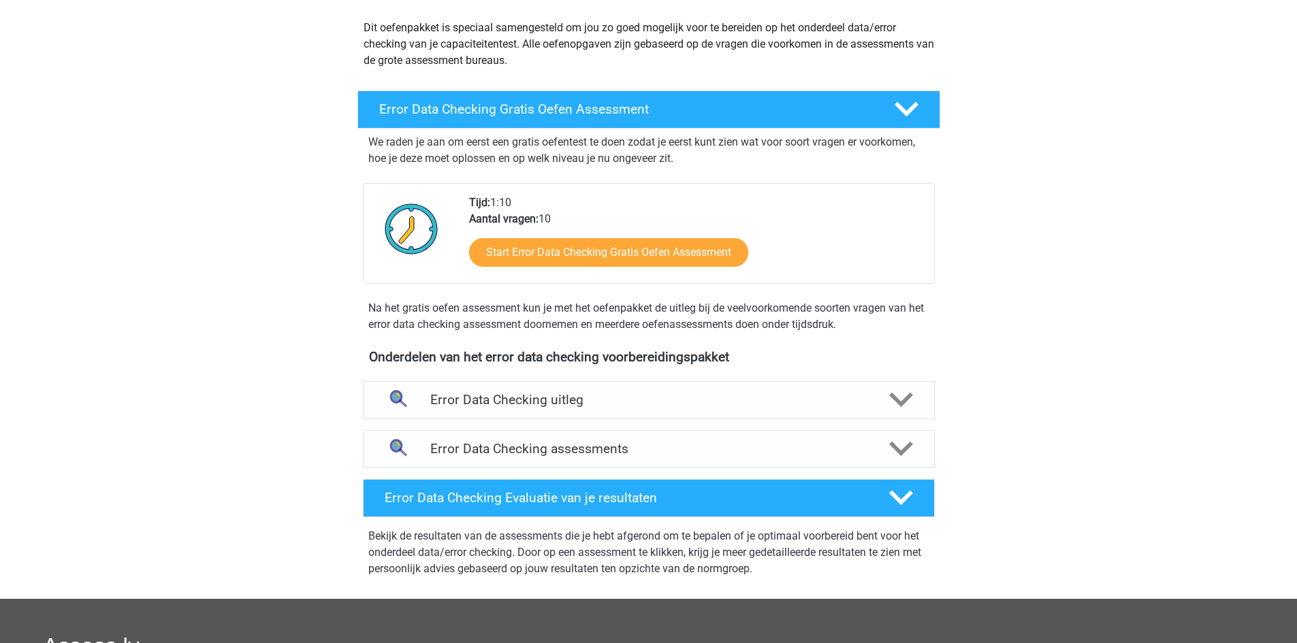
scroll to position [150, 0]
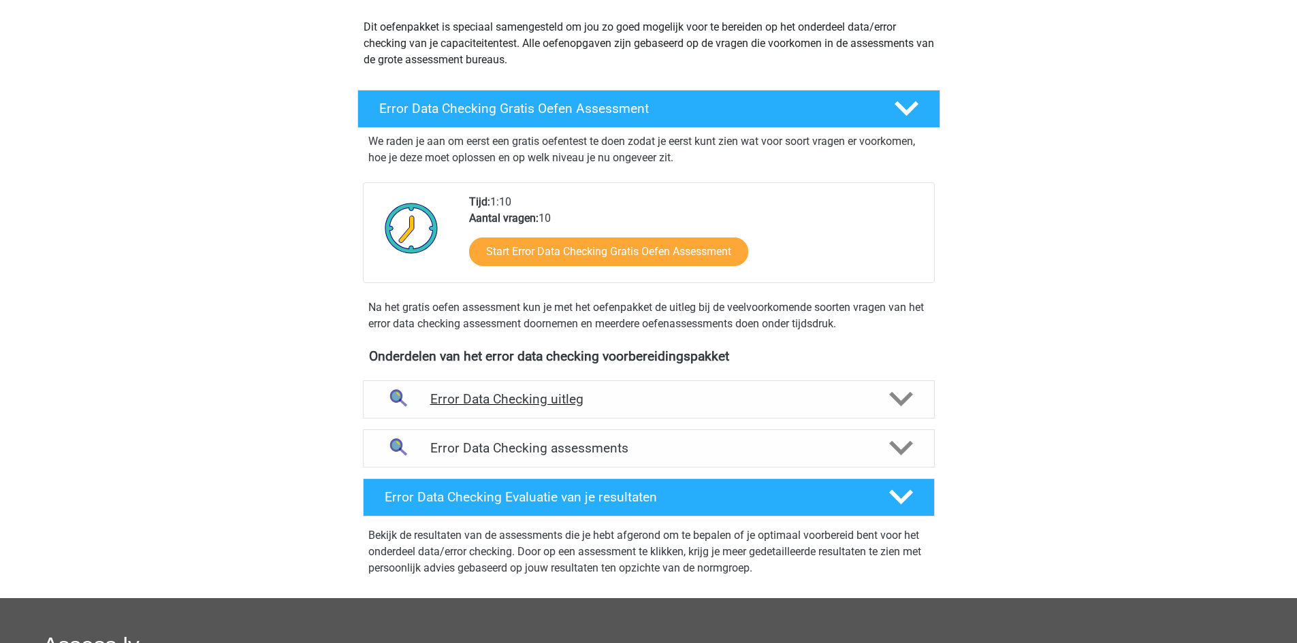
click at [560, 400] on h4 "Error Data Checking uitleg" at bounding box center [648, 400] width 437 height 16
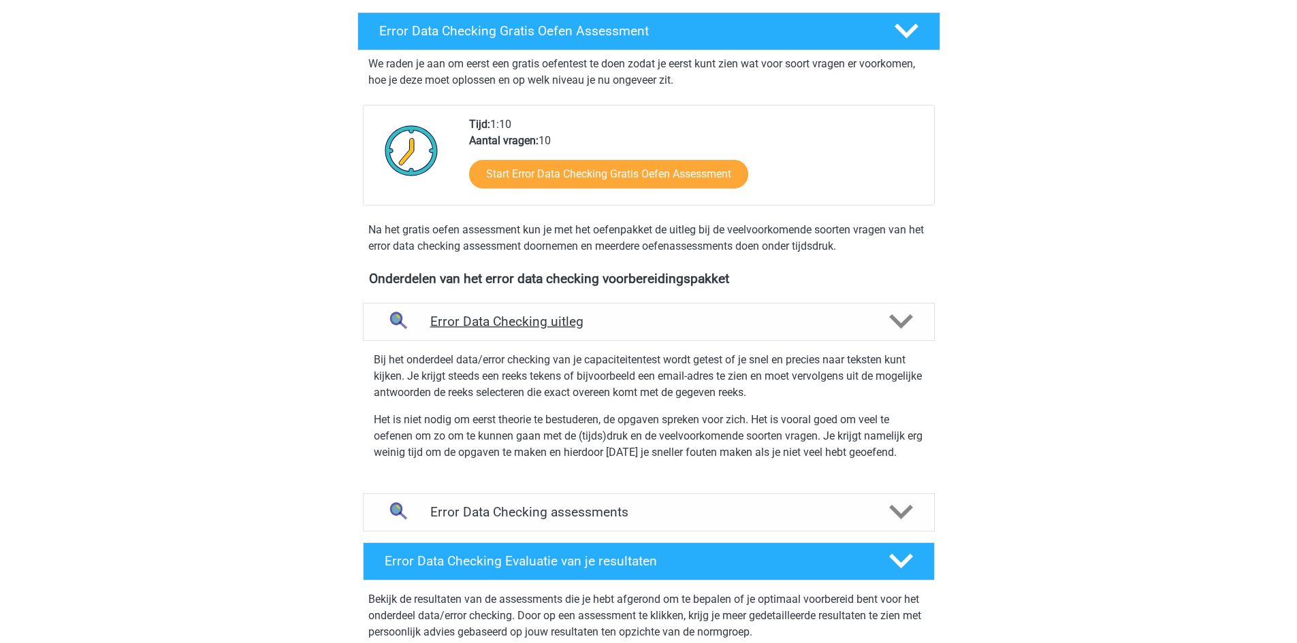
scroll to position [229, 0]
click at [573, 400] on p "Bij het onderdeel data/error checking van je capaciteitentest wordt getest of j…" at bounding box center [649, 375] width 550 height 49
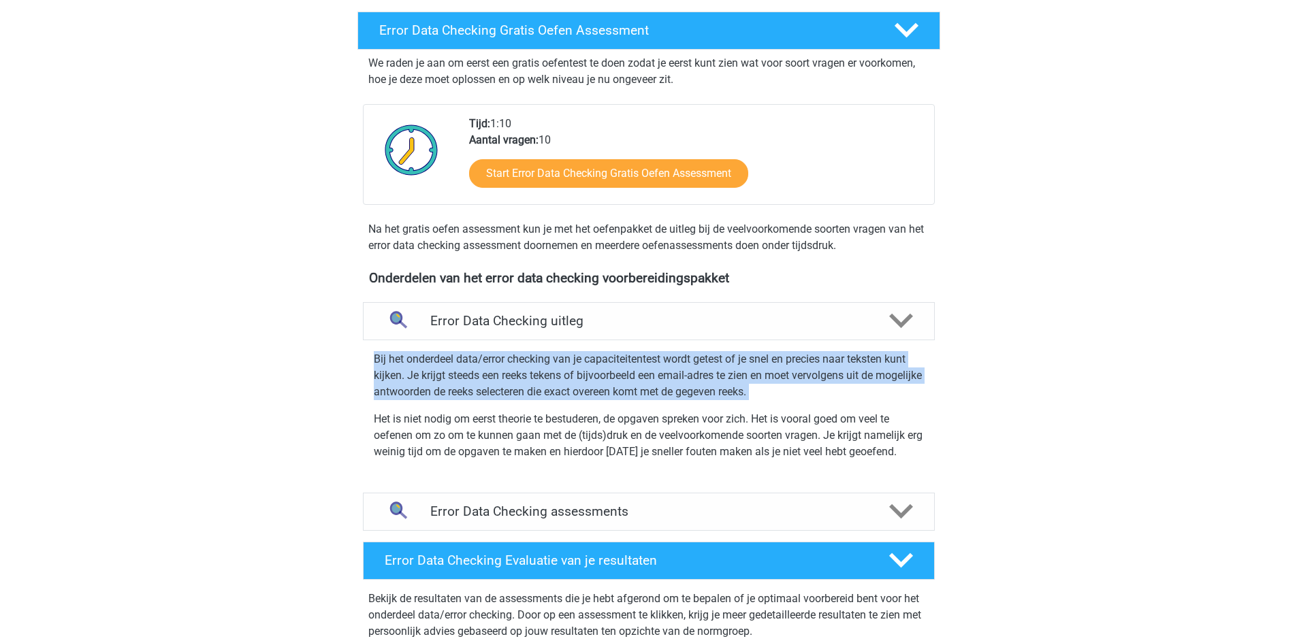
click at [573, 400] on p "Bij het onderdeel data/error checking van je capaciteitentest wordt getest of j…" at bounding box center [649, 375] width 550 height 49
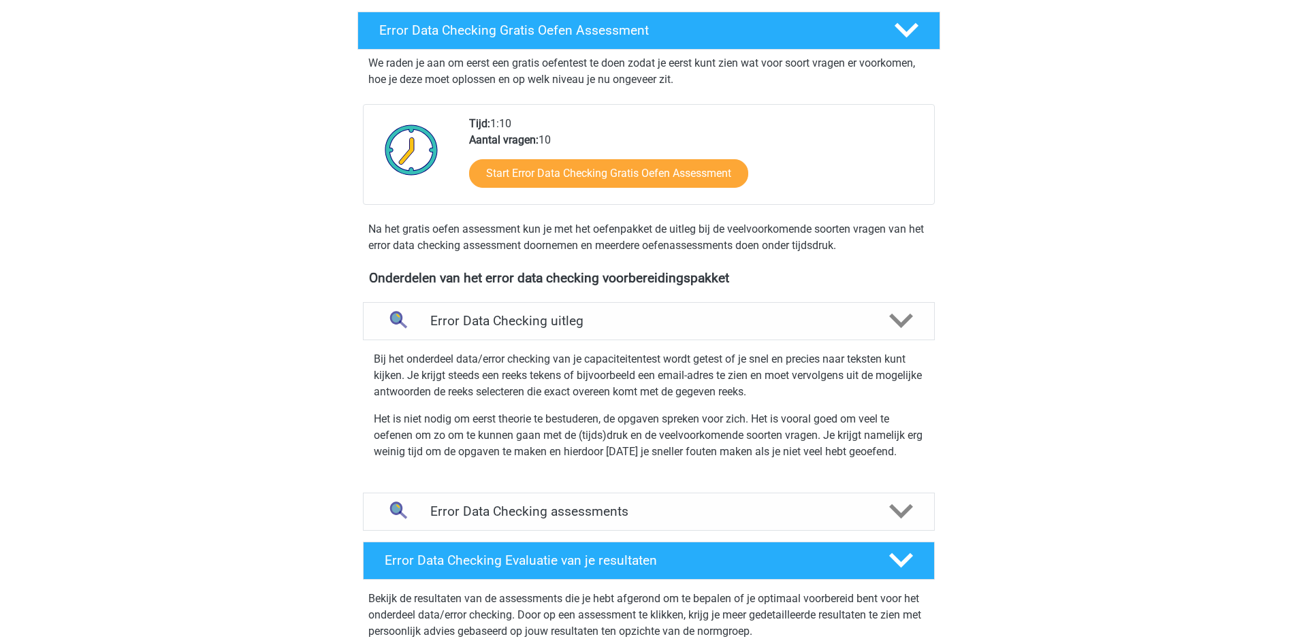
click at [601, 412] on p "Het is niet nodig om eerst theorie te bestuderen, de opgaven spreken voor zich.…" at bounding box center [649, 435] width 550 height 49
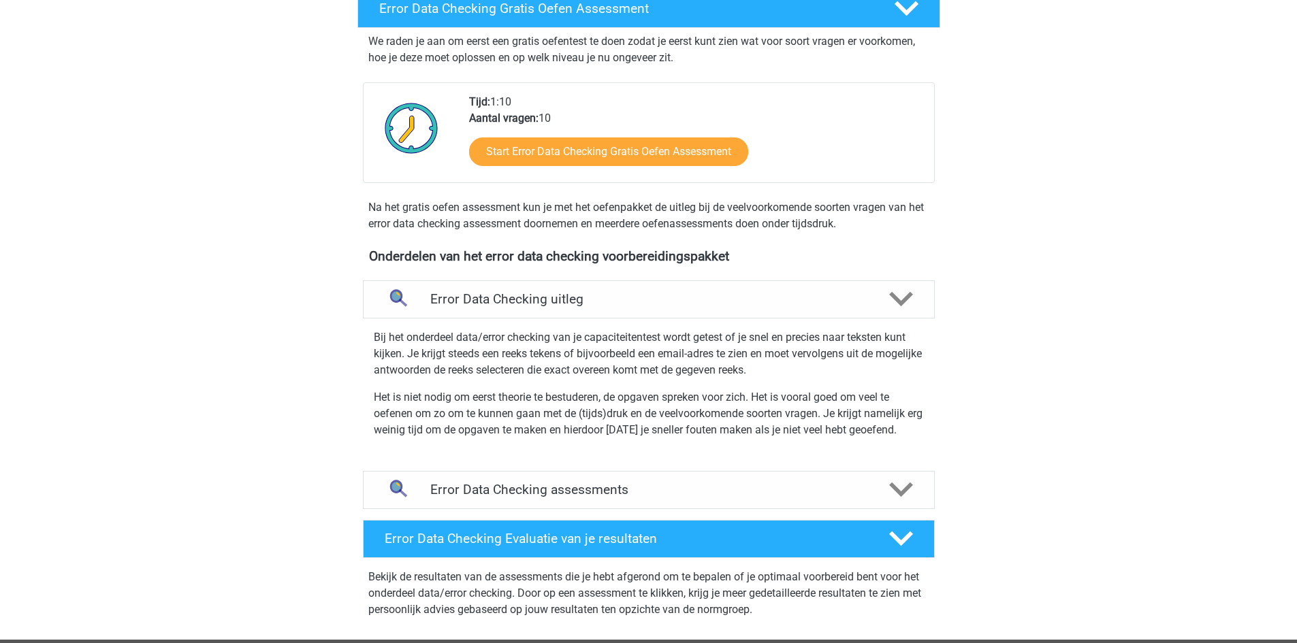
scroll to position [251, 0]
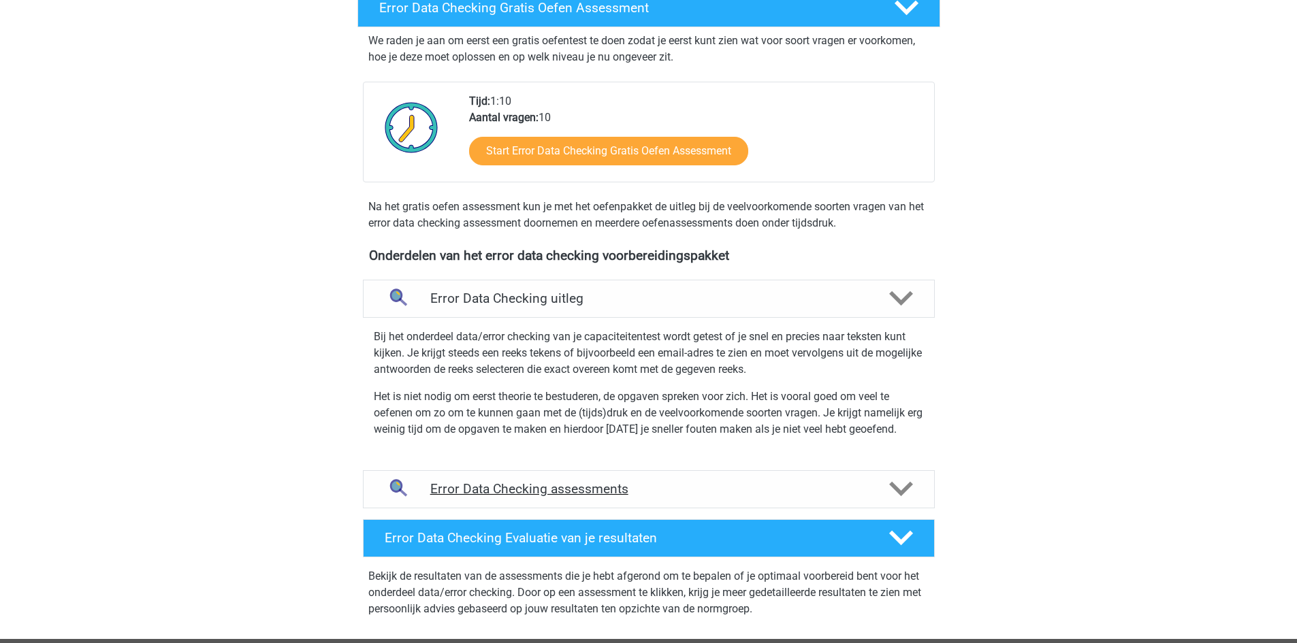
click at [590, 487] on h4 "Error Data Checking assessments" at bounding box center [648, 489] width 437 height 16
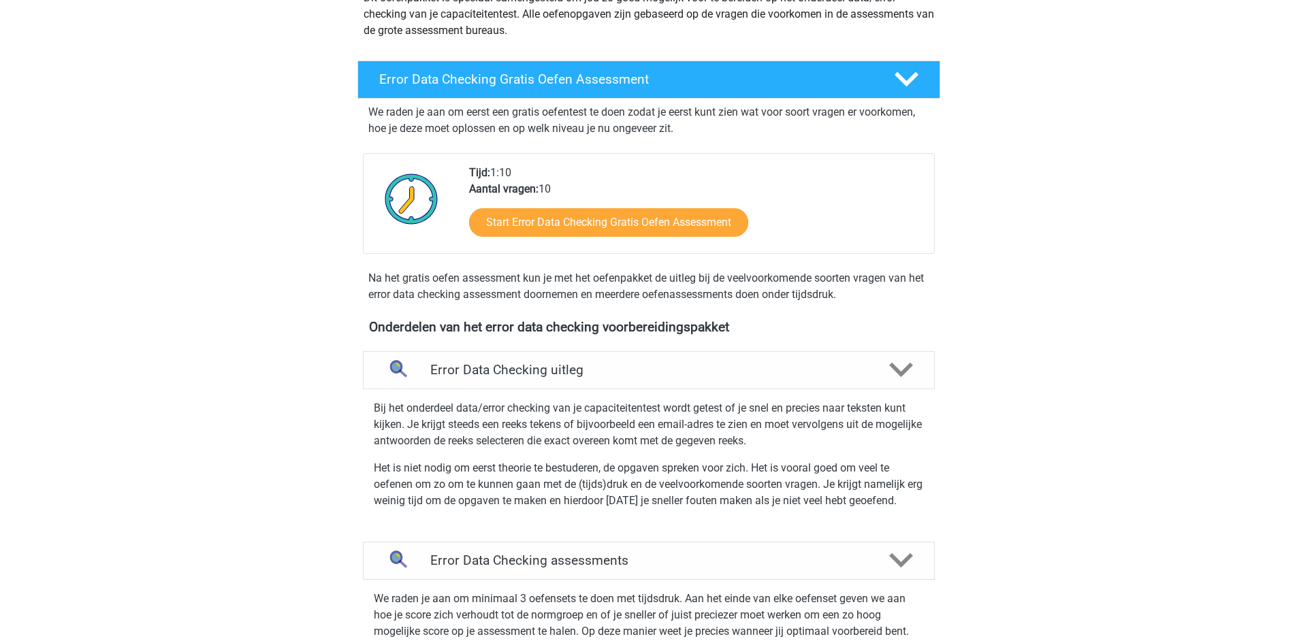
scroll to position [97, 0]
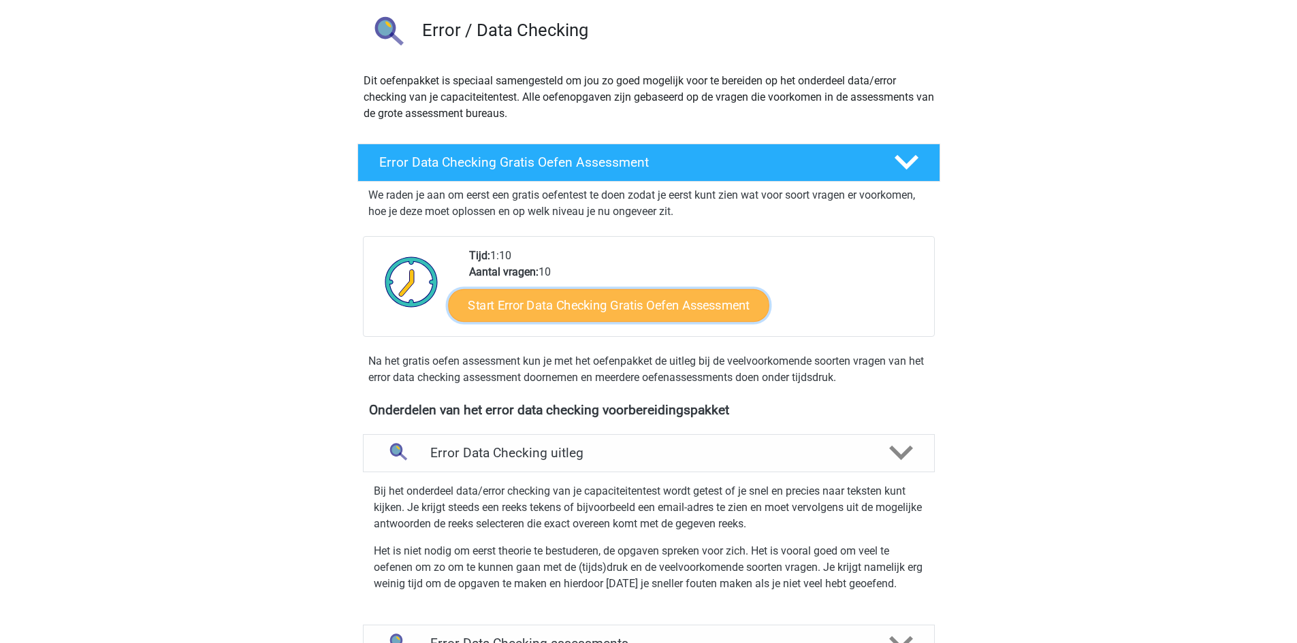
click at [572, 302] on link "Start Error Data Checking Gratis Oefen Assessment" at bounding box center [608, 305] width 321 height 33
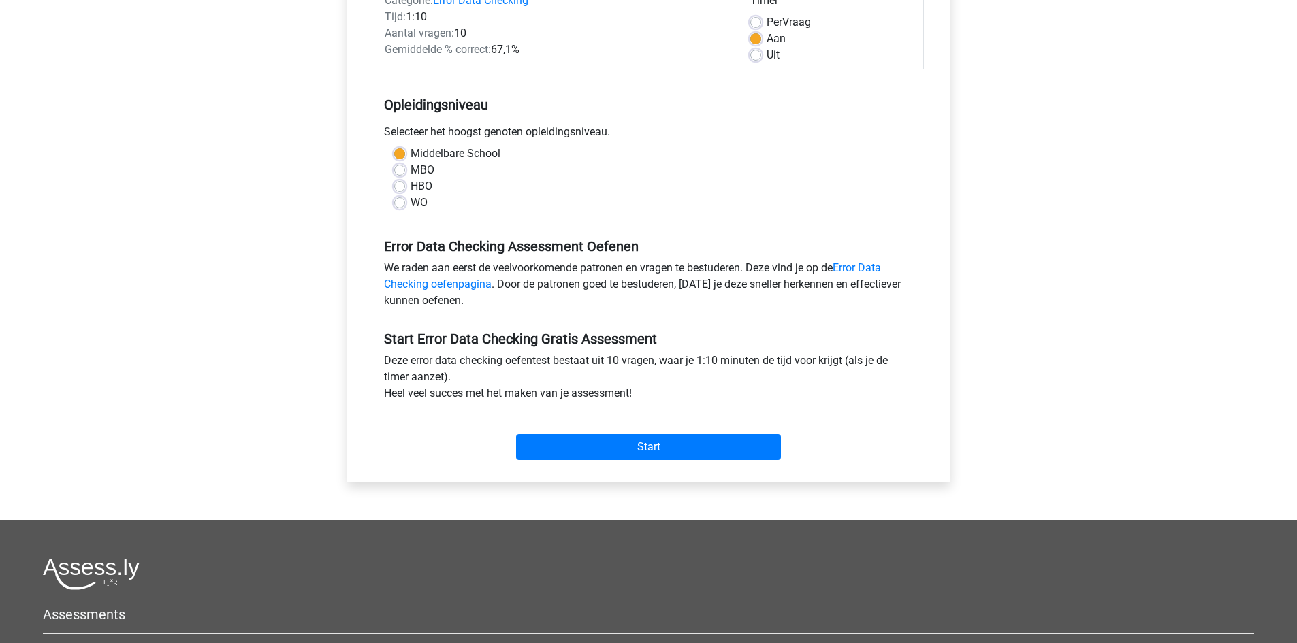
scroll to position [197, 0]
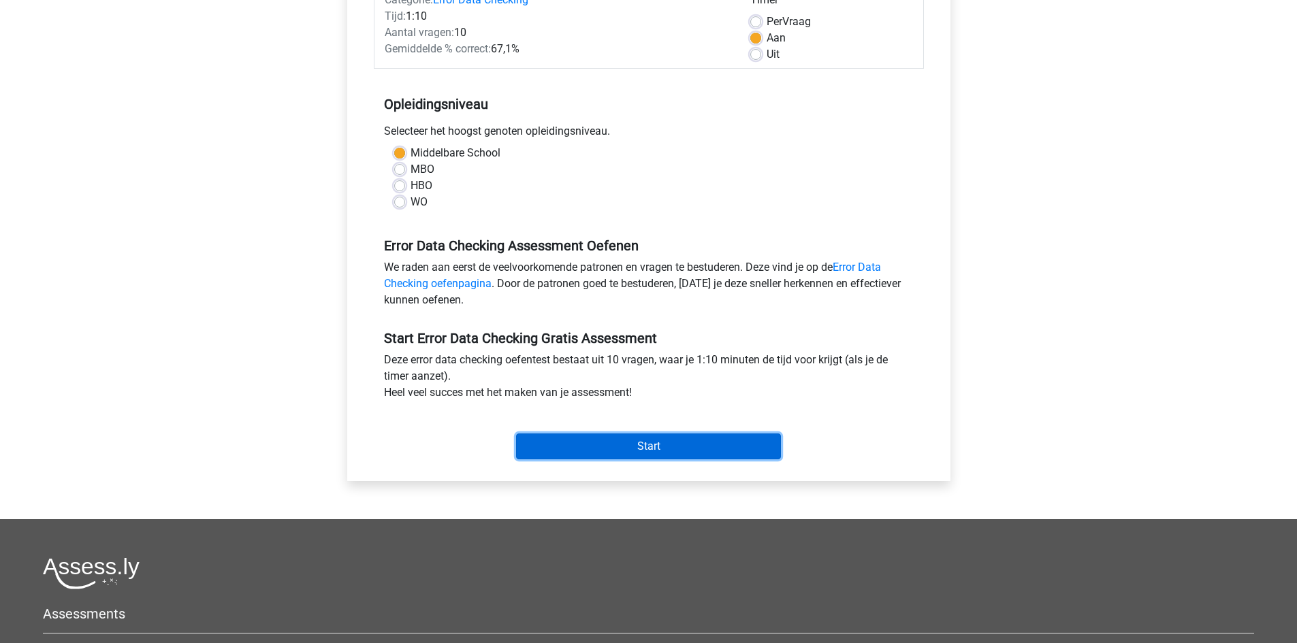
click at [601, 442] on input "Start" at bounding box center [648, 447] width 265 height 26
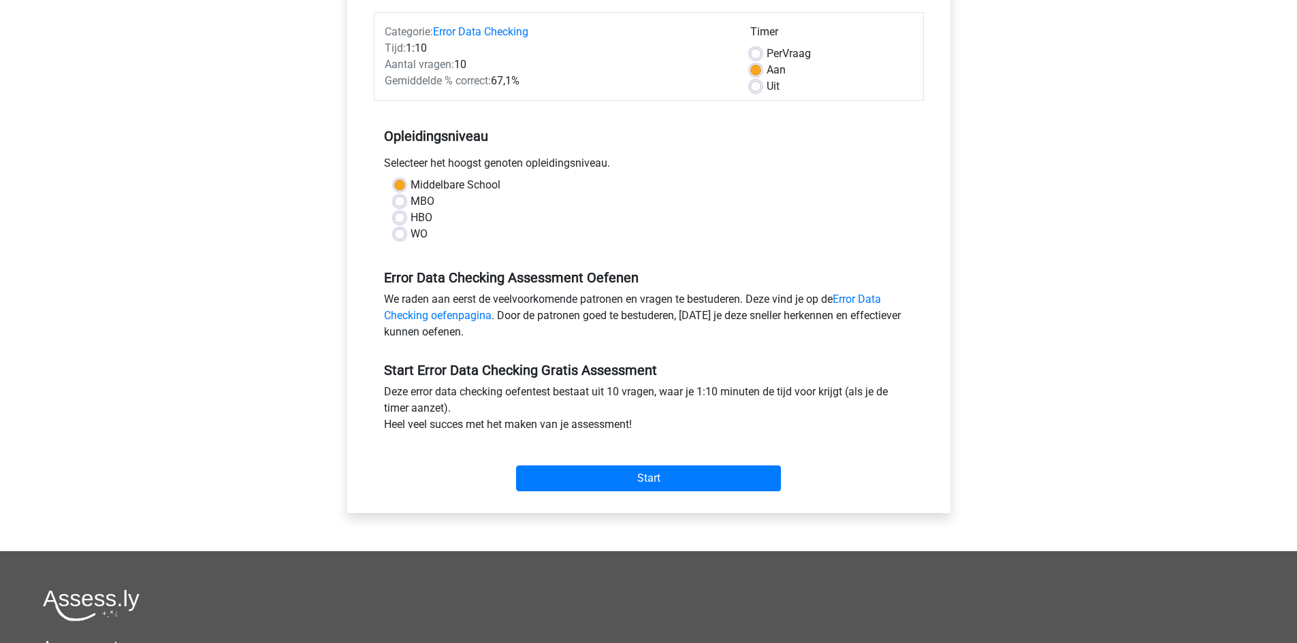
scroll to position [165, 0]
click at [586, 475] on input "Start" at bounding box center [648, 478] width 265 height 26
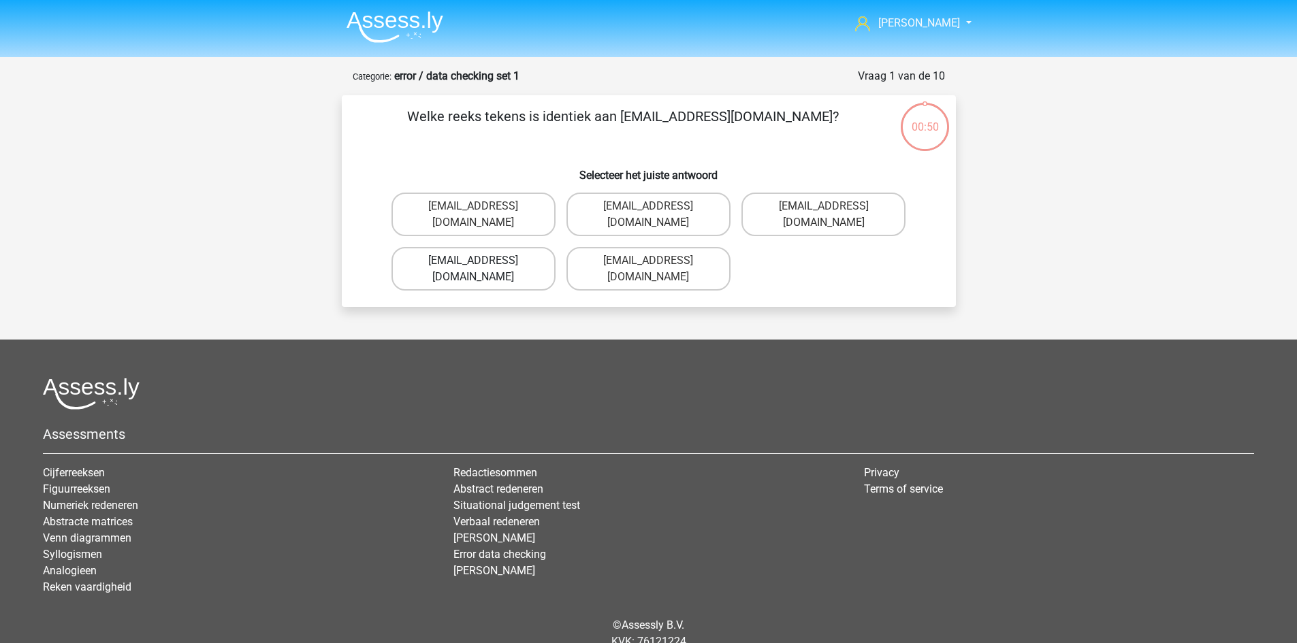
click at [495, 247] on label "[EMAIL_ADDRESS][DOMAIN_NAME]" at bounding box center [474, 269] width 164 height 44
click at [482, 261] on input "[EMAIL_ADDRESS][DOMAIN_NAME]" at bounding box center [477, 265] width 9 height 9
radio input "true"
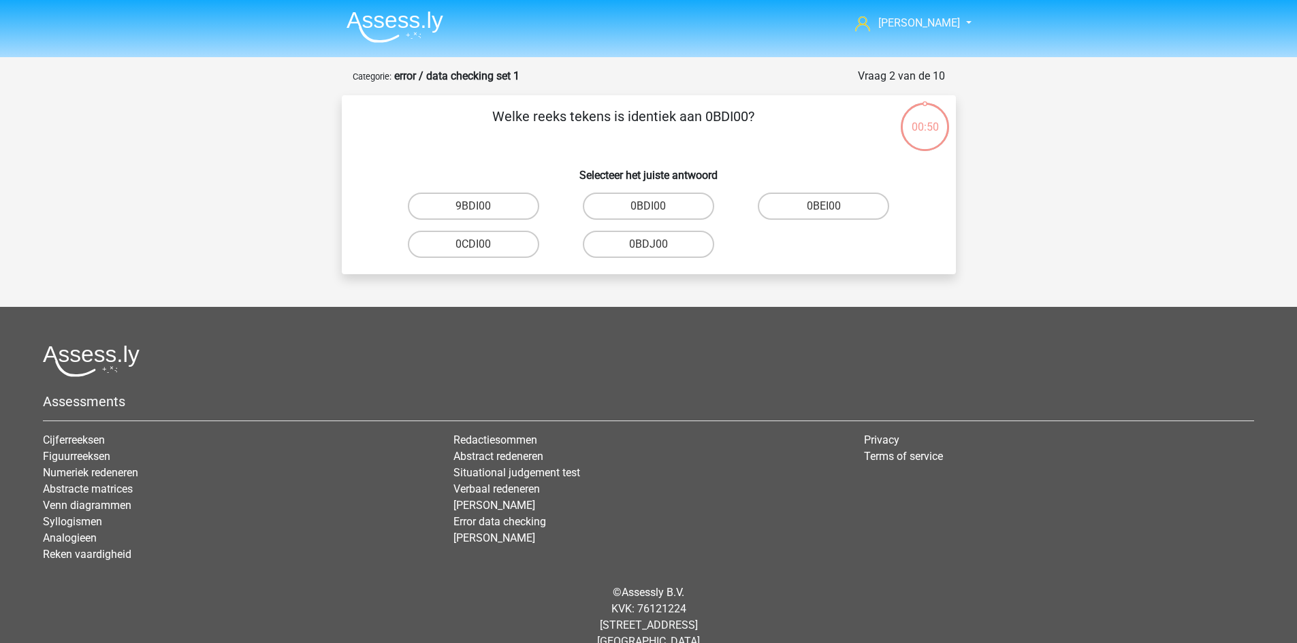
scroll to position [23, 0]
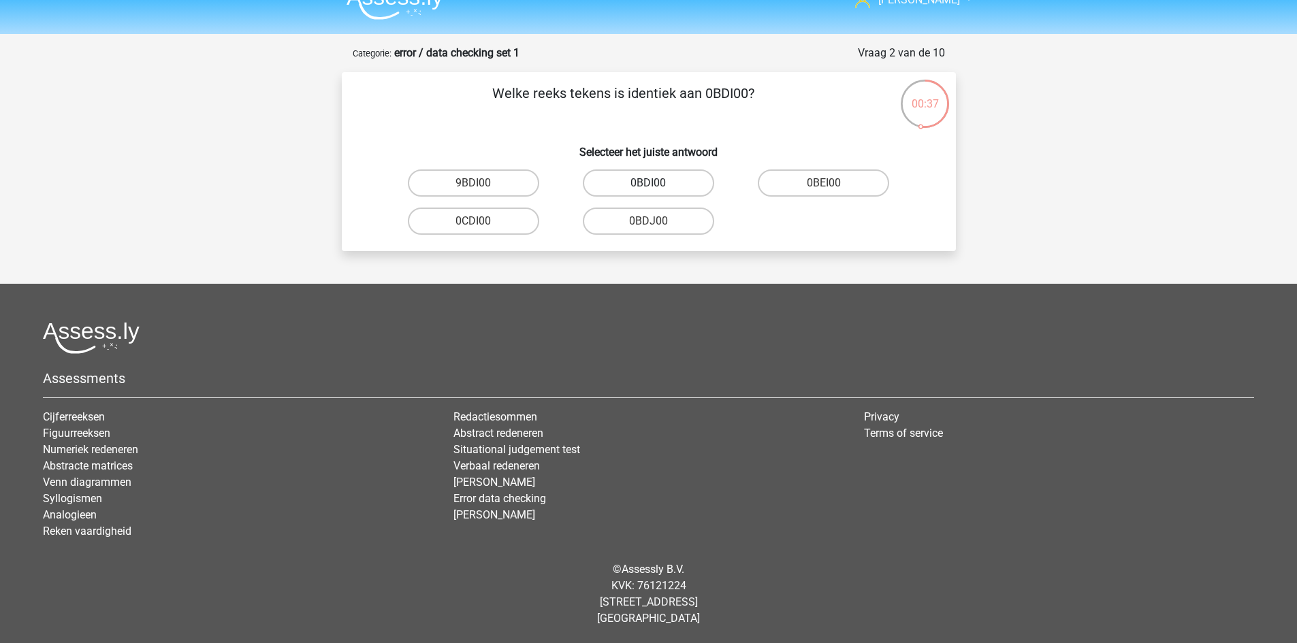
click at [669, 185] on label "0BDI00" at bounding box center [648, 183] width 131 height 27
click at [657, 185] on input "0BDI00" at bounding box center [652, 187] width 9 height 9
radio input "true"
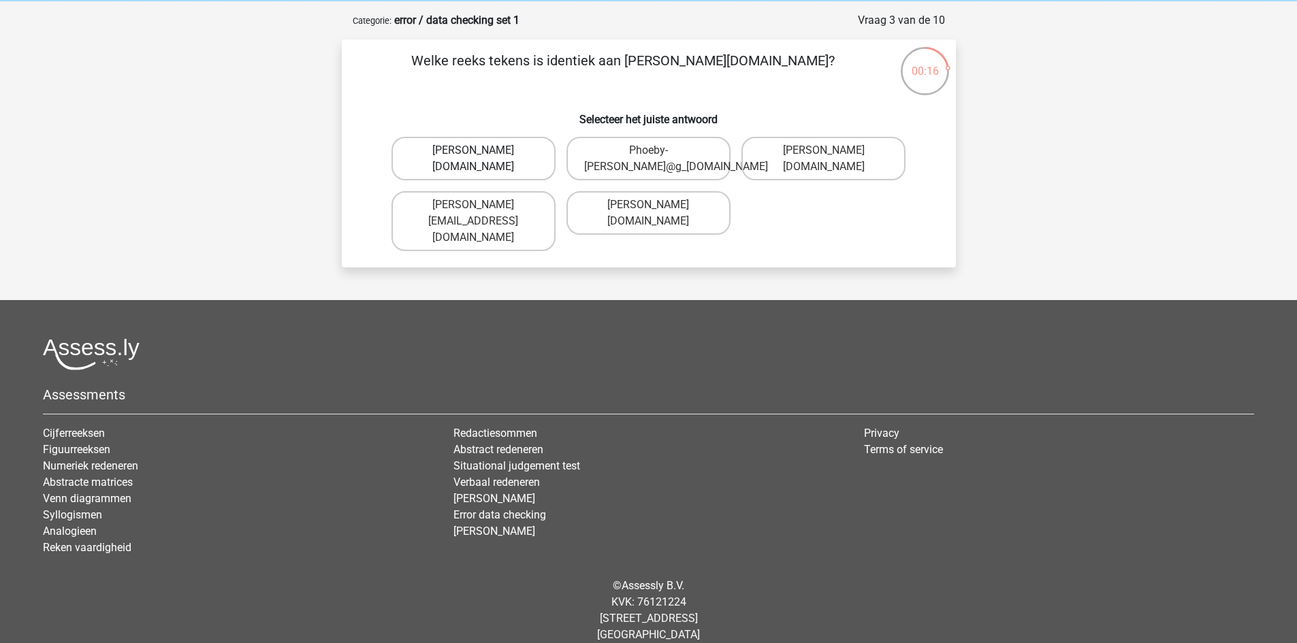
click at [424, 159] on label "[PERSON_NAME][DOMAIN_NAME]" at bounding box center [474, 159] width 164 height 44
click at [473, 159] on input "[PERSON_NAME][DOMAIN_NAME]" at bounding box center [477, 154] width 9 height 9
radio input "true"
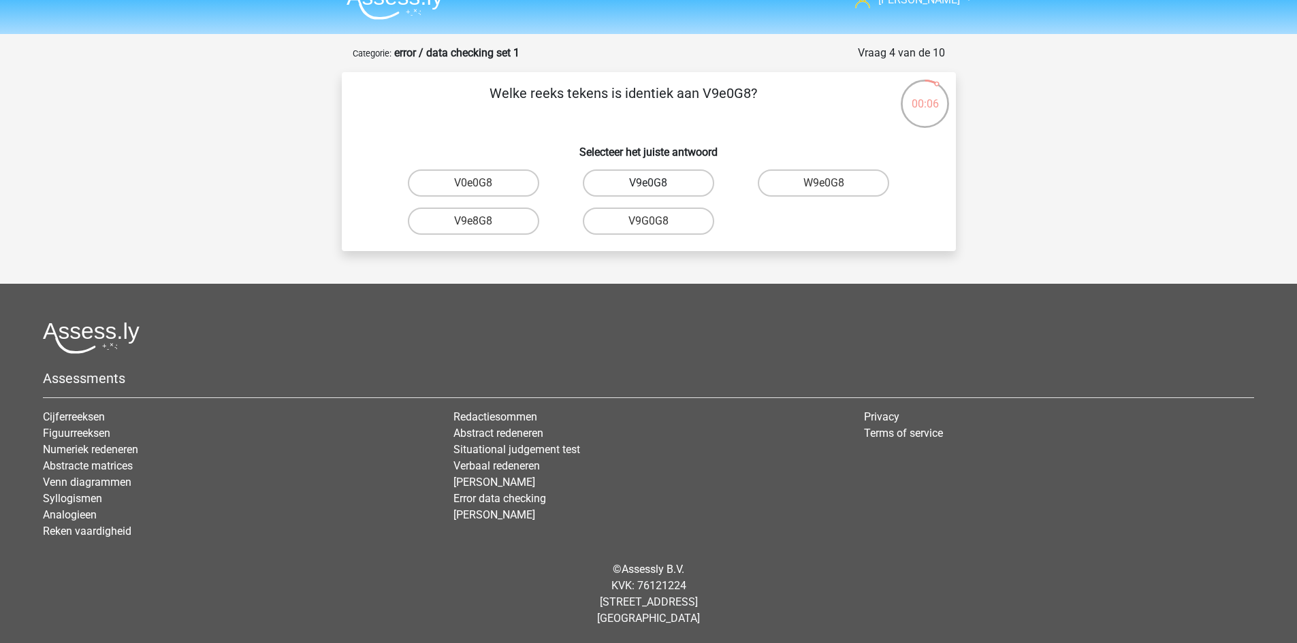
click at [643, 188] on label "V9e0G8" at bounding box center [648, 183] width 131 height 27
click at [648, 188] on input "V9e0G8" at bounding box center [652, 187] width 9 height 9
radio input "true"
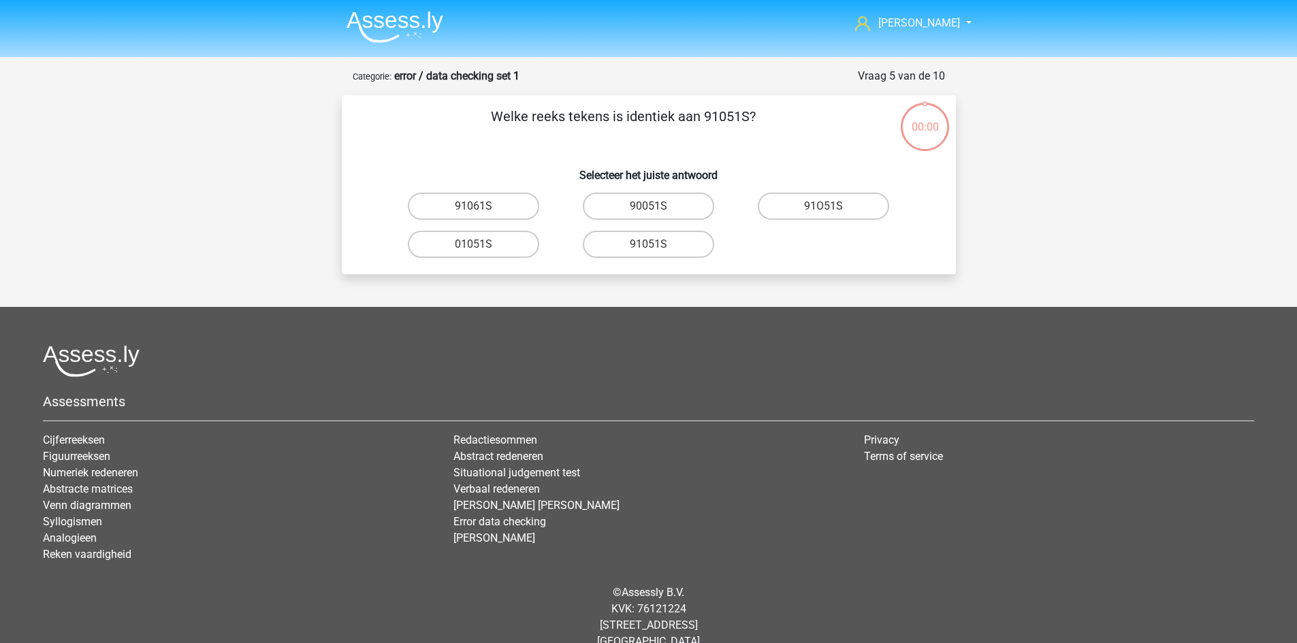
scroll to position [23, 0]
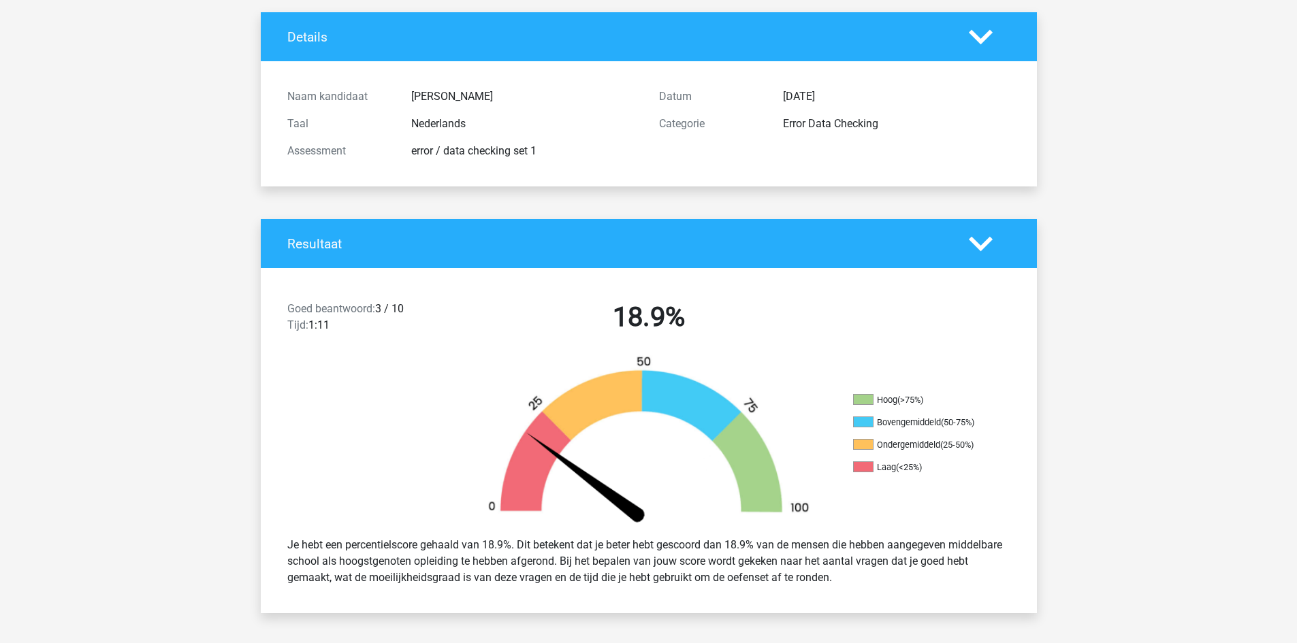
scroll to position [78, 0]
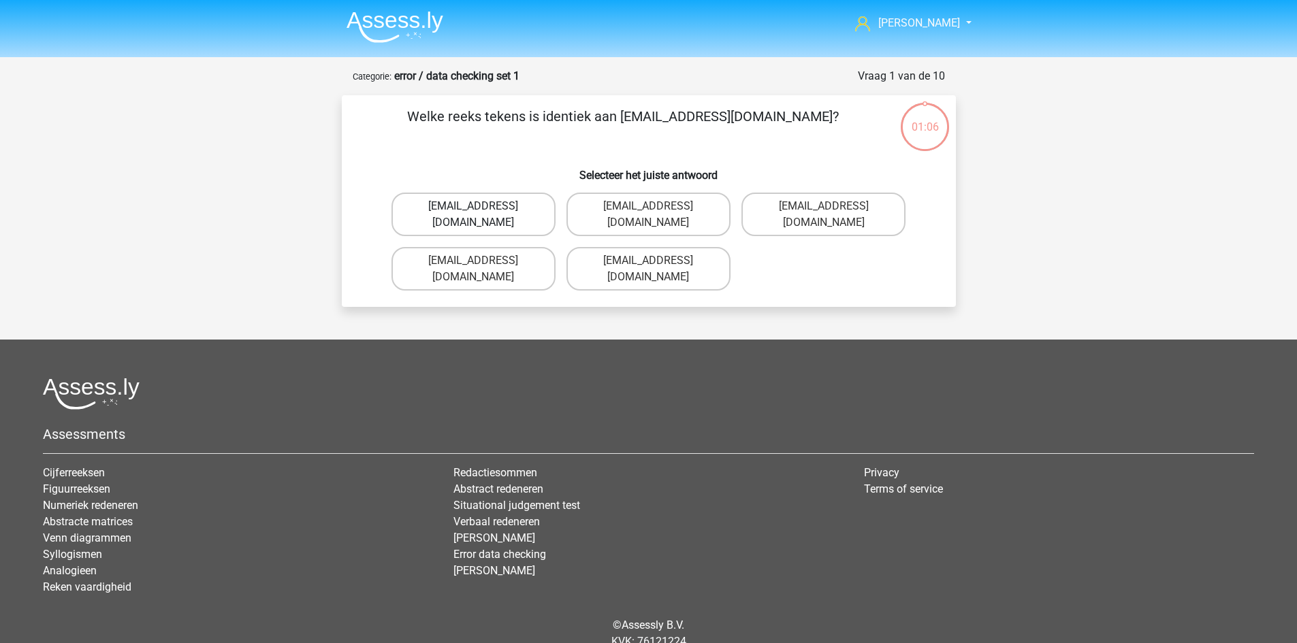
click at [475, 203] on label "[EMAIL_ADDRESS][DOMAIN_NAME]" at bounding box center [474, 215] width 164 height 44
click at [475, 206] on input "[EMAIL_ADDRESS][DOMAIN_NAME]" at bounding box center [477, 210] width 9 height 9
radio input "true"
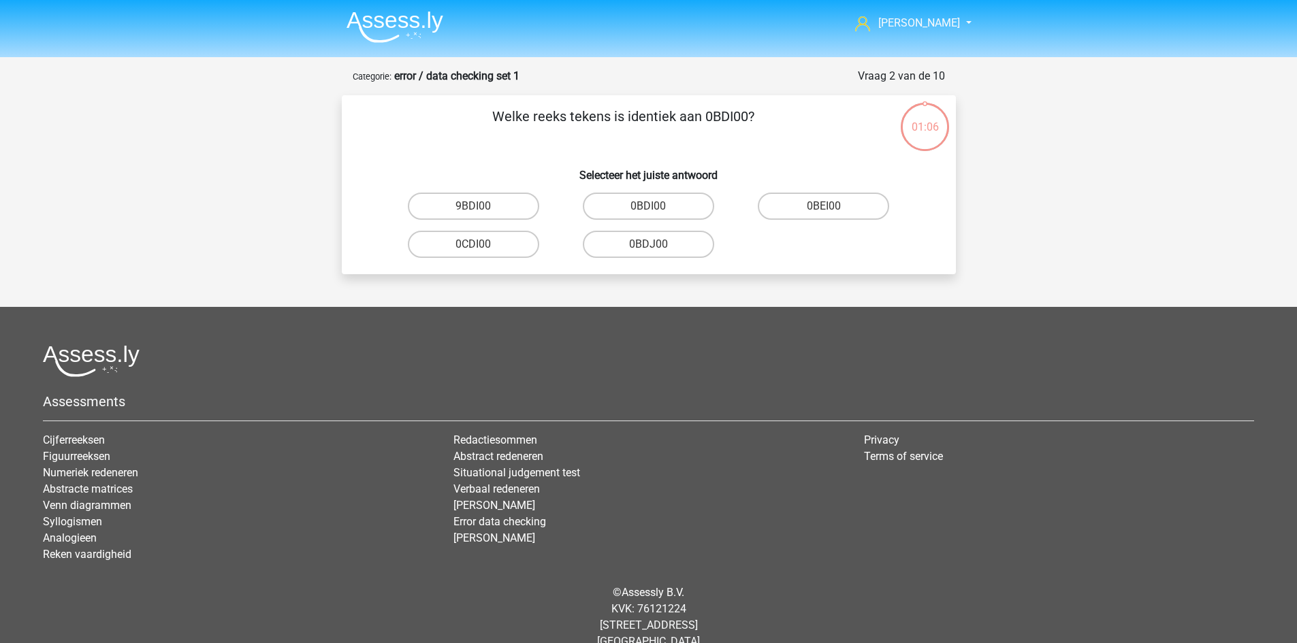
scroll to position [23, 0]
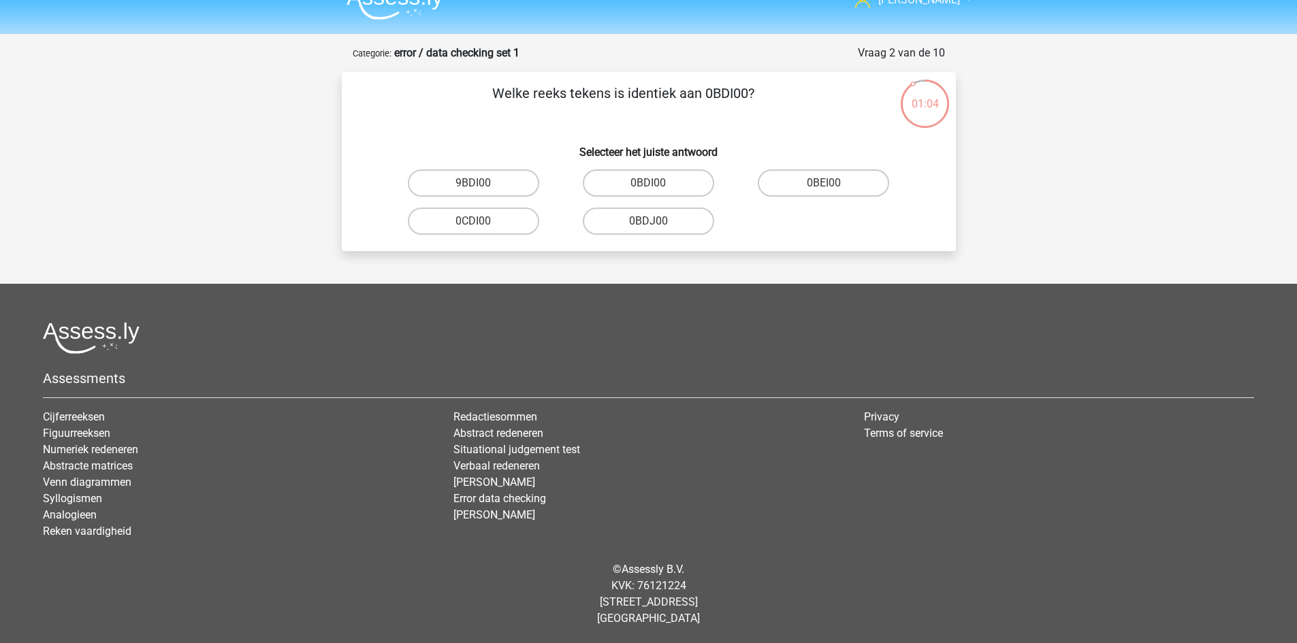
click at [651, 189] on input "0BDI00" at bounding box center [652, 187] width 9 height 9
radio input "true"
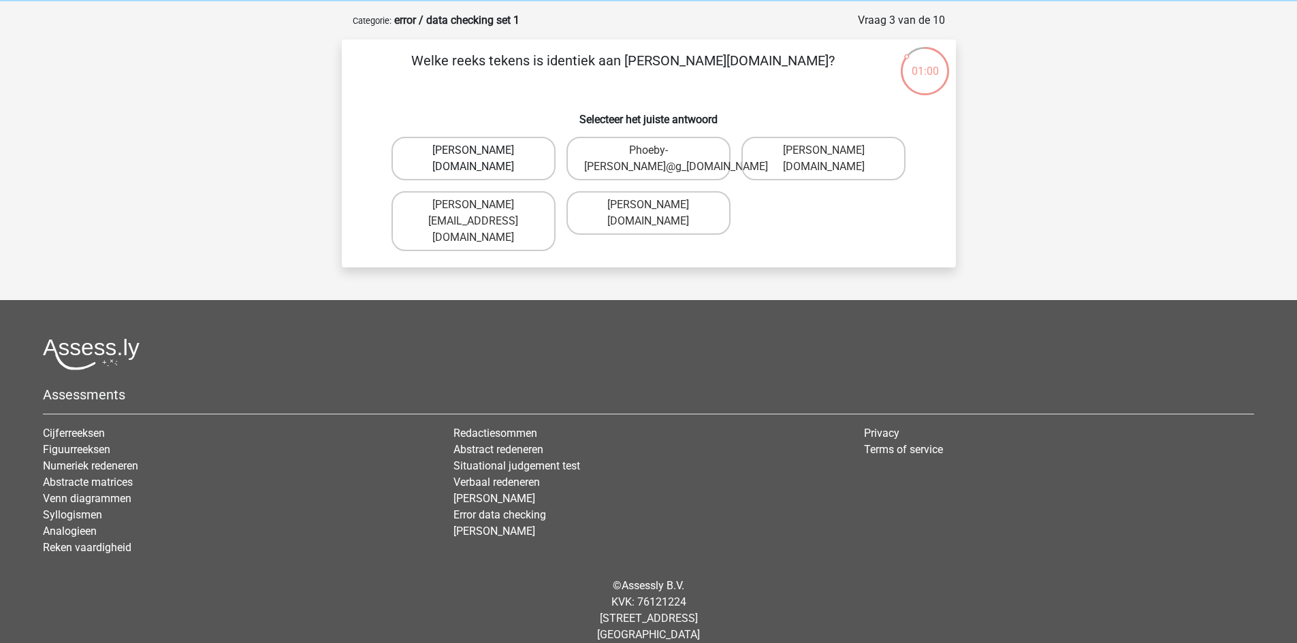
click at [420, 163] on label "Phoebe-Patterson@g_mail.gr" at bounding box center [474, 159] width 164 height 44
click at [473, 159] on input "Phoebe-Patterson@g_mail.gr" at bounding box center [477, 154] width 9 height 9
radio input "true"
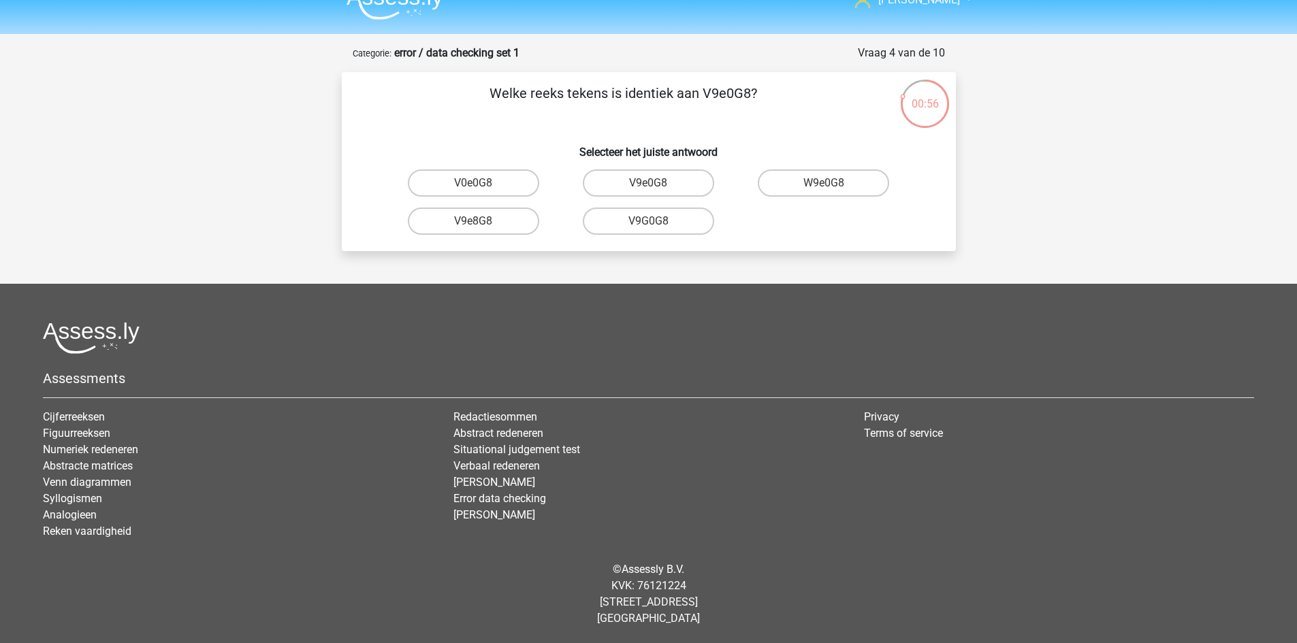
click at [655, 187] on input "V9e0G8" at bounding box center [652, 187] width 9 height 9
radio input "true"
click at [663, 225] on label "91051S" at bounding box center [648, 221] width 131 height 27
click at [657, 225] on input "91051S" at bounding box center [652, 225] width 9 height 9
radio input "true"
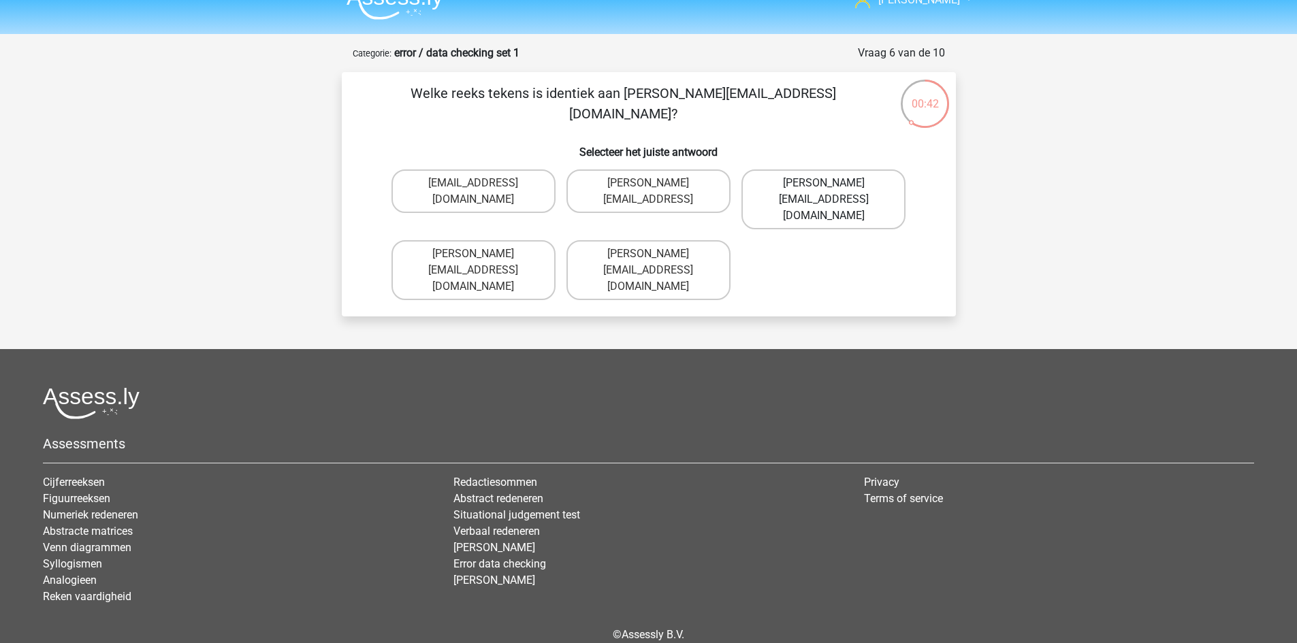
click at [818, 177] on label "Connor.Paterson@memail.com" at bounding box center [824, 200] width 164 height 60
click at [824, 183] on input "Connor.Paterson@memail.com" at bounding box center [828, 187] width 9 height 9
radio input "true"
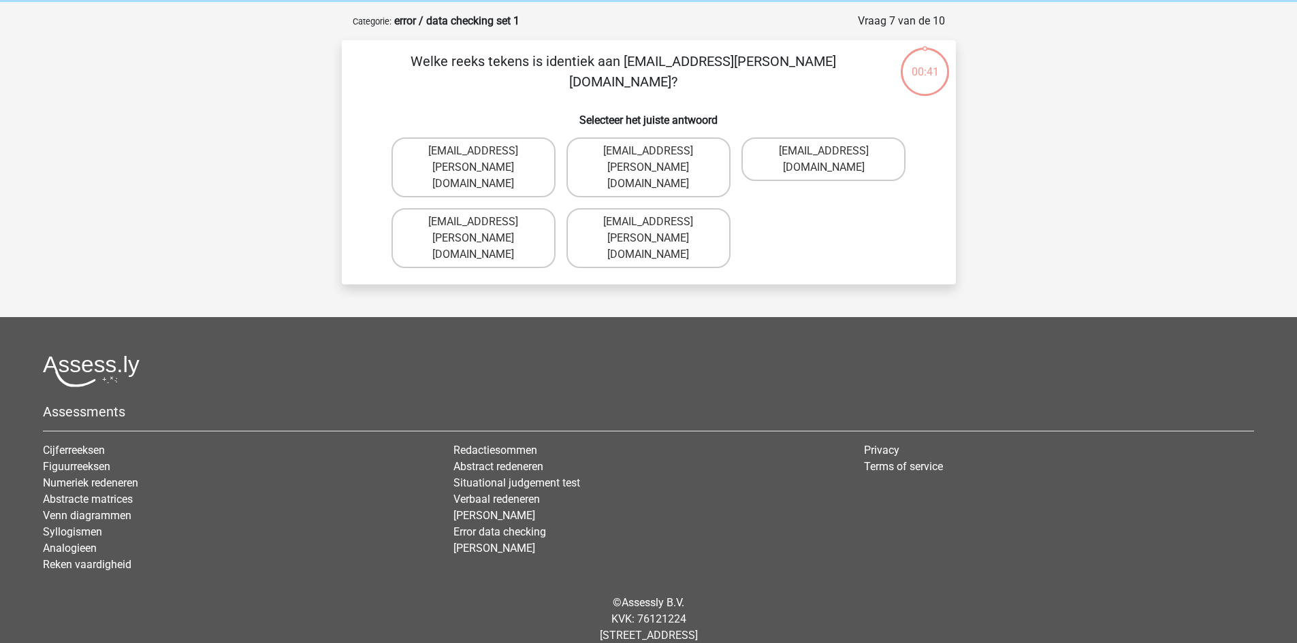
scroll to position [56, 0]
click at [474, 165] on label "Ava-Carroll@mailme.uk.com" at bounding box center [474, 167] width 164 height 60
click at [474, 159] on input "Ava-Carroll@mailme.uk.com" at bounding box center [477, 154] width 9 height 9
radio input "true"
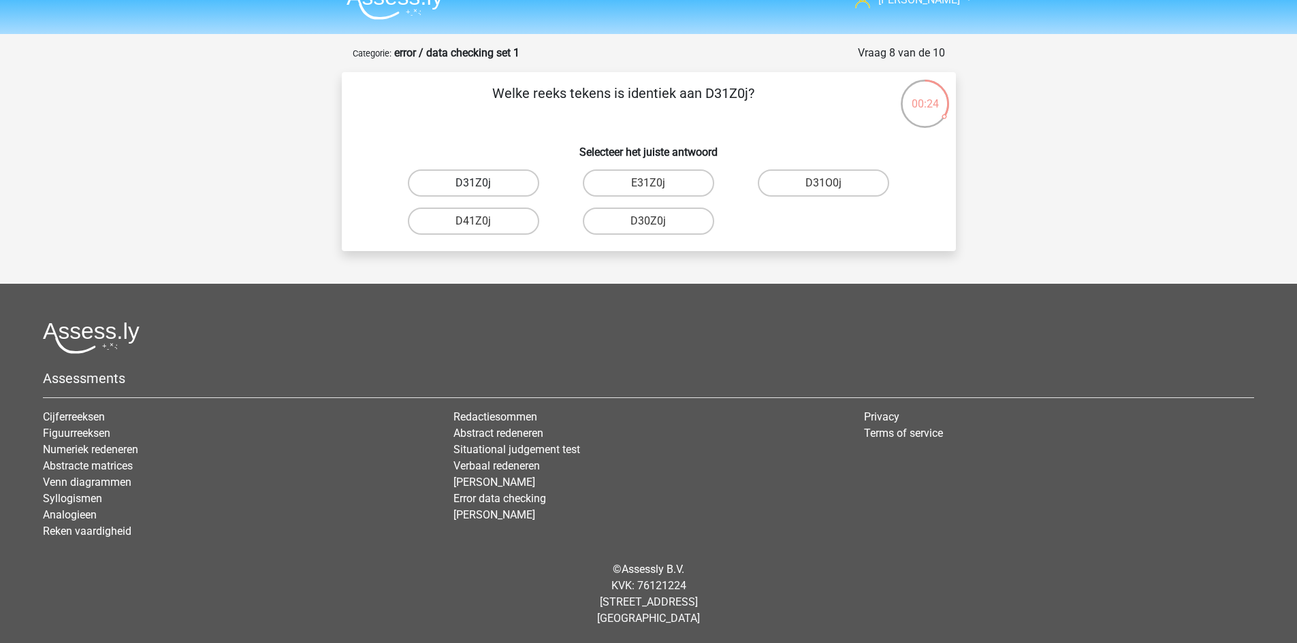
click at [462, 190] on label "D31Z0j" at bounding box center [473, 183] width 131 height 27
click at [473, 190] on input "D31Z0j" at bounding box center [477, 187] width 9 height 9
radio input "true"
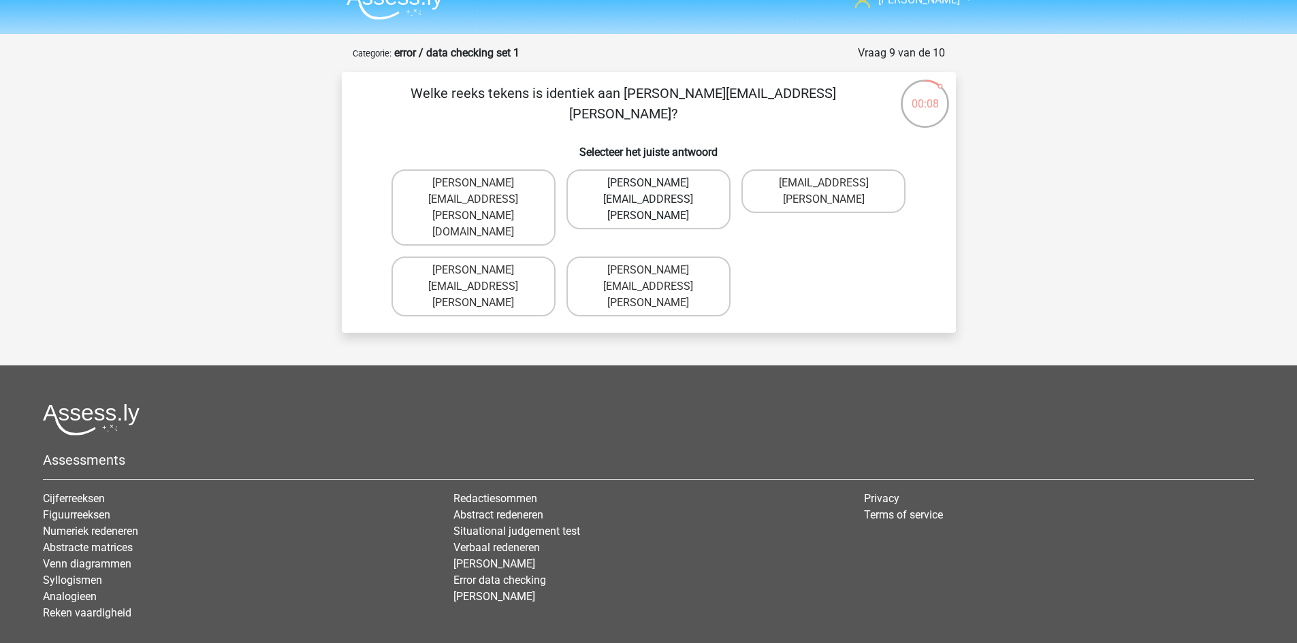
click at [634, 180] on label "Arthur.Bradley@mailme.coo" at bounding box center [649, 200] width 164 height 60
click at [648, 183] on input "Arthur.Bradley@mailme.coo" at bounding box center [652, 187] width 9 height 9
radio input "true"
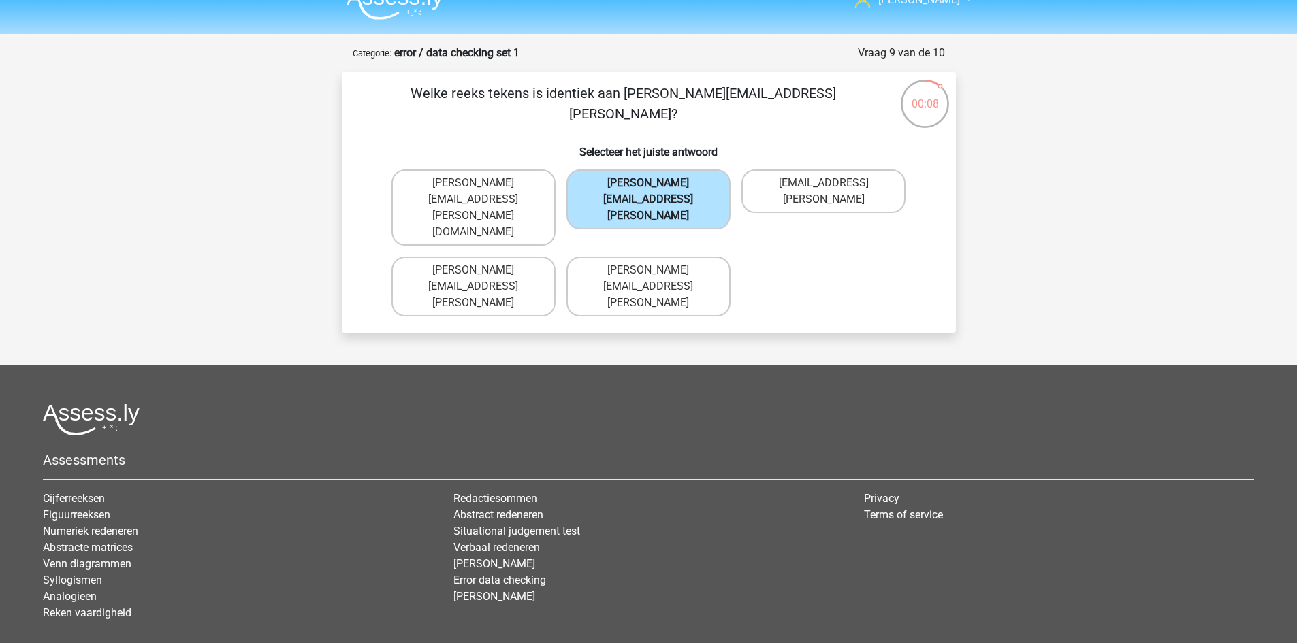
scroll to position [39, 0]
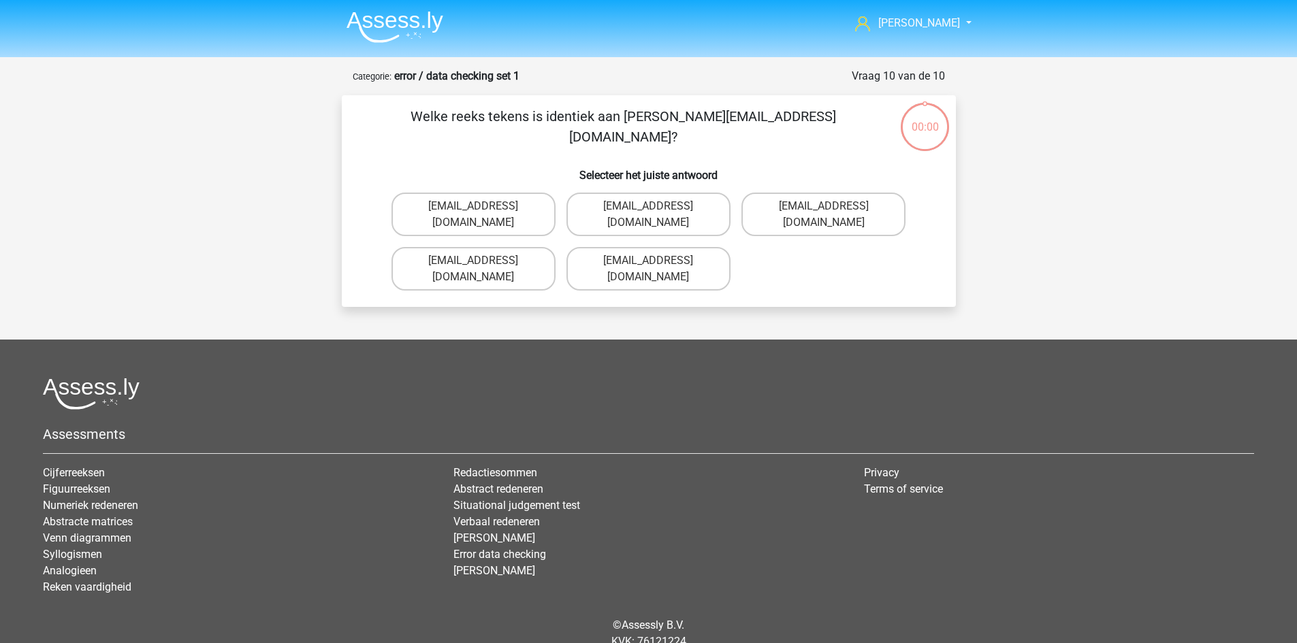
scroll to position [39, 0]
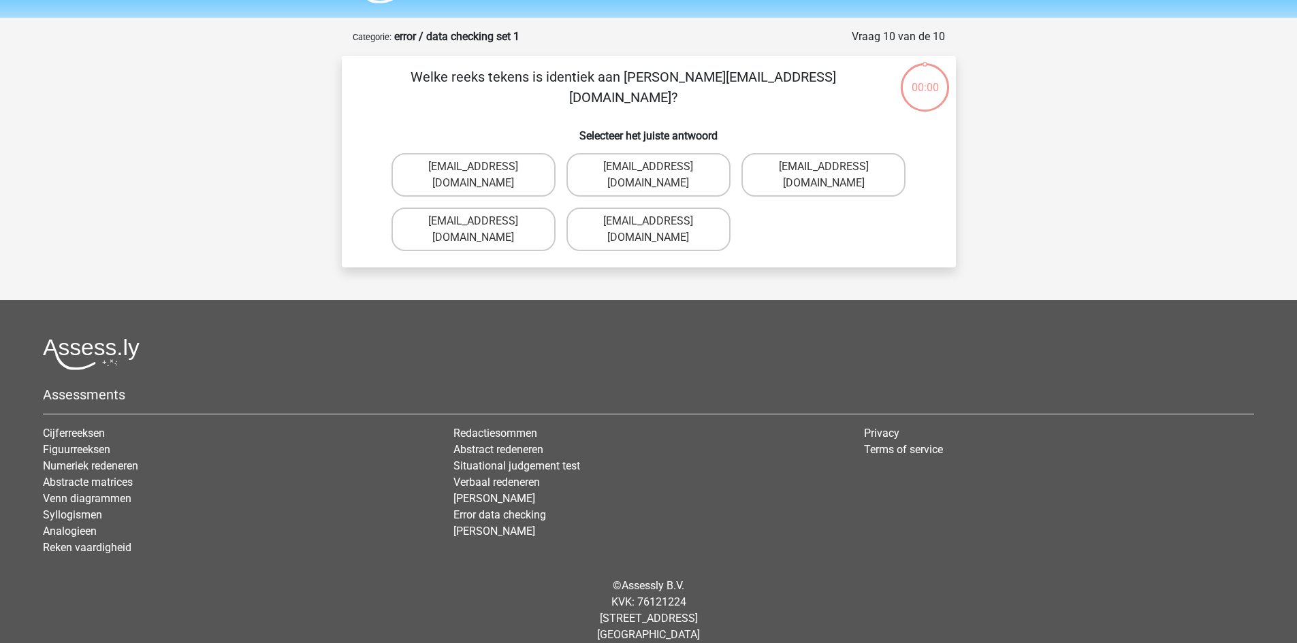
click at [464, 165] on label "[EMAIL_ADDRESS][DOMAIN_NAME]" at bounding box center [474, 175] width 164 height 44
click at [473, 167] on input "Theo+Sadller@Gmail.uk.com" at bounding box center [477, 171] width 9 height 9
radio input "true"
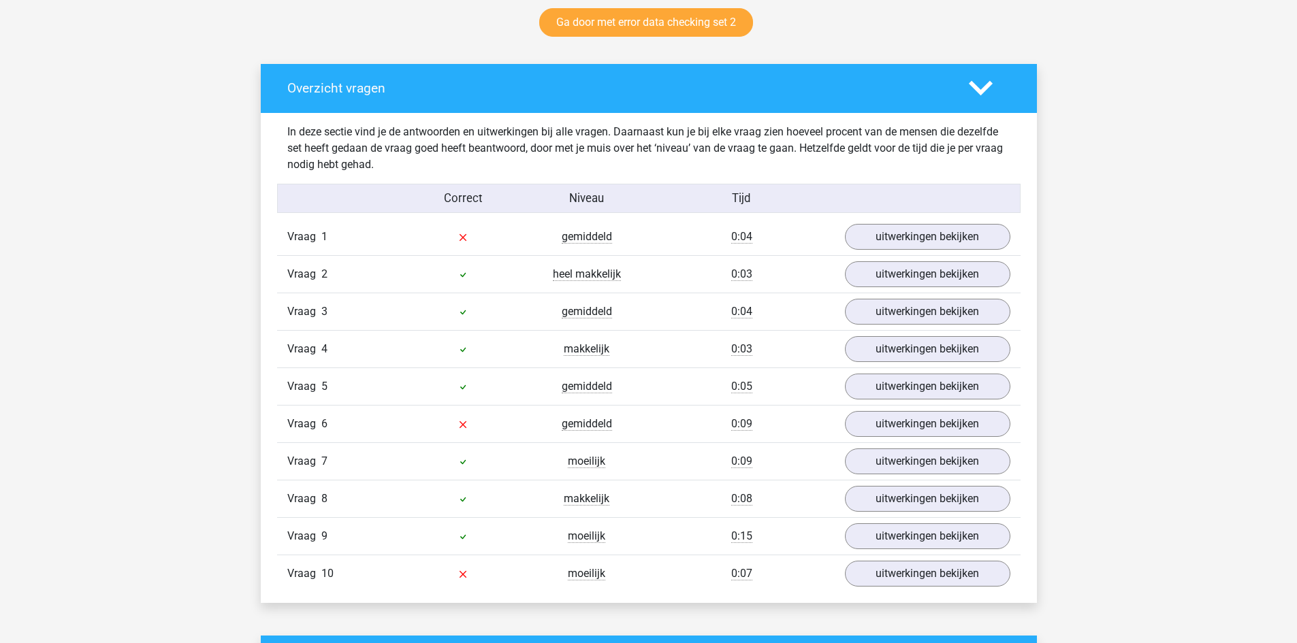
scroll to position [722, 0]
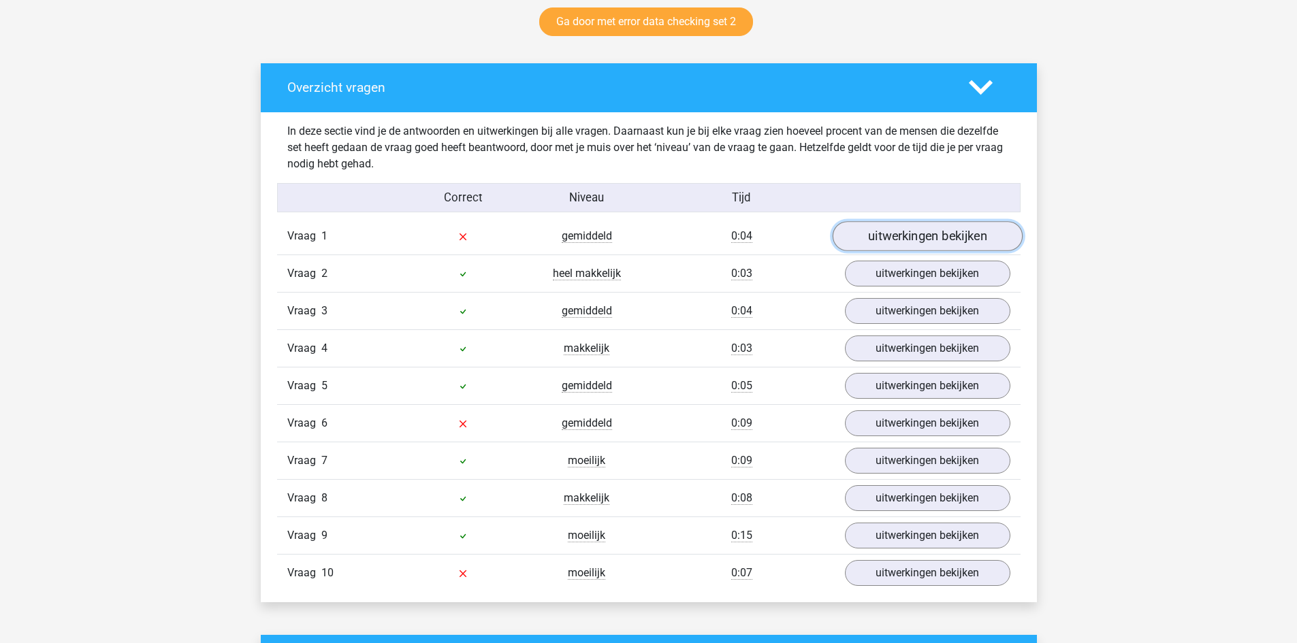
click at [871, 237] on link "uitwerkingen bekijken" at bounding box center [927, 236] width 190 height 30
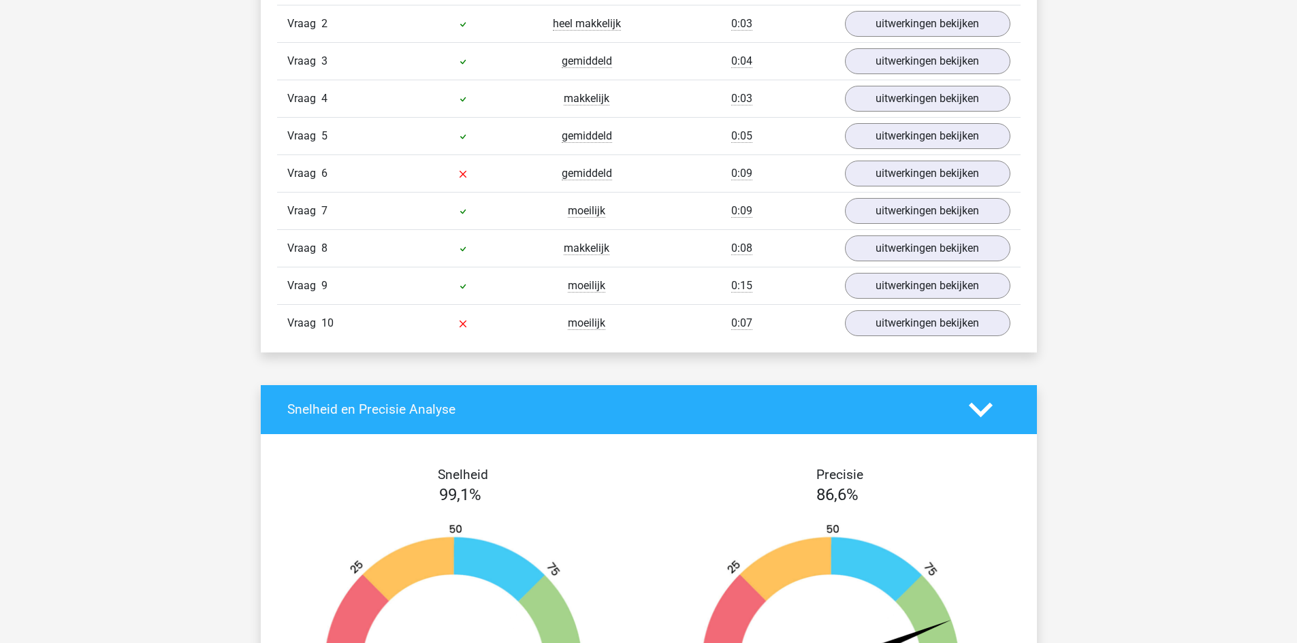
scroll to position [1205, 0]
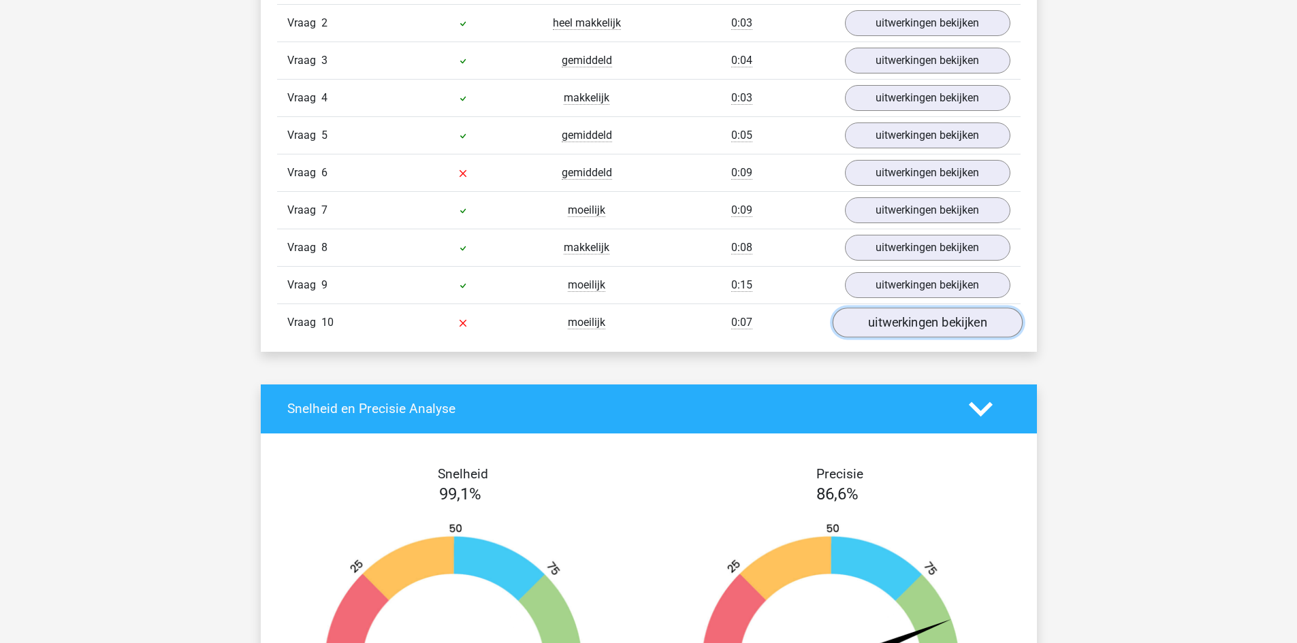
click at [917, 323] on link "uitwerkingen bekijken" at bounding box center [927, 323] width 190 height 30
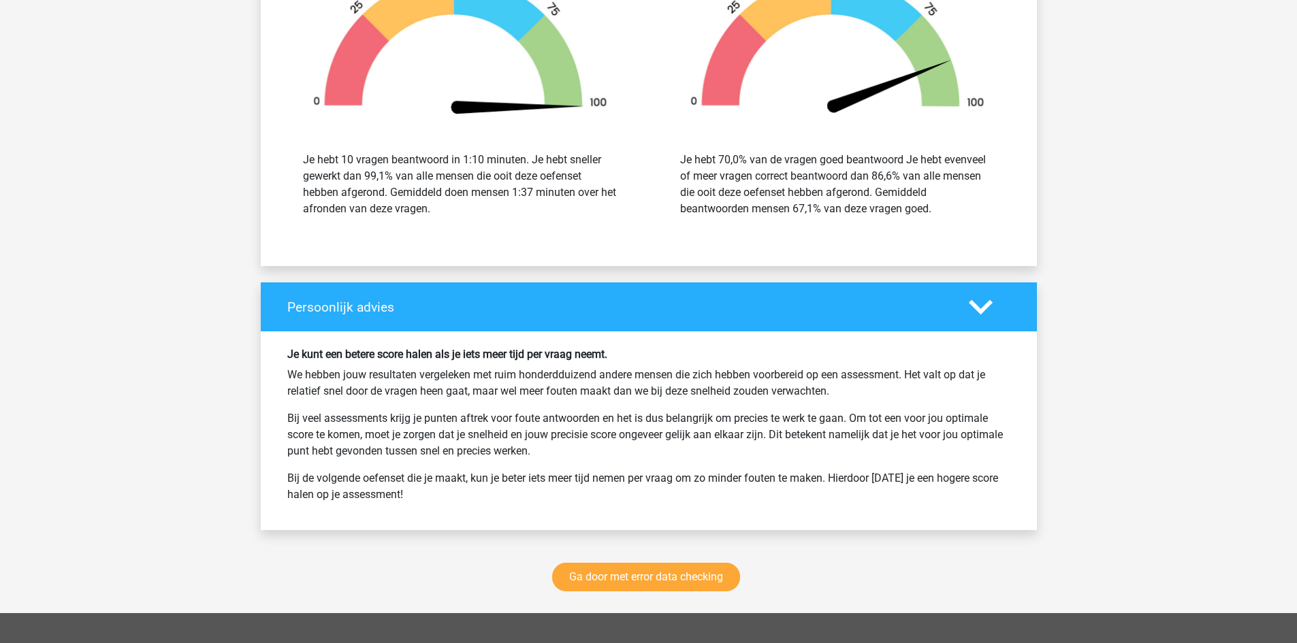
scroll to position [1997, 0]
click at [568, 380] on p "We hebben jouw resultaten vergeleken met ruim honderdduizend andere mensen die …" at bounding box center [648, 382] width 723 height 33
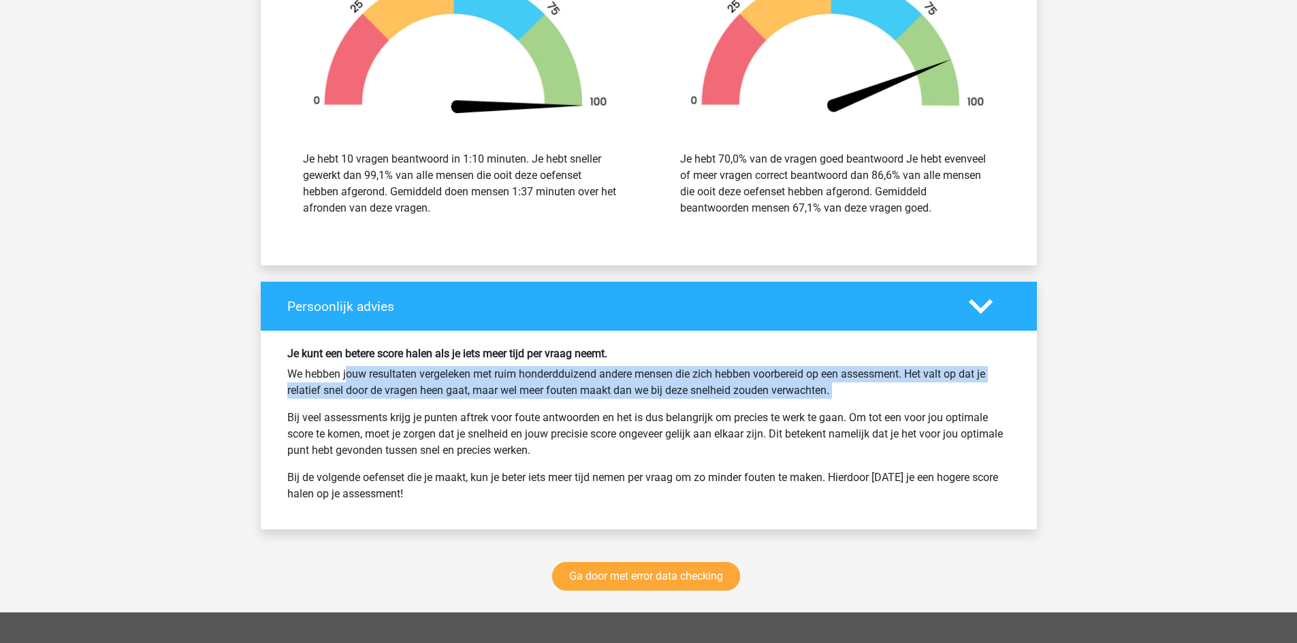
click at [568, 380] on p "We hebben jouw resultaten vergeleken met ruim honderdduizend andere mensen die …" at bounding box center [648, 382] width 723 height 33
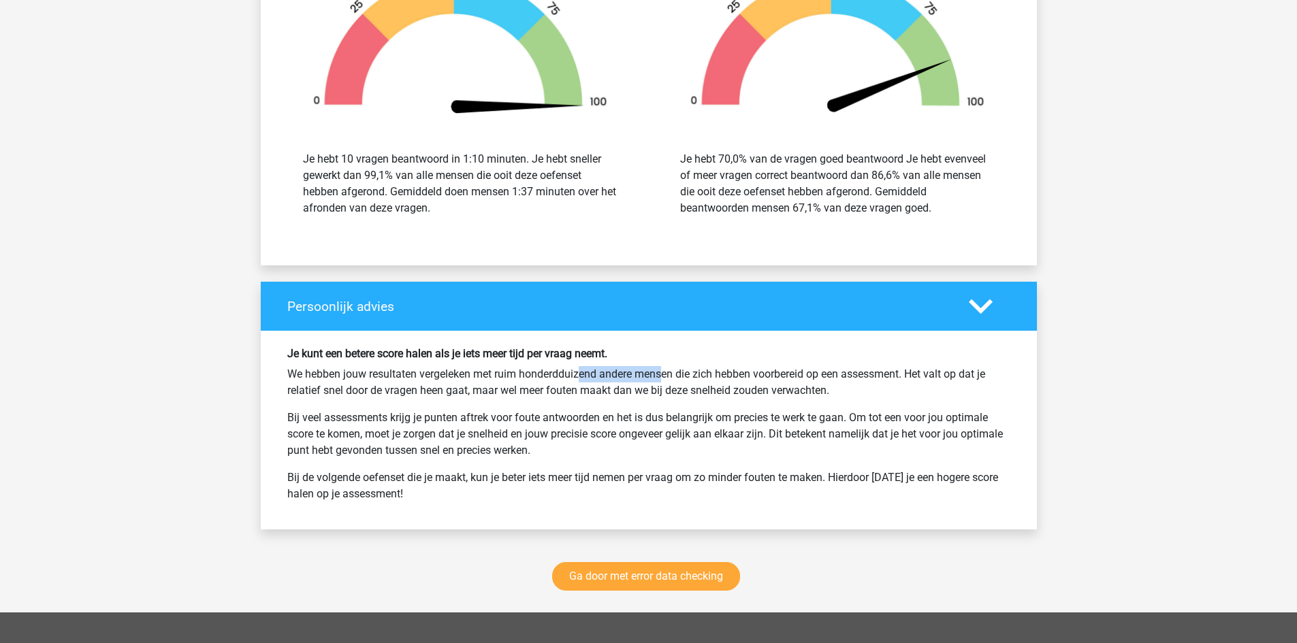
click at [568, 380] on p "We hebben jouw resultaten vergeleken met ruim honderdduizend andere mensen die …" at bounding box center [648, 382] width 723 height 33
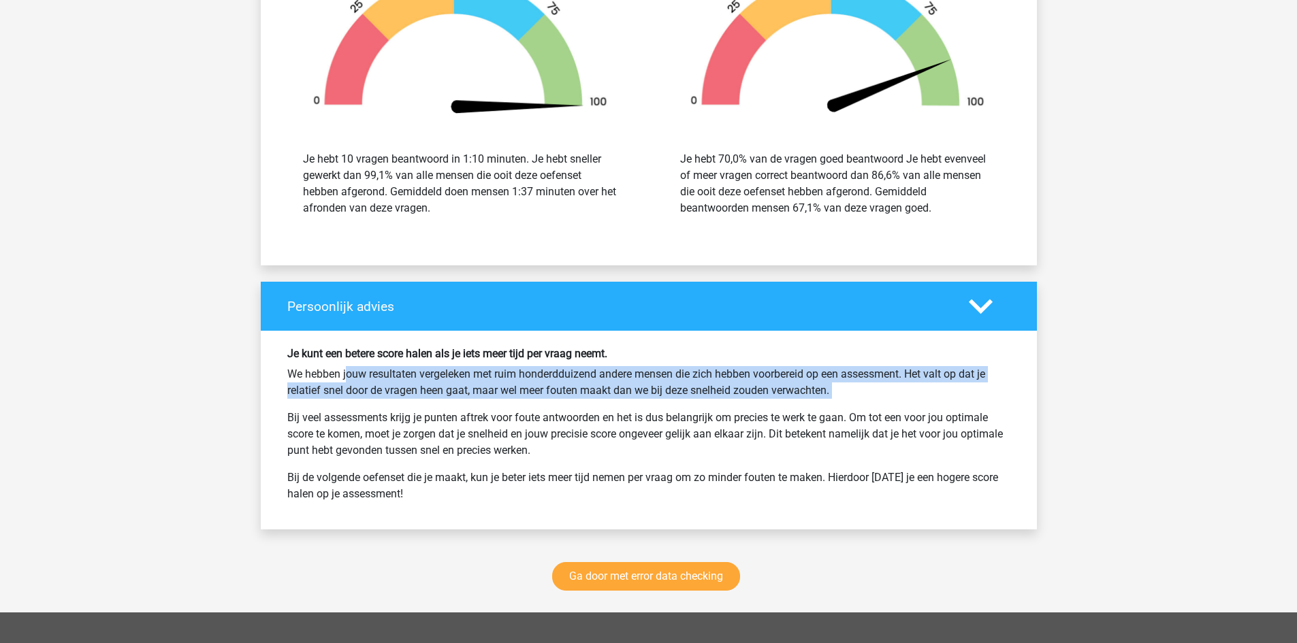
click at [568, 380] on p "We hebben jouw resultaten vergeleken met ruim honderdduizend andere mensen die …" at bounding box center [648, 382] width 723 height 33
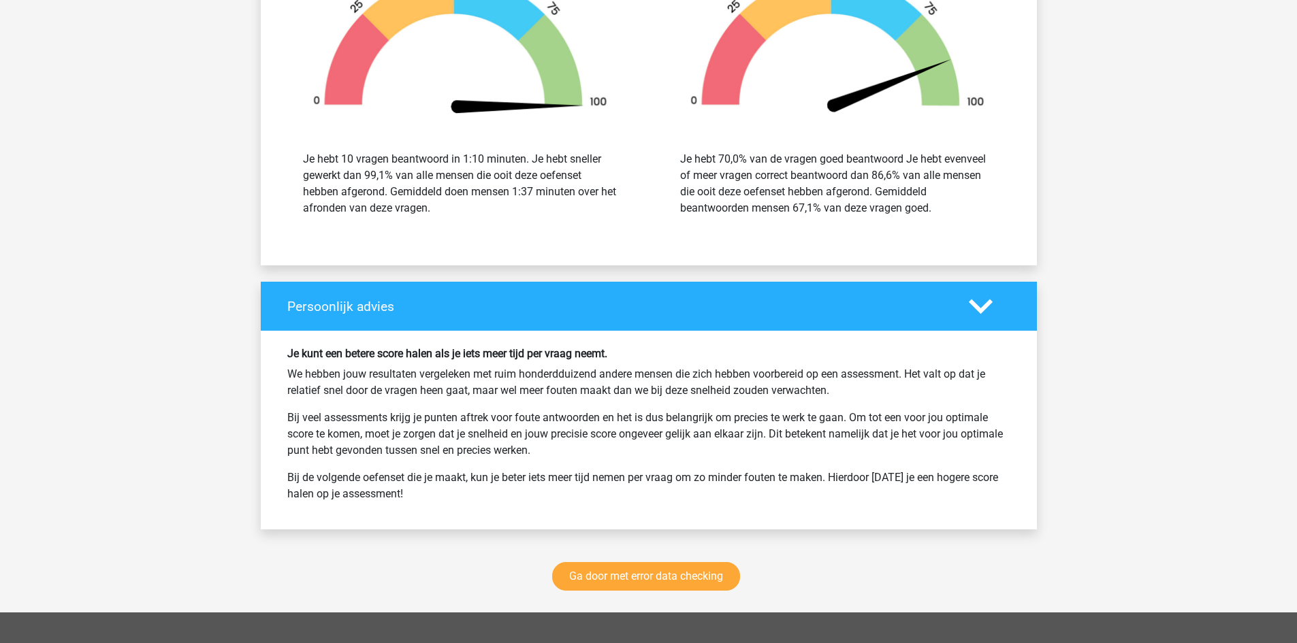
click at [573, 385] on p "We hebben jouw resultaten vergeleken met ruim honderdduizend andere mensen die …" at bounding box center [648, 382] width 723 height 33
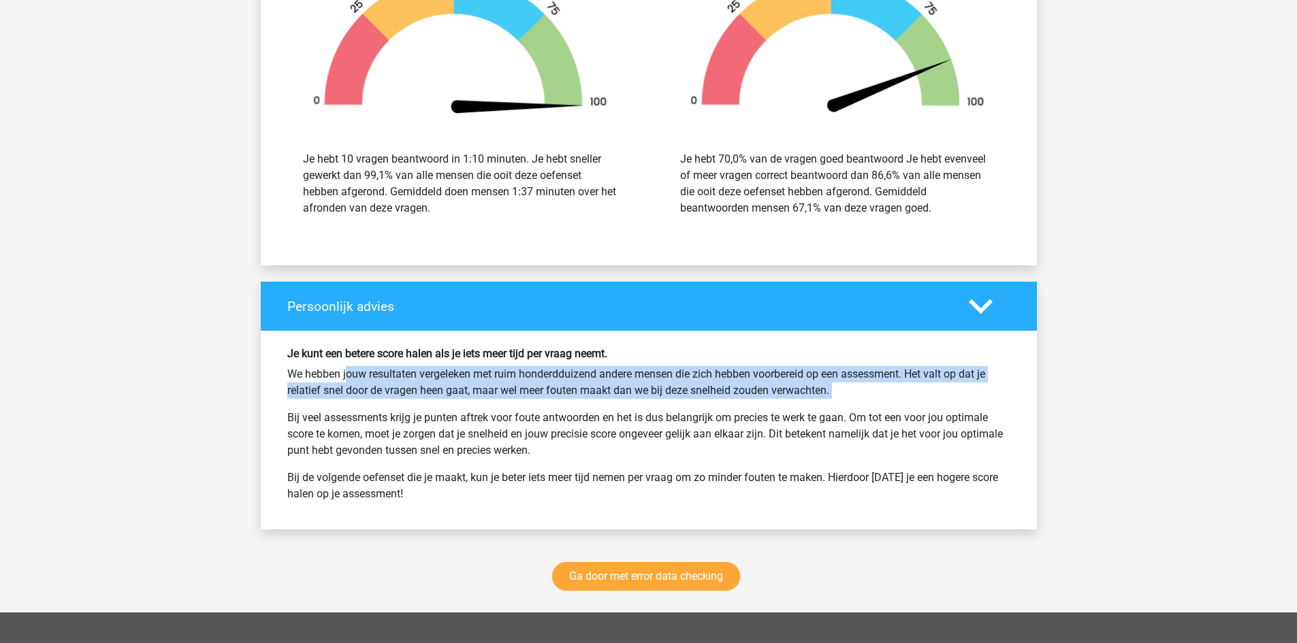
click at [573, 385] on p "We hebben jouw resultaten vergeleken met ruim honderdduizend andere mensen die …" at bounding box center [648, 382] width 723 height 33
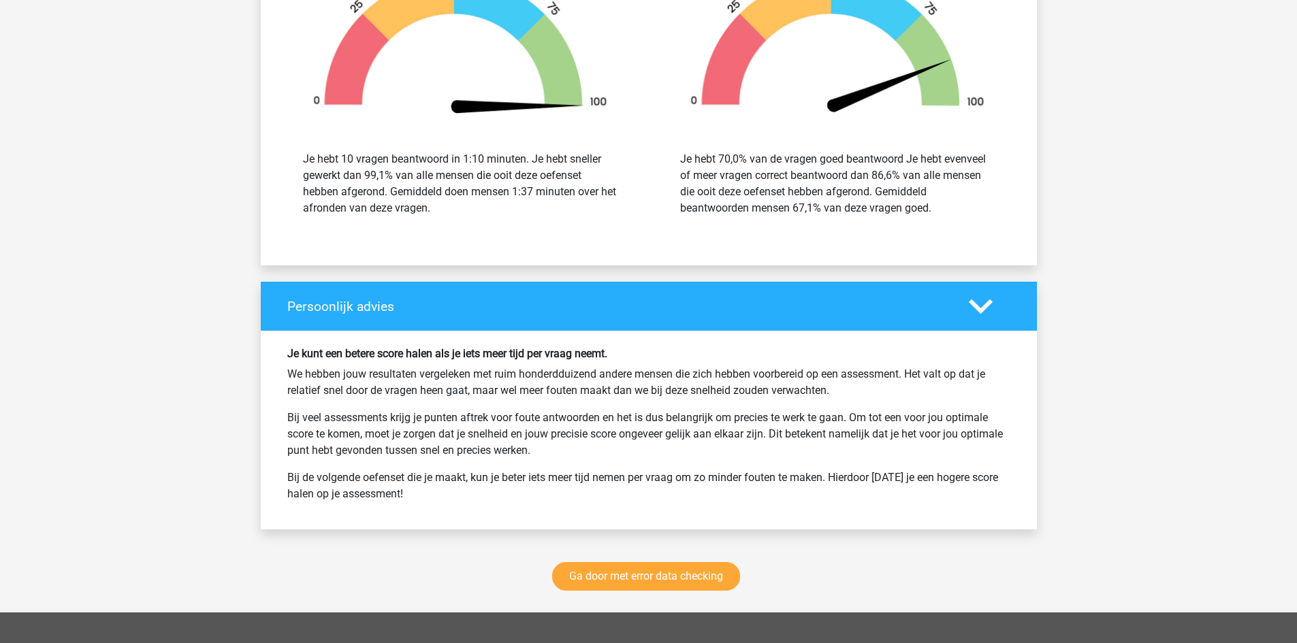
click at [580, 391] on p "We hebben jouw resultaten vergeleken met ruim honderdduizend andere mensen die …" at bounding box center [648, 382] width 723 height 33
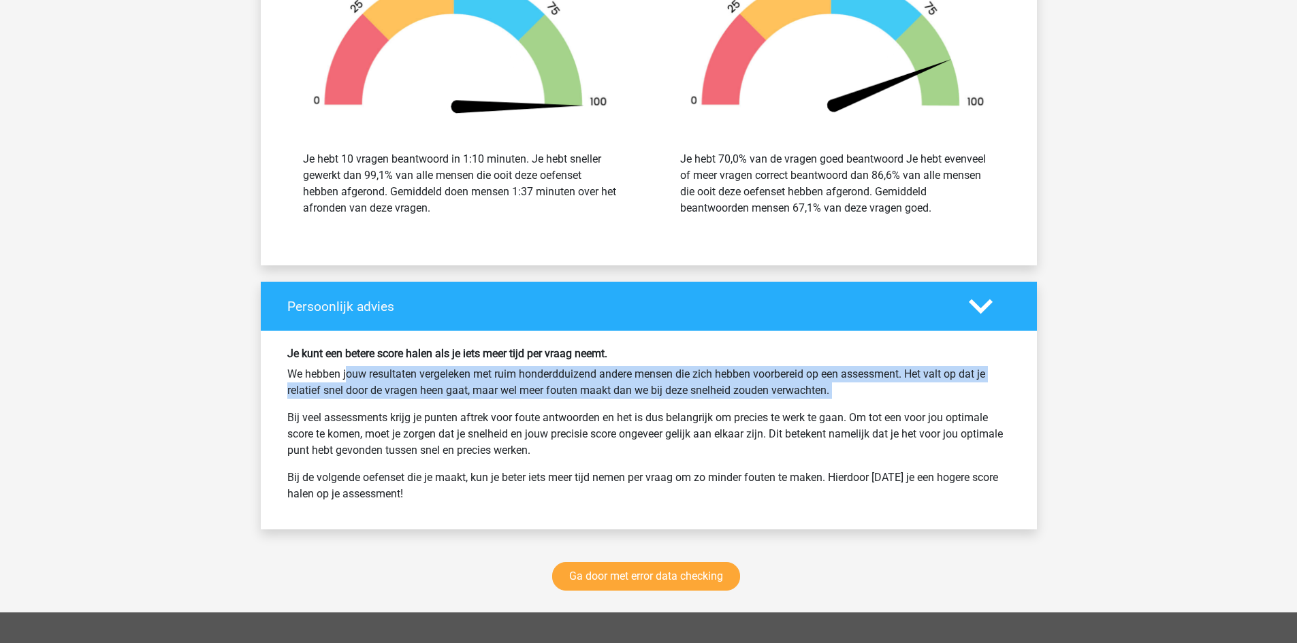
click at [580, 391] on p "We hebben jouw resultaten vergeleken met ruim honderdduizend andere mensen die …" at bounding box center [648, 382] width 723 height 33
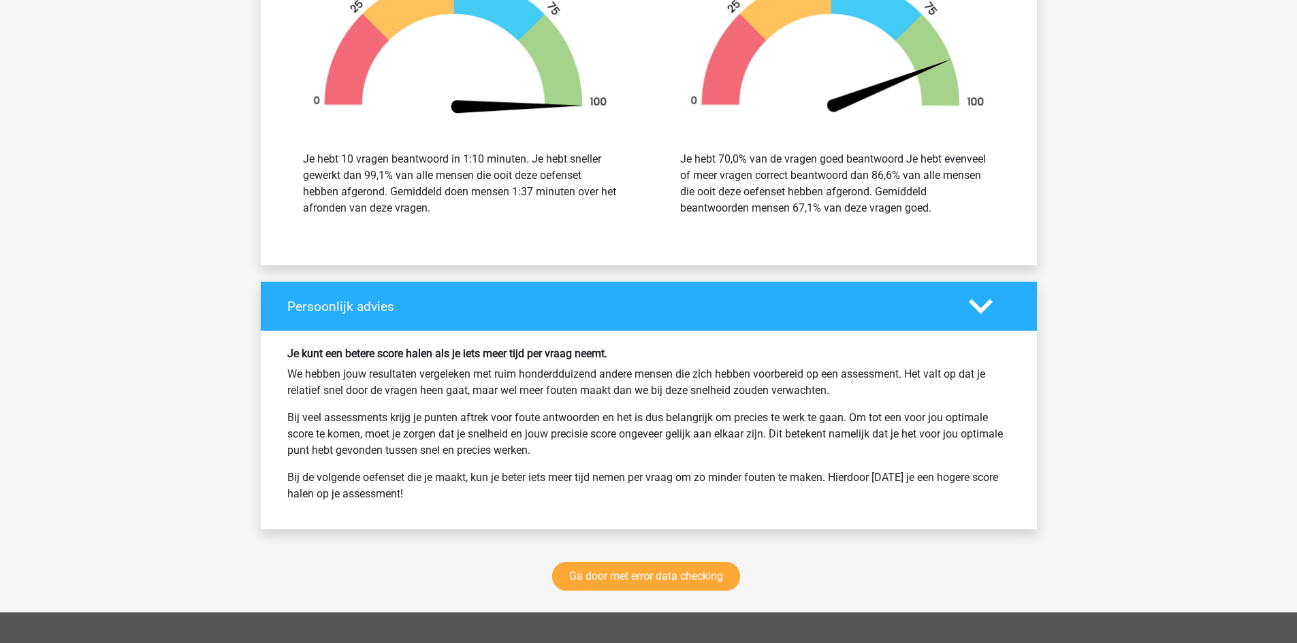
click at [563, 436] on p "Bij veel assessments krijg je punten aftrek voor foute antwoorden en het is dus…" at bounding box center [648, 434] width 723 height 49
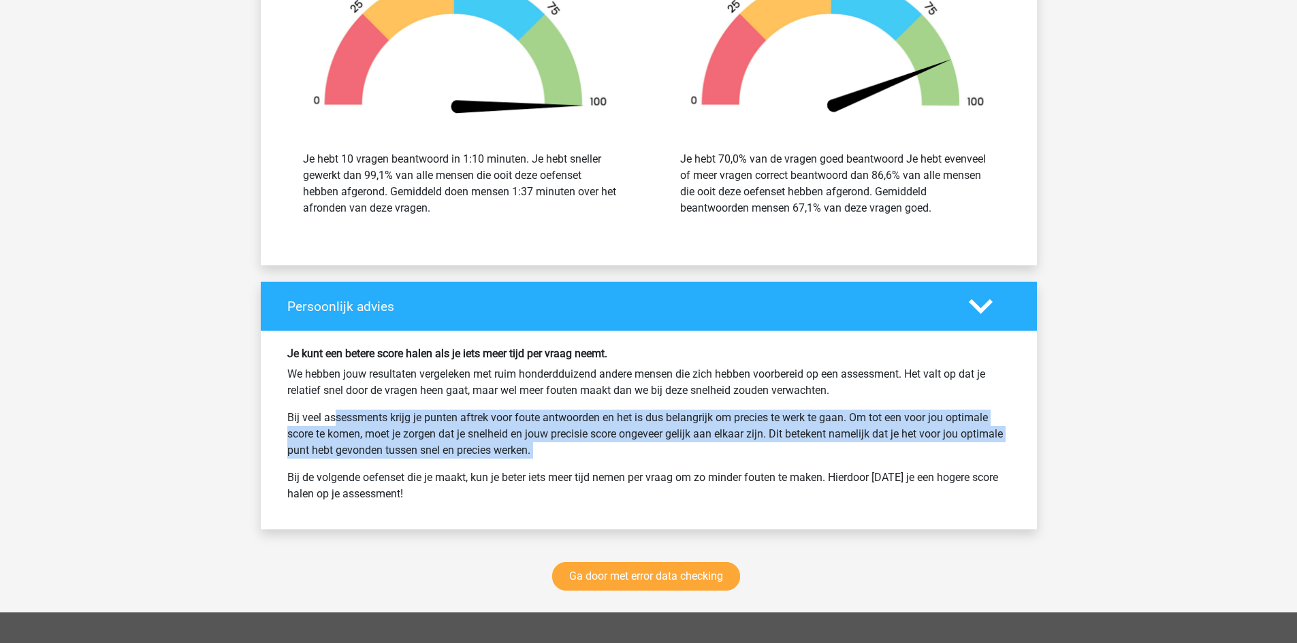
click at [563, 436] on p "Bij veel assessments krijg je punten aftrek voor foute antwoorden en het is dus…" at bounding box center [648, 434] width 723 height 49
click at [613, 422] on p "Bij veel assessments krijg je punten aftrek voor foute antwoorden en het is dus…" at bounding box center [648, 434] width 723 height 49
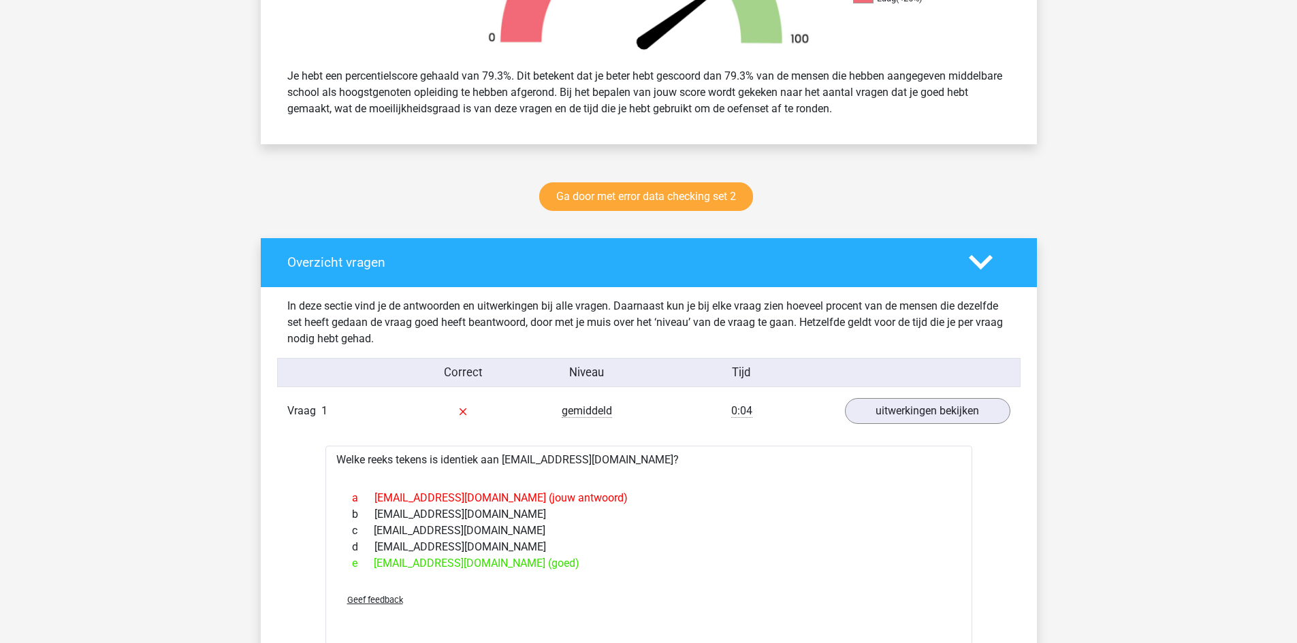
scroll to position [0, 0]
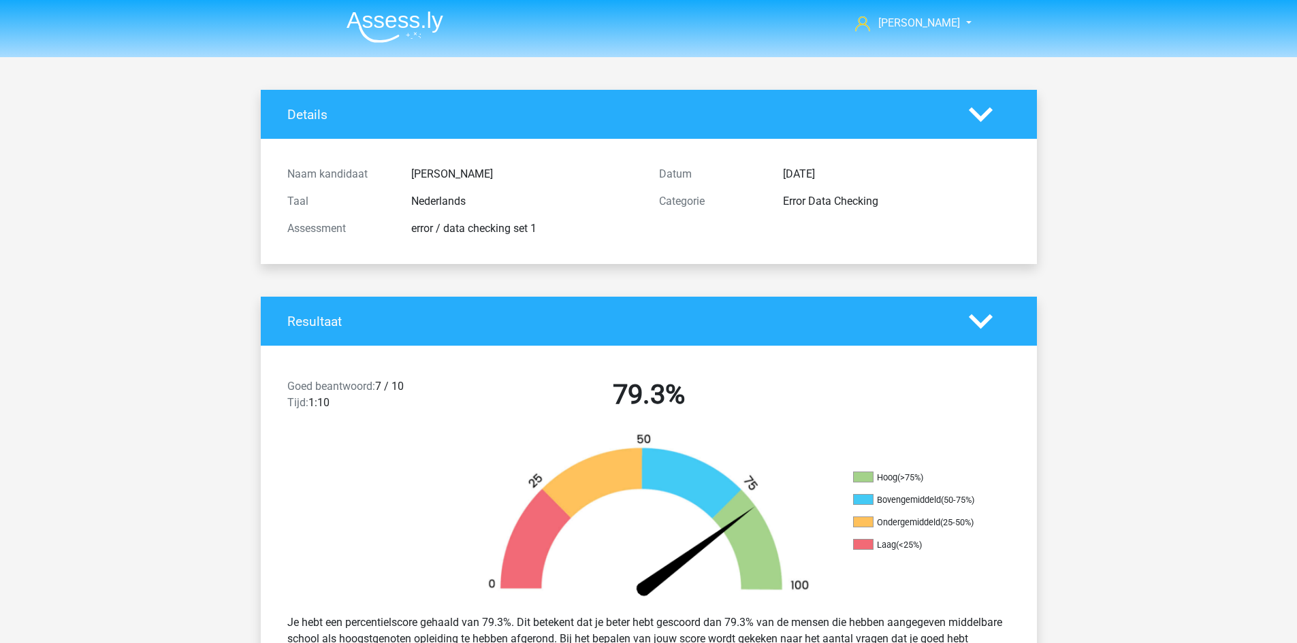
click at [392, 23] on img at bounding box center [395, 27] width 97 height 32
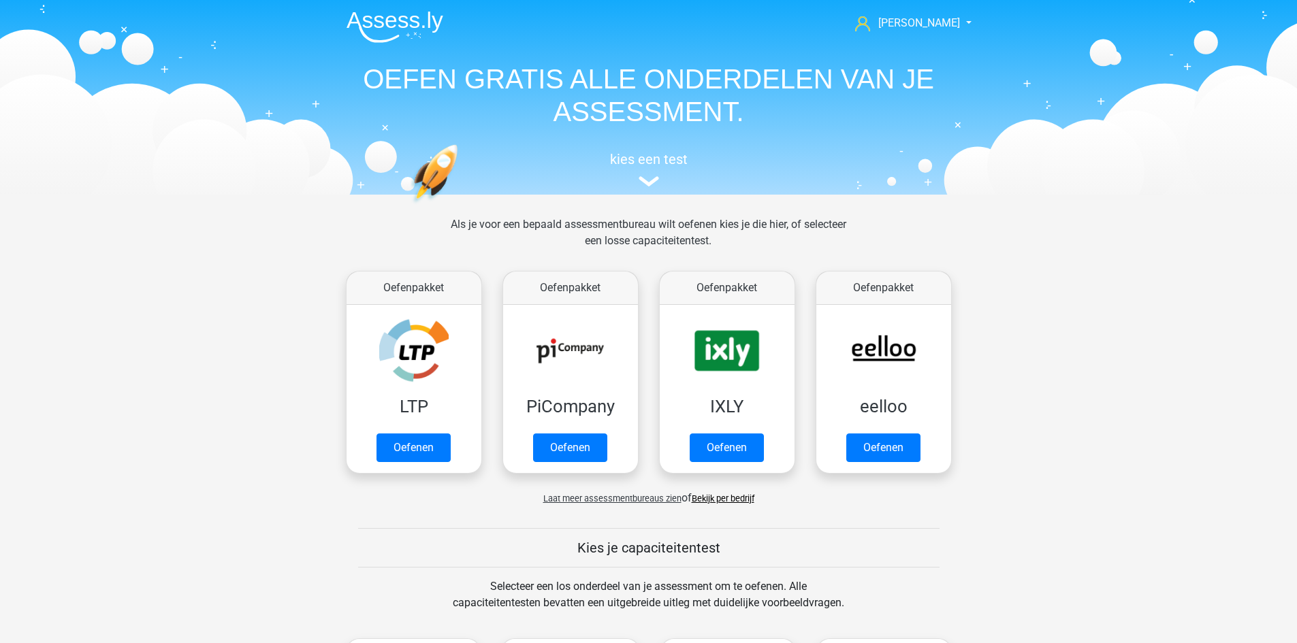
click at [562, 75] on h1 "OEFEN GRATIS ALLE ONDERDELEN VAN JE ASSESSMENT." at bounding box center [649, 95] width 626 height 65
